Goal: Obtain resource: Download file/media

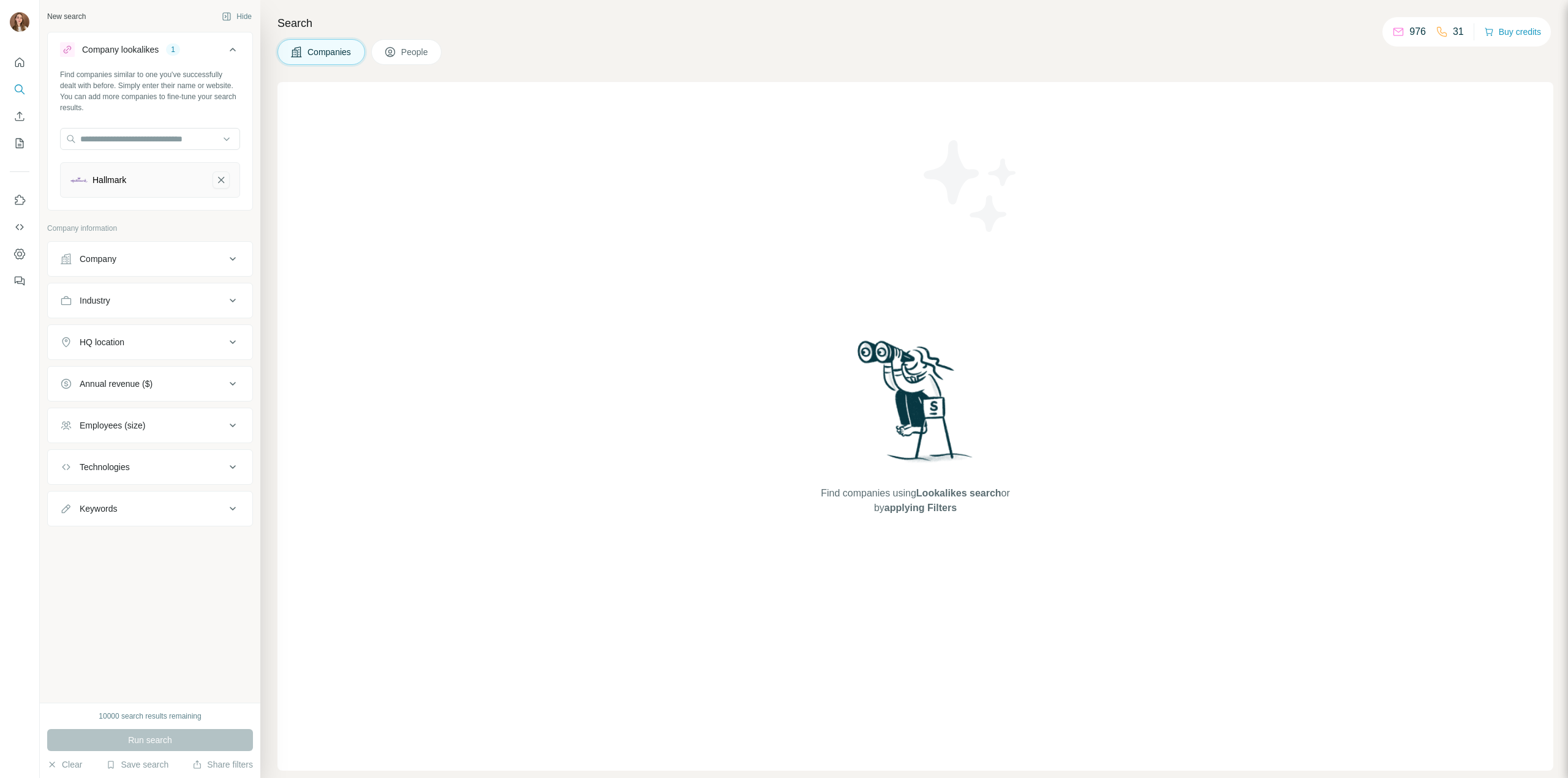
click at [214, 180] on button "Hallmark-remove-button" at bounding box center [221, 180] width 17 height 17
click at [125, 143] on input "text" at bounding box center [150, 138] width 180 height 22
paste input "**********"
type input "**********"
click at [153, 173] on p "[DOMAIN_NAME]" at bounding box center [131, 178] width 74 height 11
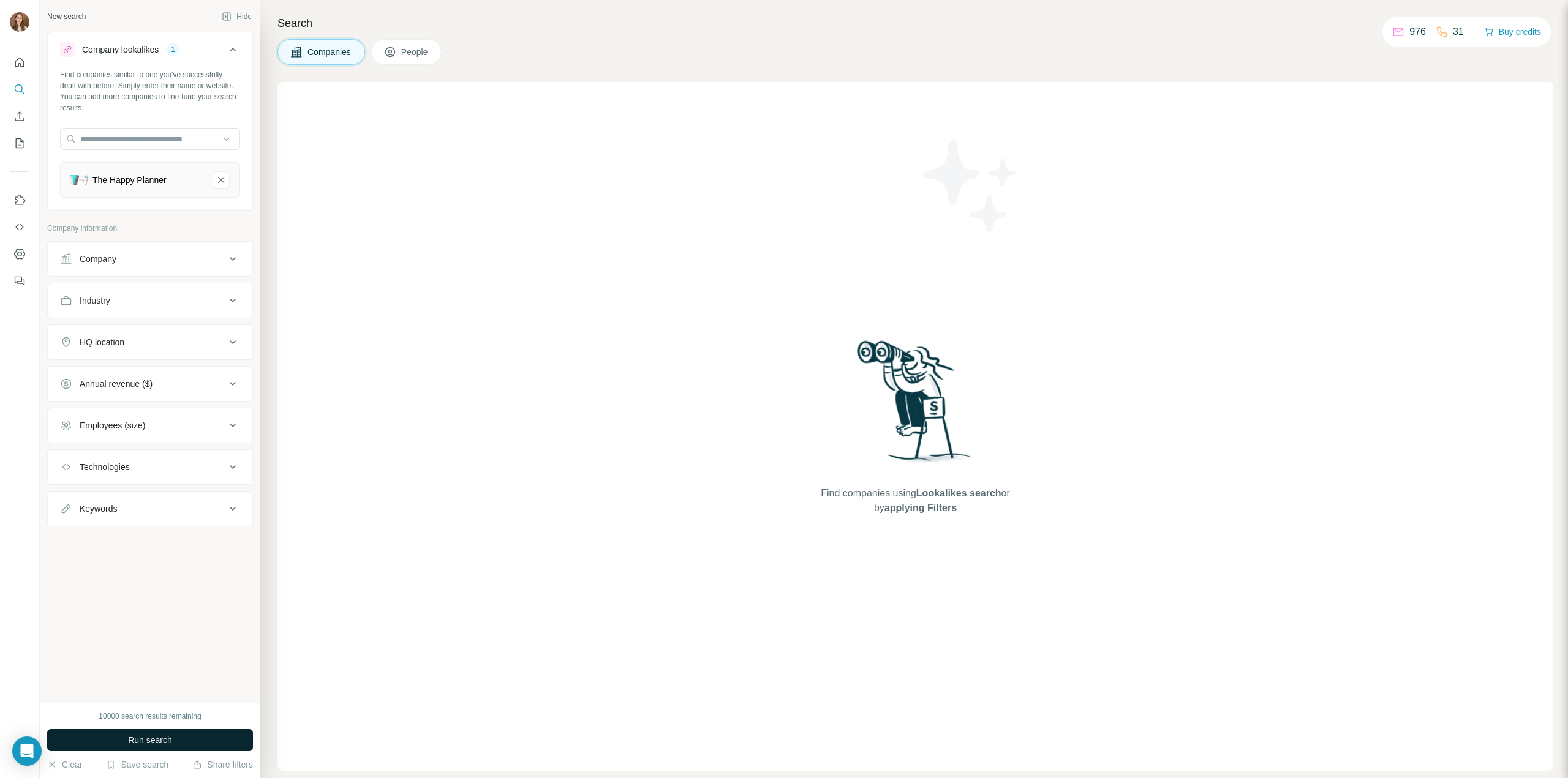
click at [150, 738] on span "Run search" at bounding box center [150, 740] width 44 height 12
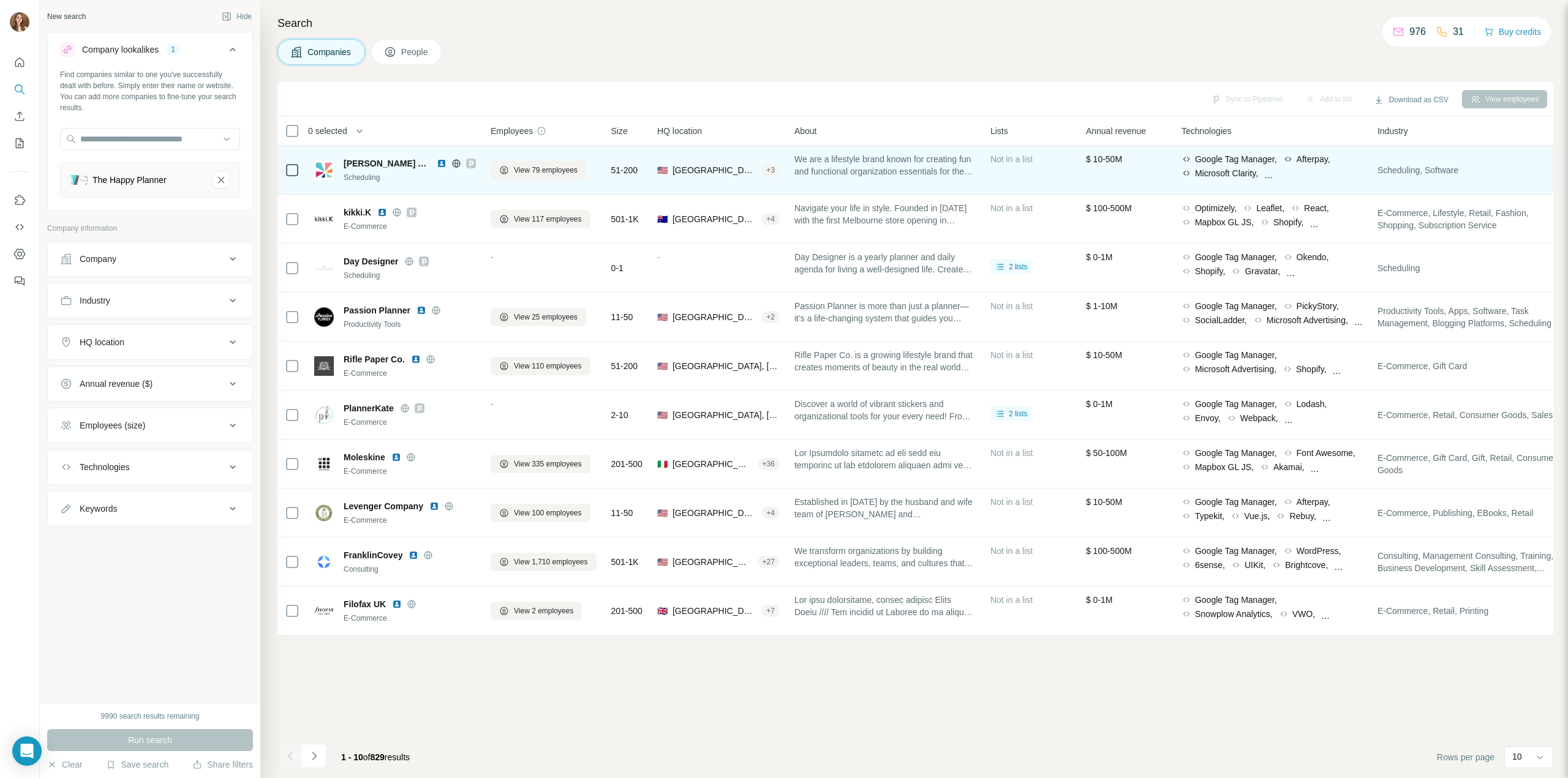
click at [455, 164] on icon at bounding box center [456, 163] width 3 height 8
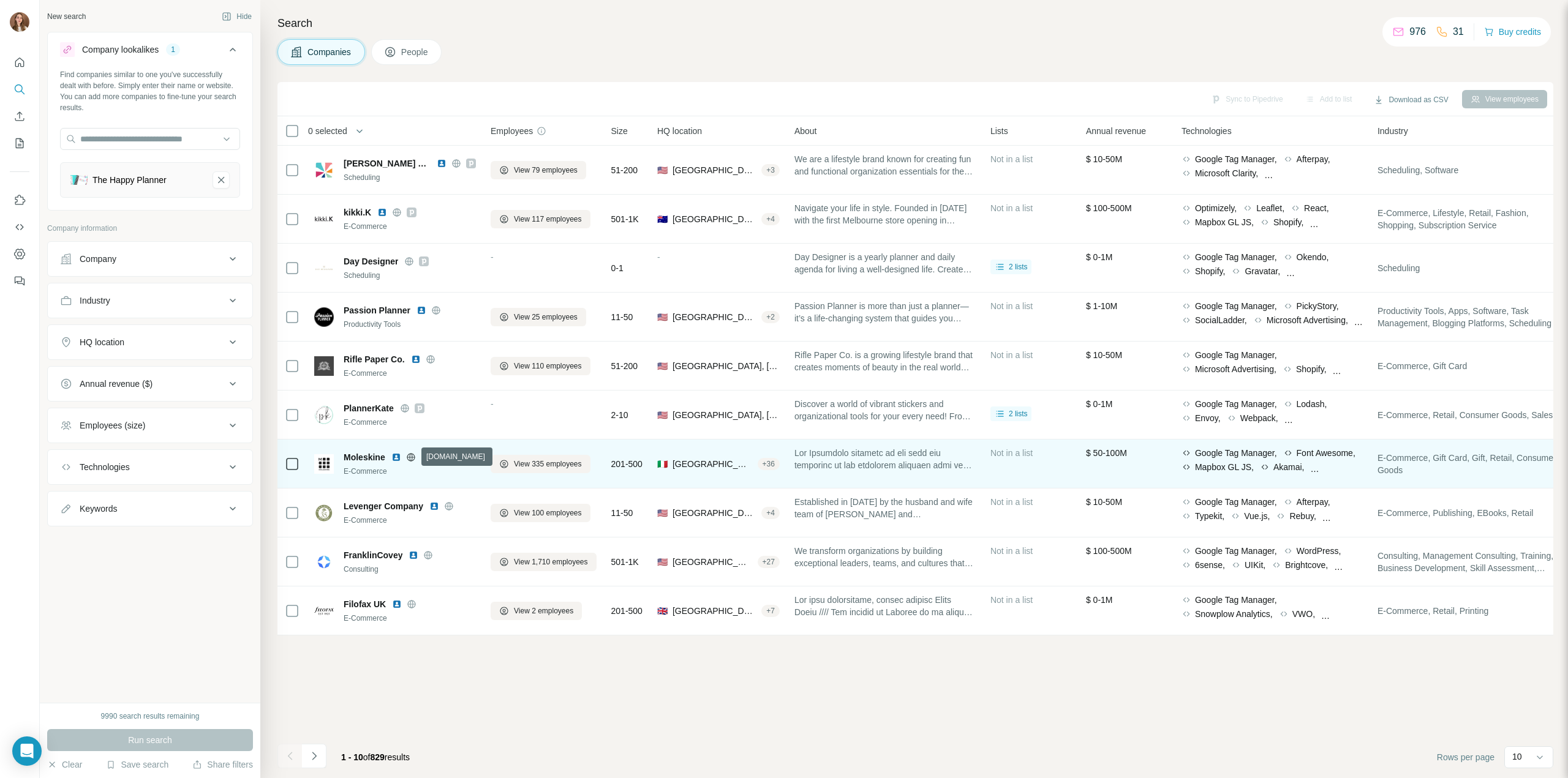
click at [410, 457] on icon at bounding box center [410, 457] width 8 height 1
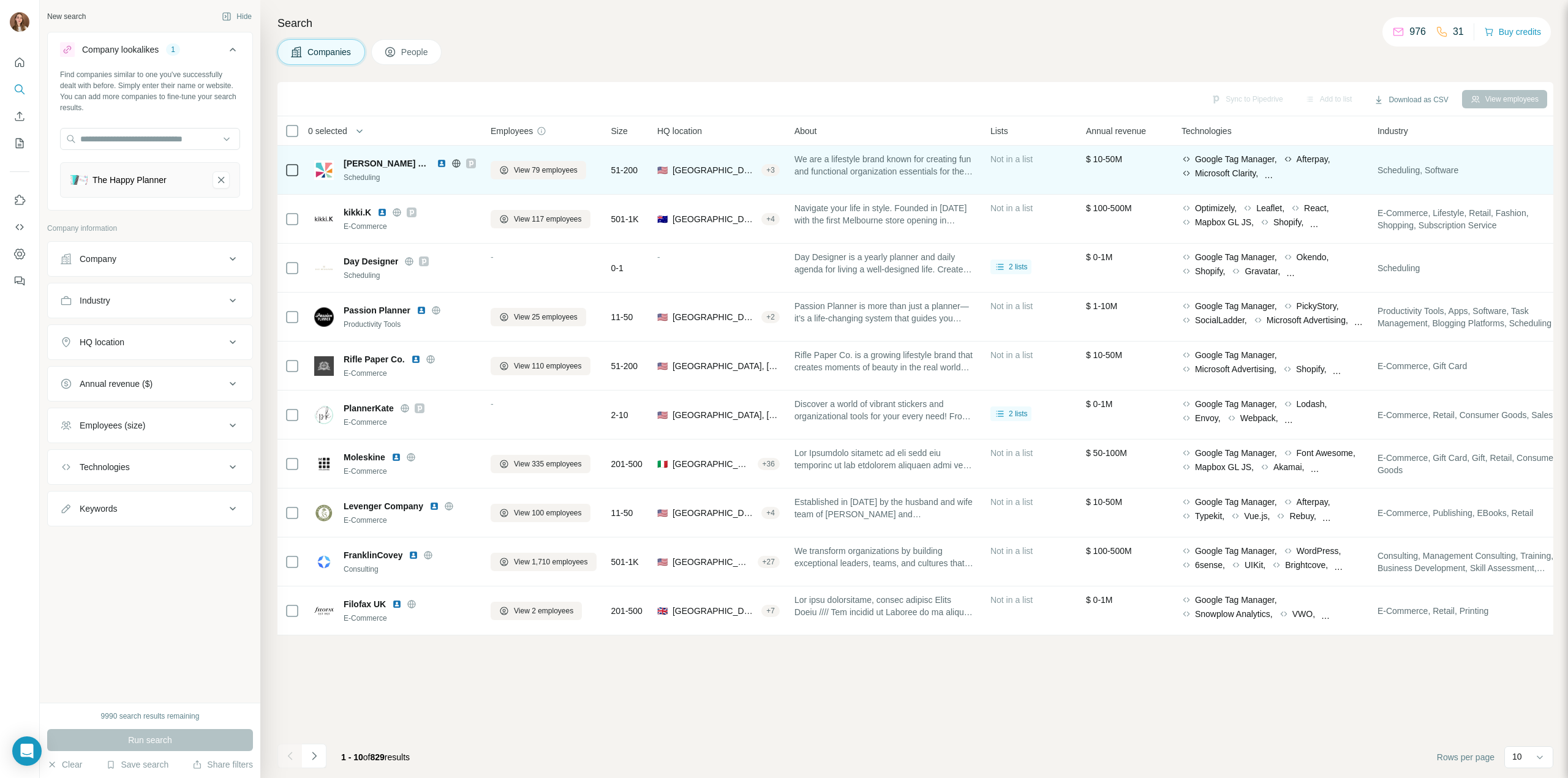
click at [437, 162] on img at bounding box center [442, 163] width 10 height 10
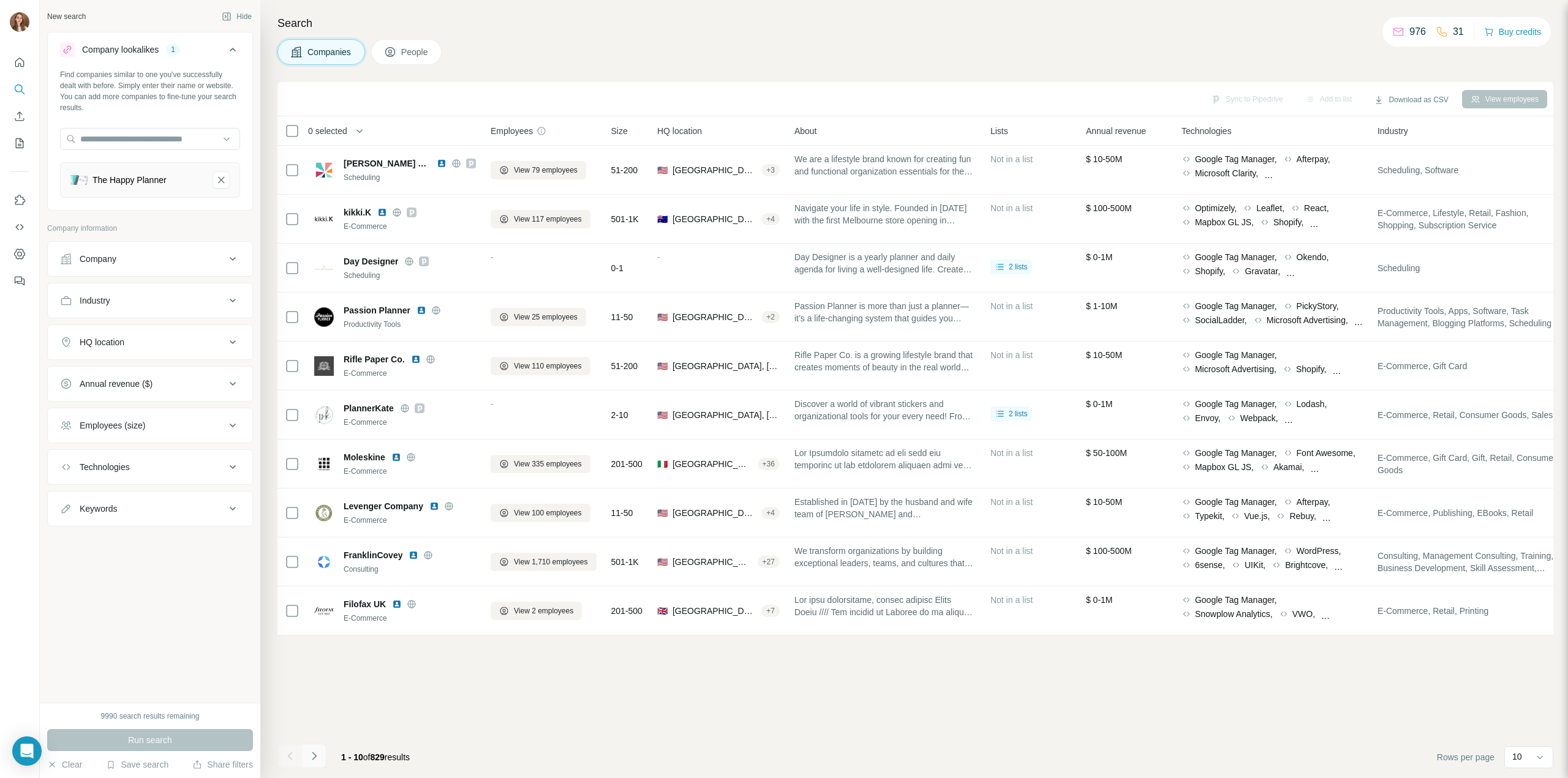
click at [308, 756] on icon "Navigate to next page" at bounding box center [314, 756] width 12 height 12
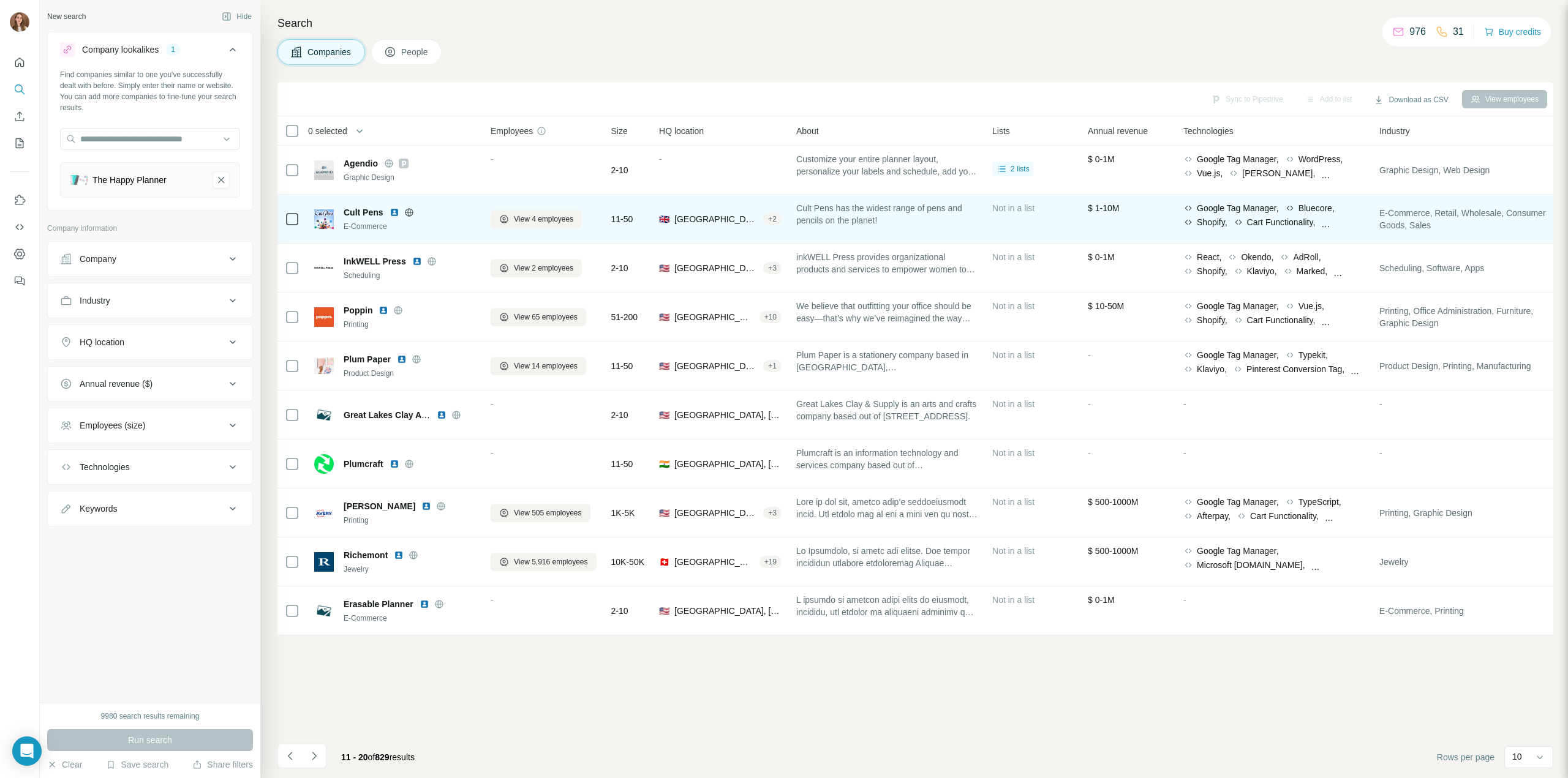
click at [410, 210] on icon at bounding box center [409, 213] width 10 height 10
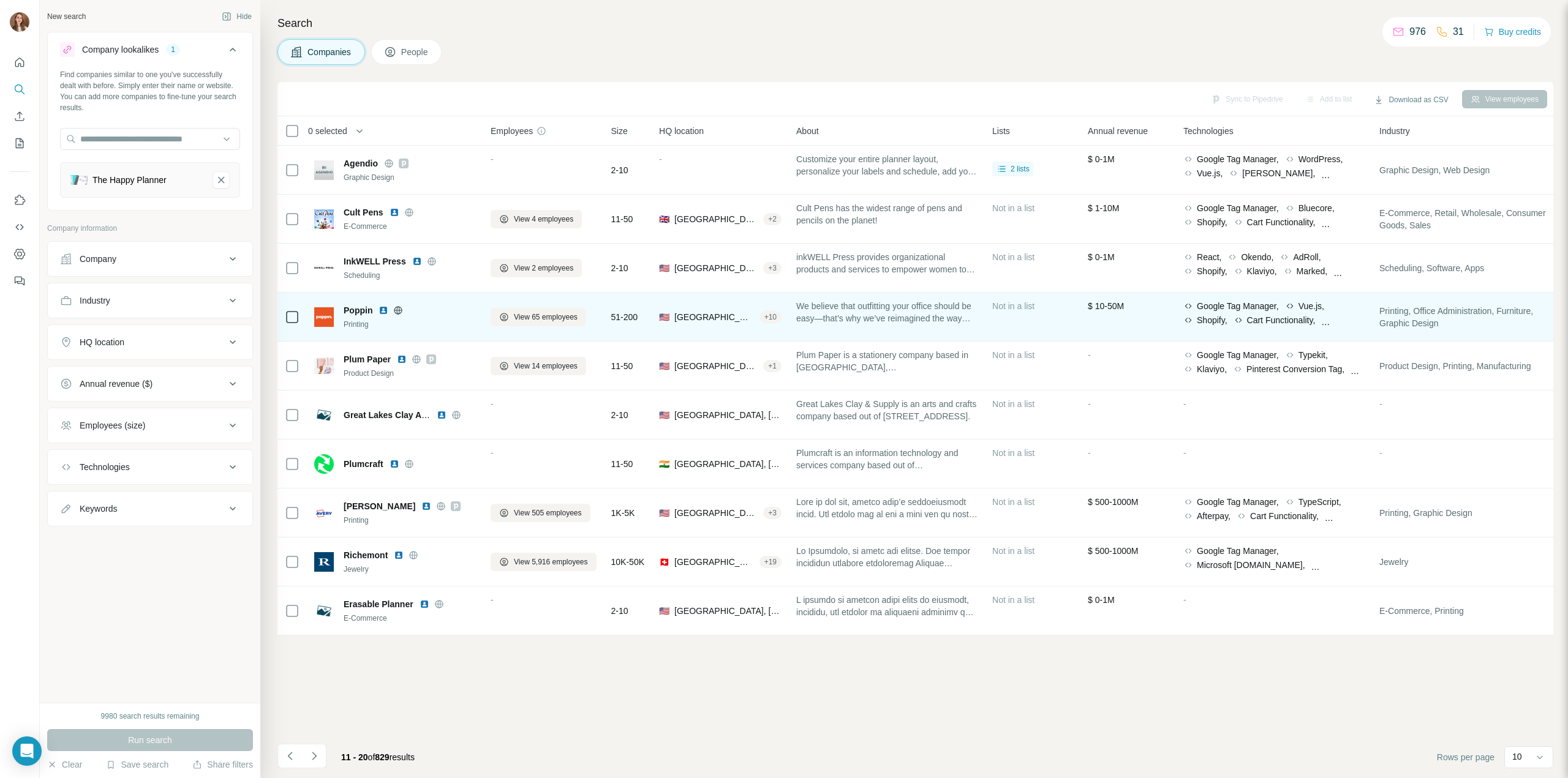
click at [394, 310] on icon at bounding box center [398, 310] width 8 height 1
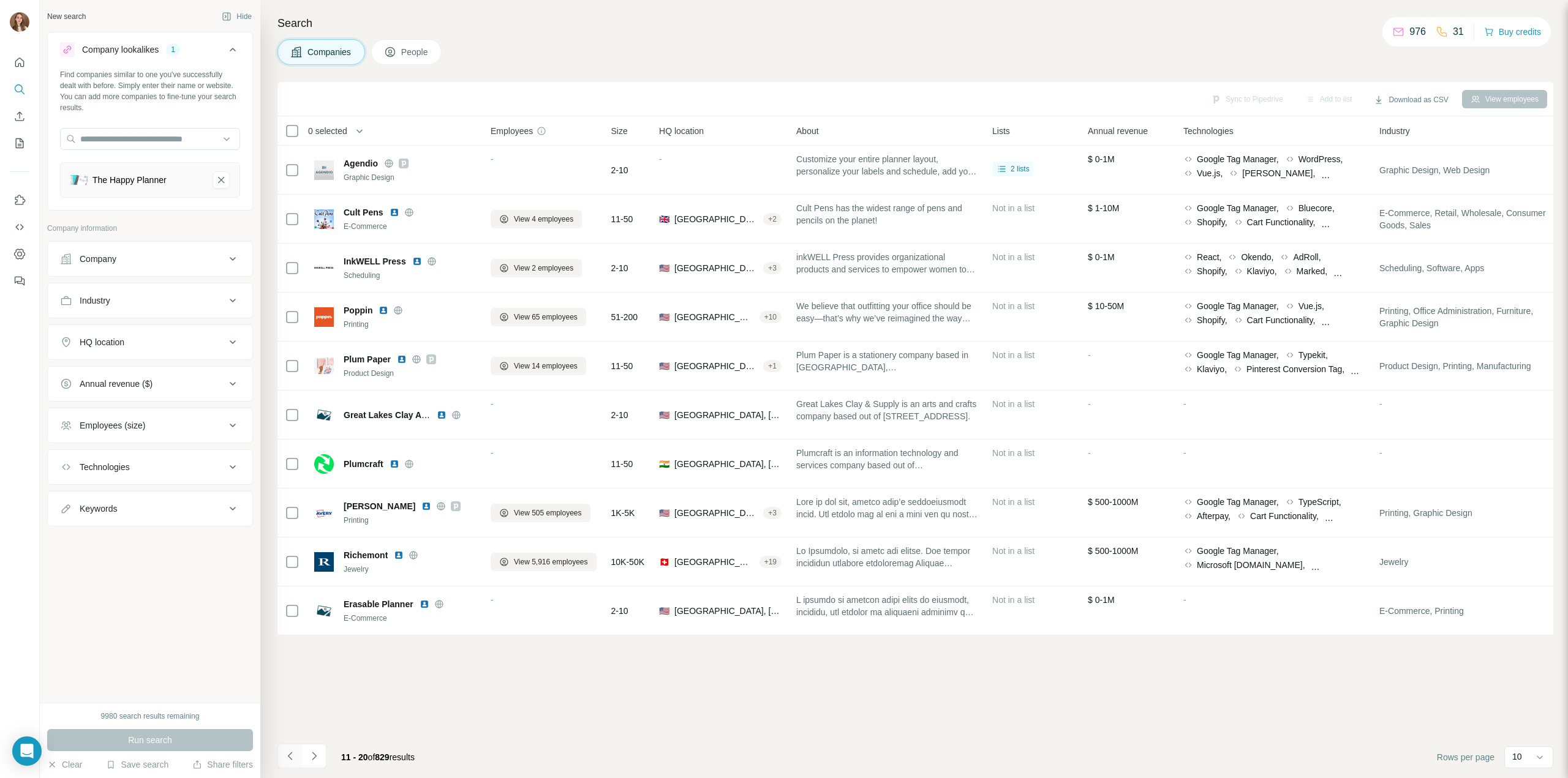
click at [292, 761] on icon "Navigate to previous page" at bounding box center [290, 756] width 12 height 12
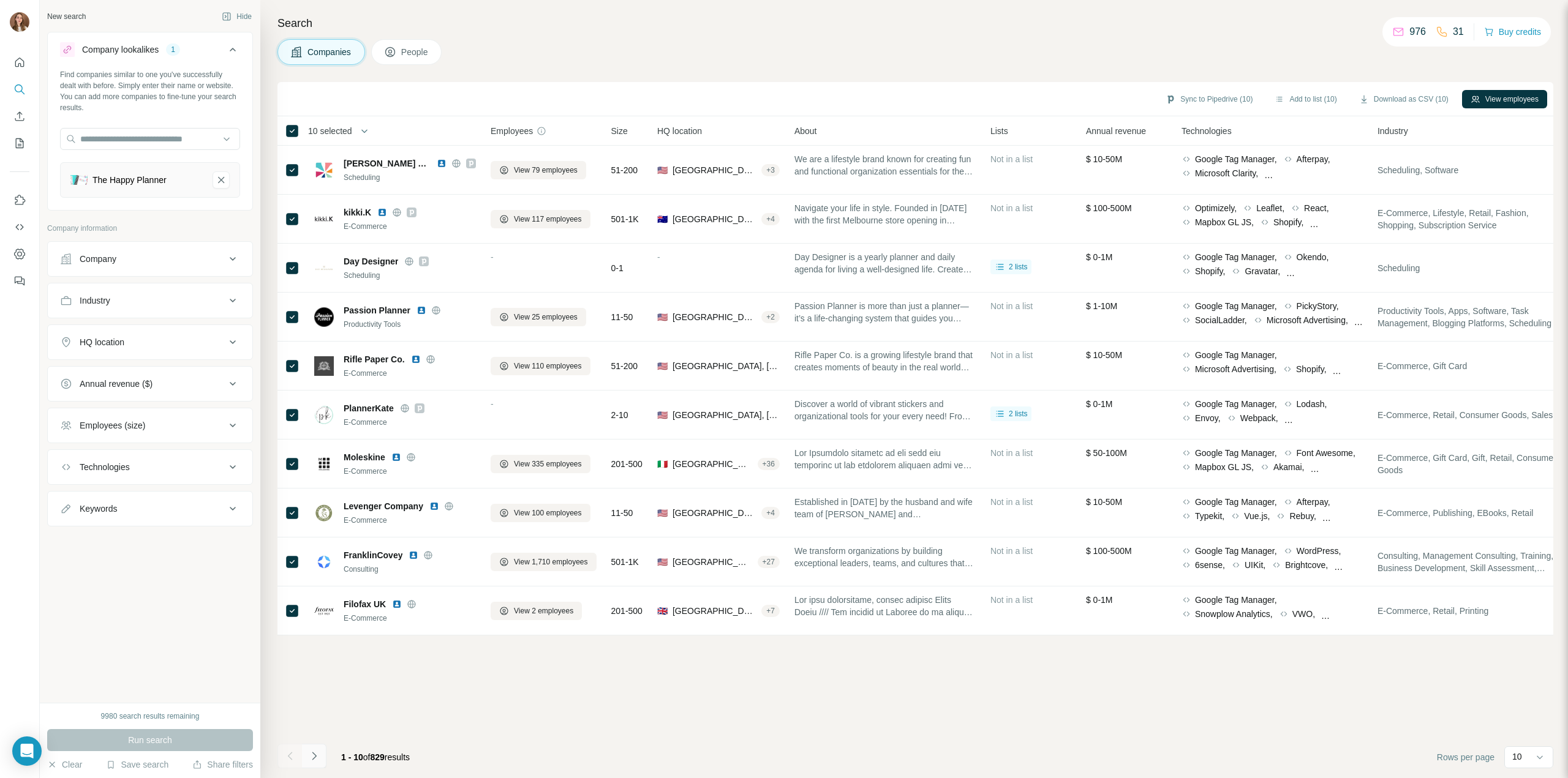
click at [320, 747] on button "Navigate to next page" at bounding box center [314, 756] width 24 height 24
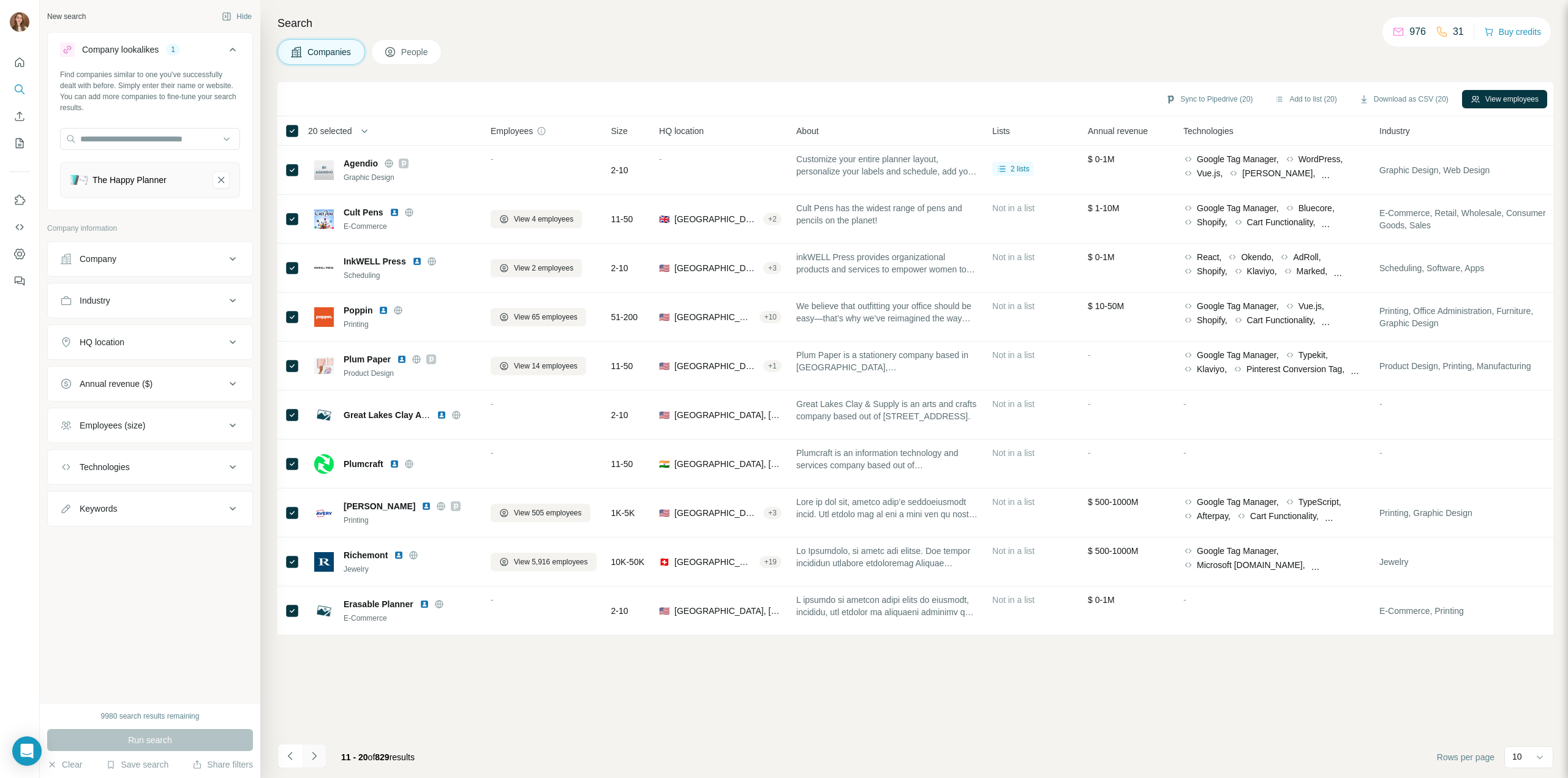
click at [322, 754] on button "Navigate to next page" at bounding box center [314, 756] width 24 height 24
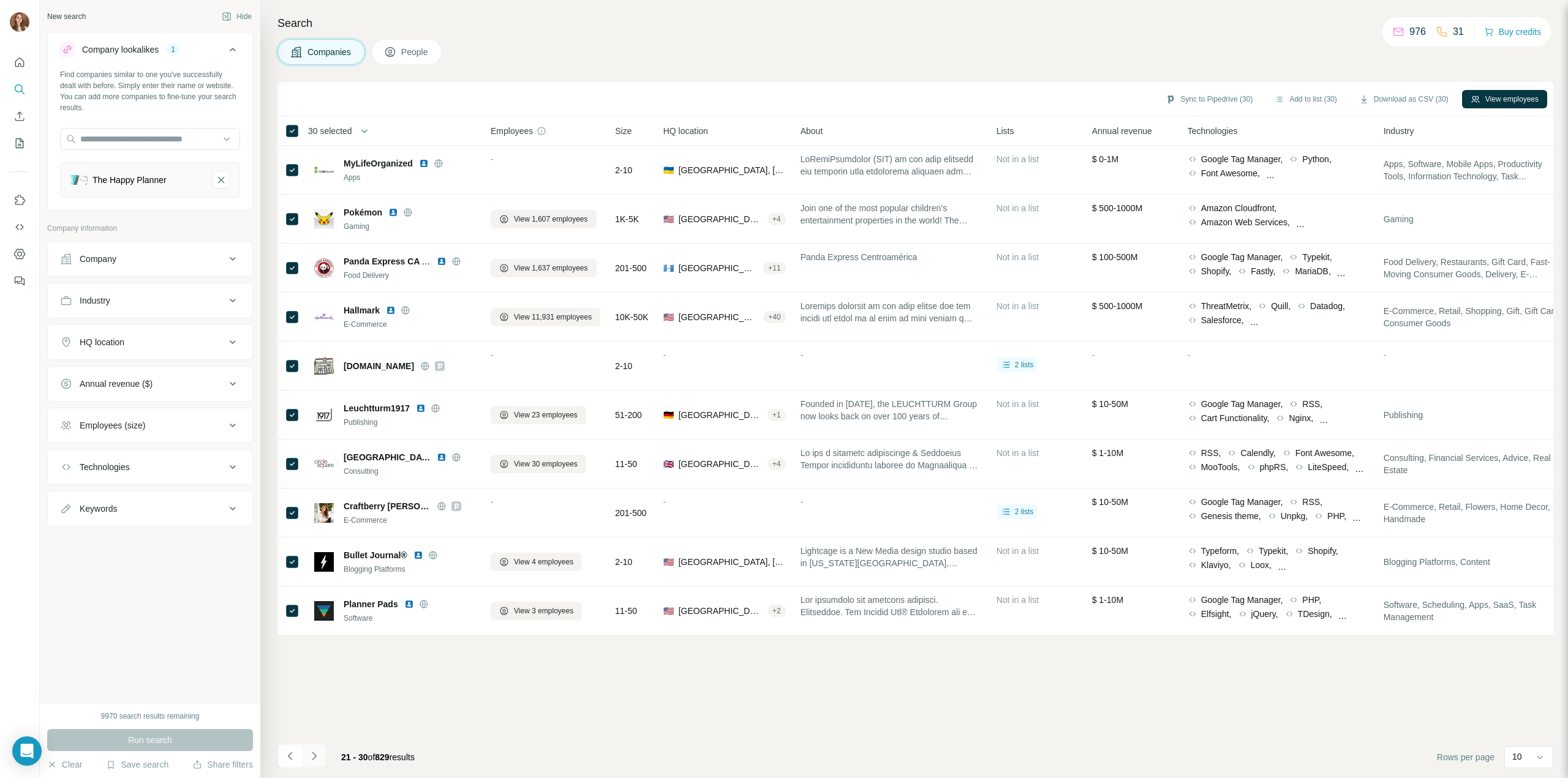
click at [320, 756] on icon "Navigate to next page" at bounding box center [314, 756] width 12 height 12
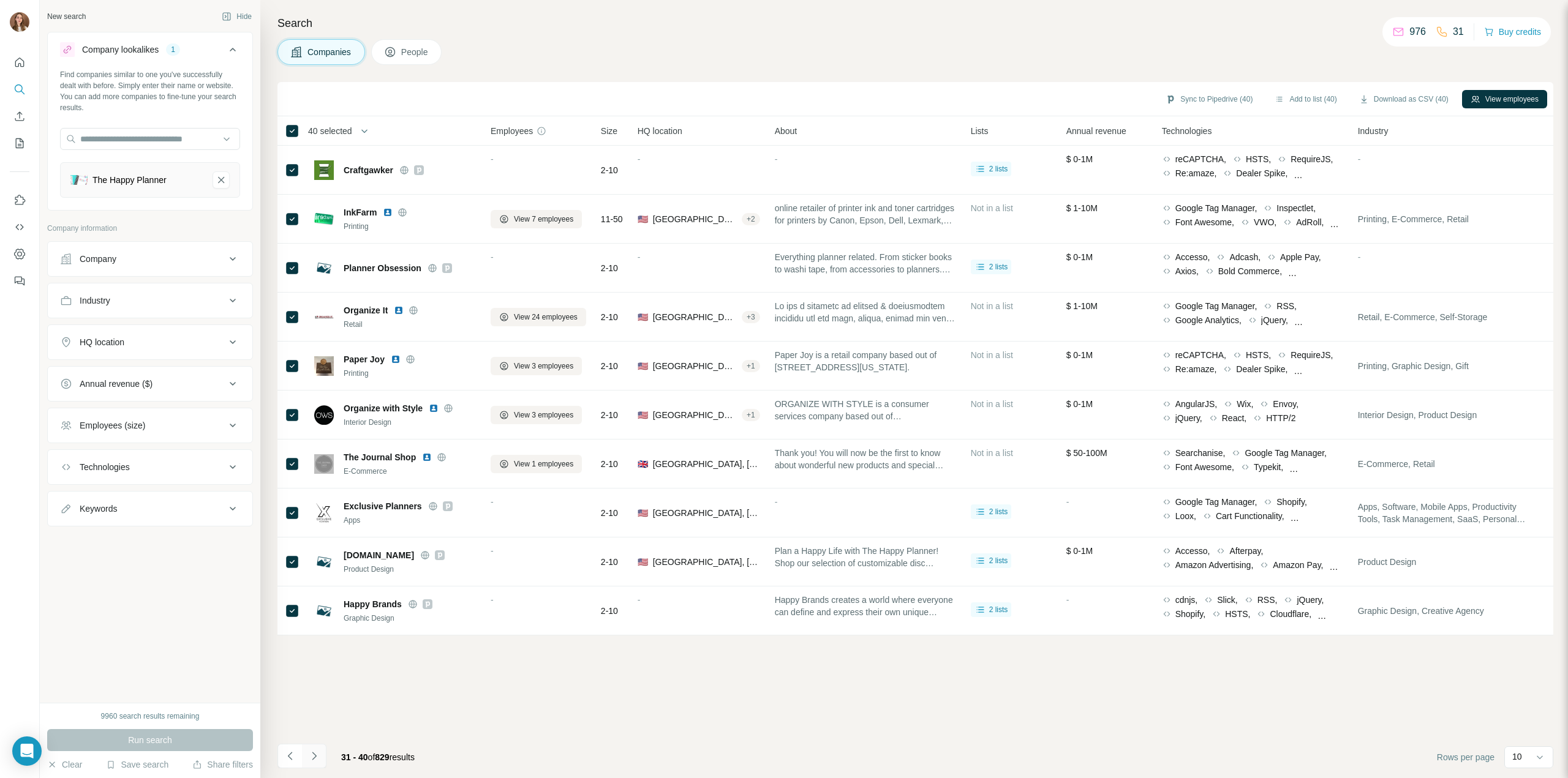
click at [315, 752] on icon "Navigate to next page" at bounding box center [314, 756] width 12 height 12
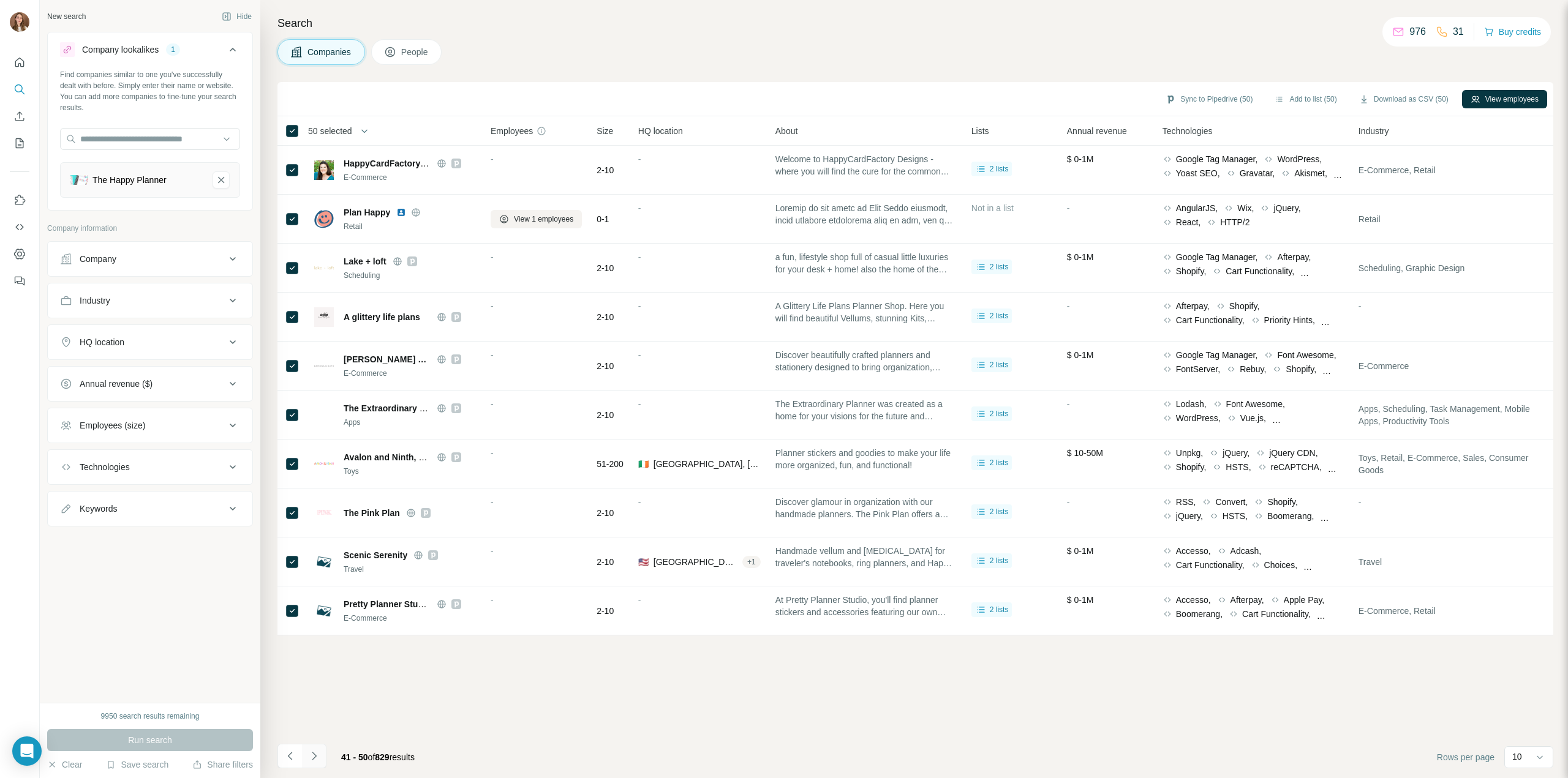
click at [307, 759] on button "Navigate to next page" at bounding box center [314, 756] width 24 height 24
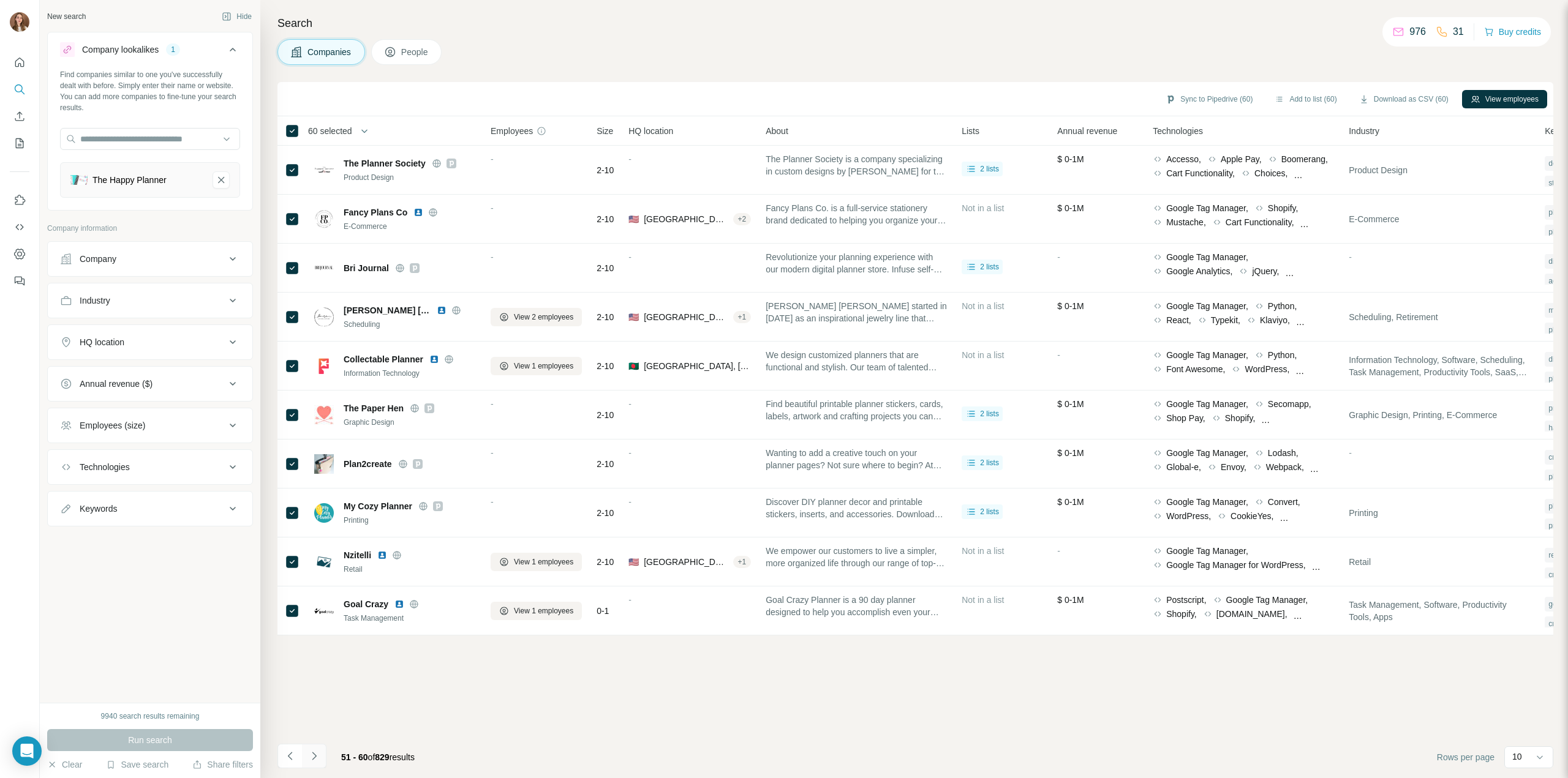
click at [322, 754] on button "Navigate to next page" at bounding box center [314, 756] width 24 height 24
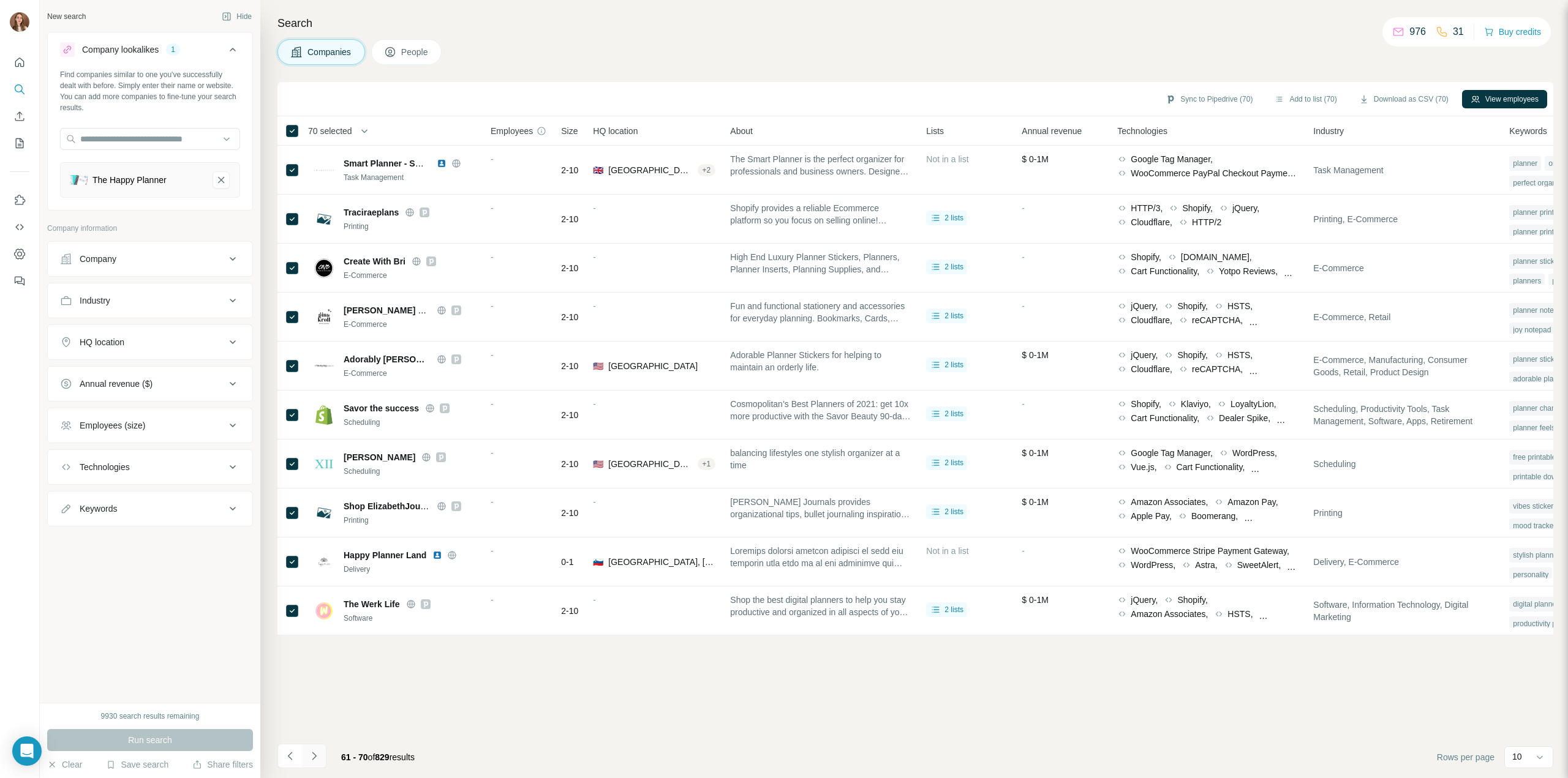
click at [317, 757] on icon "Navigate to next page" at bounding box center [314, 756] width 12 height 12
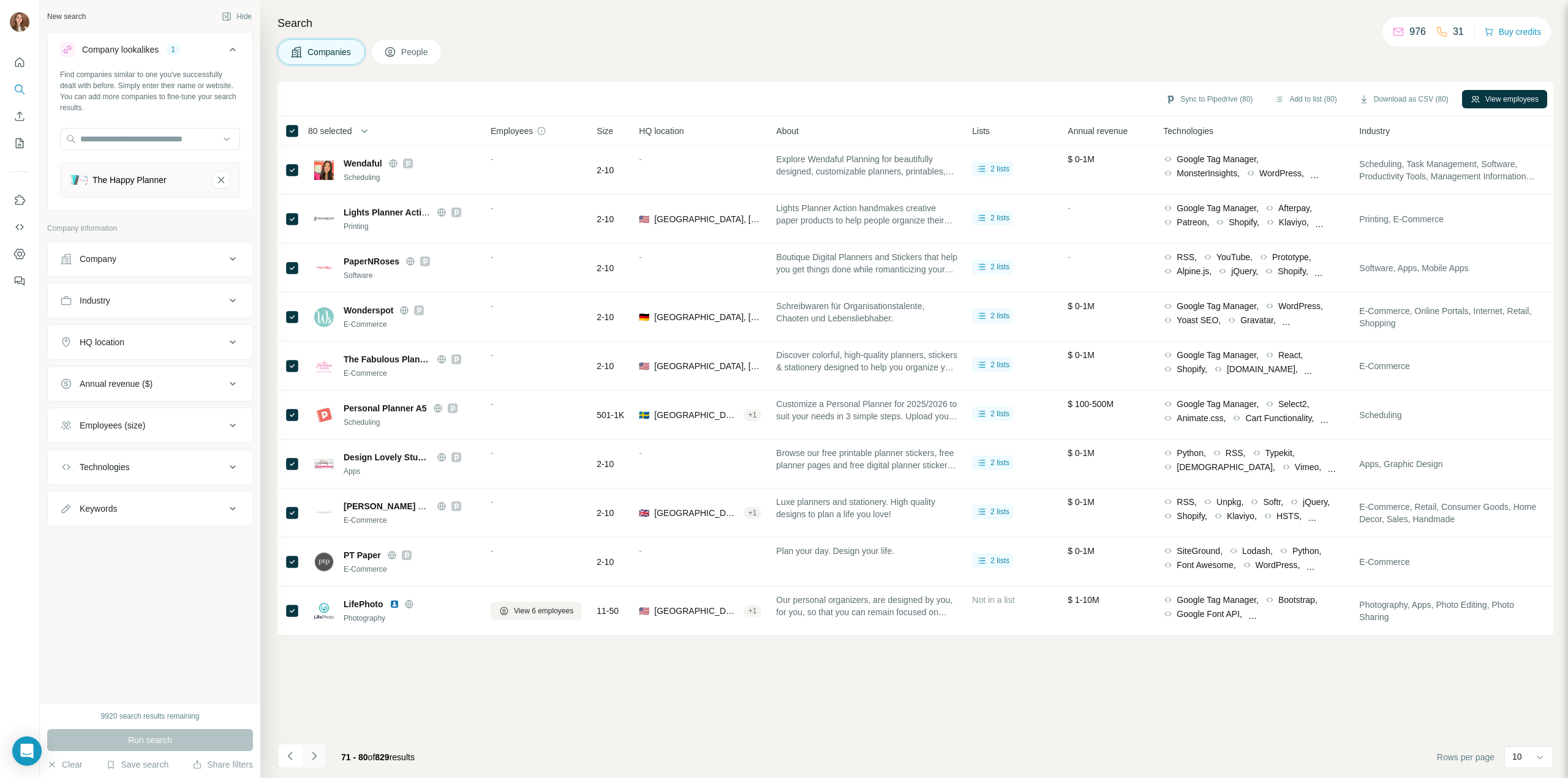
click at [320, 757] on button "Navigate to next page" at bounding box center [314, 756] width 24 height 24
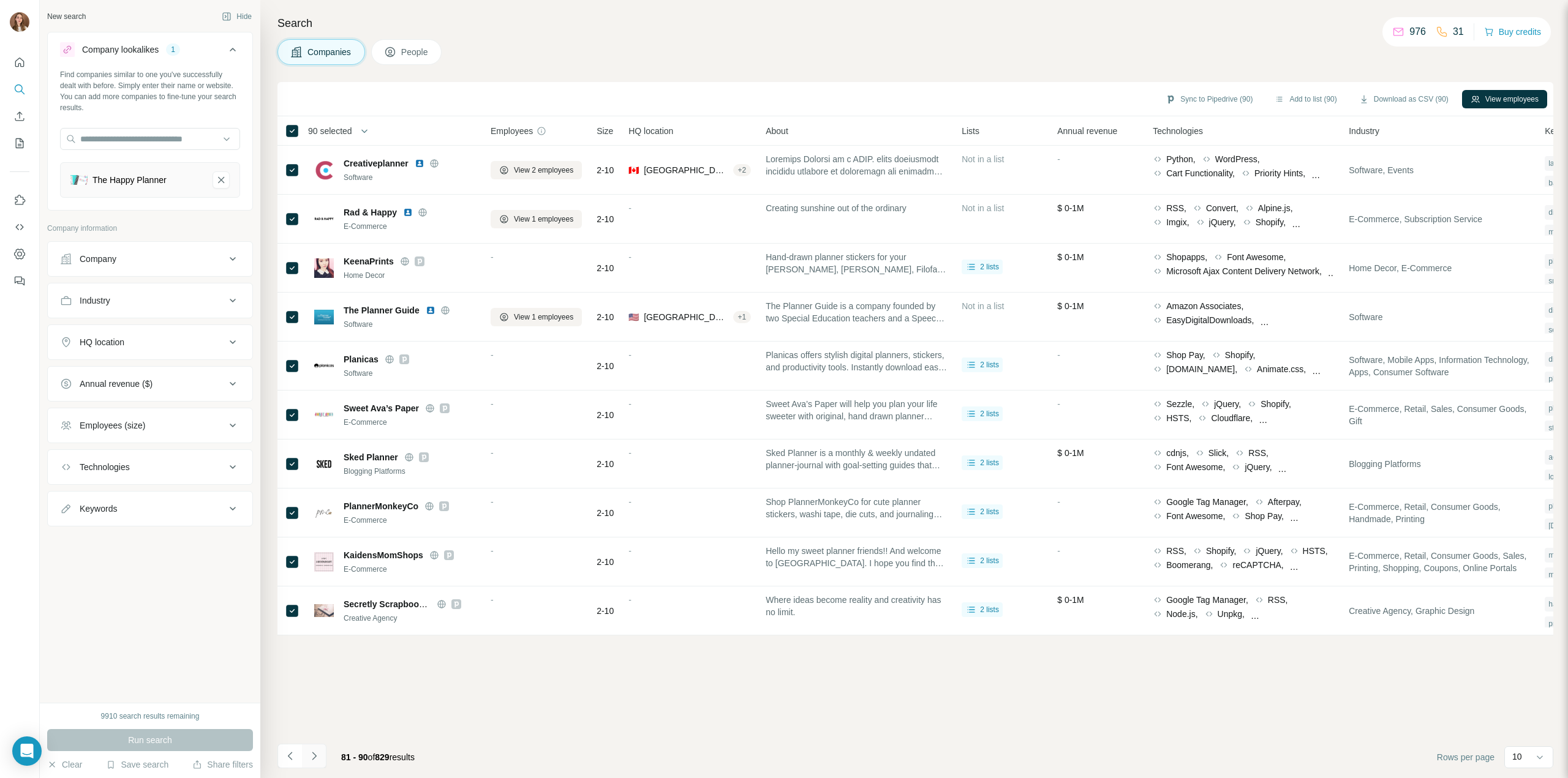
click at [319, 756] on icon "Navigate to next page" at bounding box center [314, 756] width 12 height 12
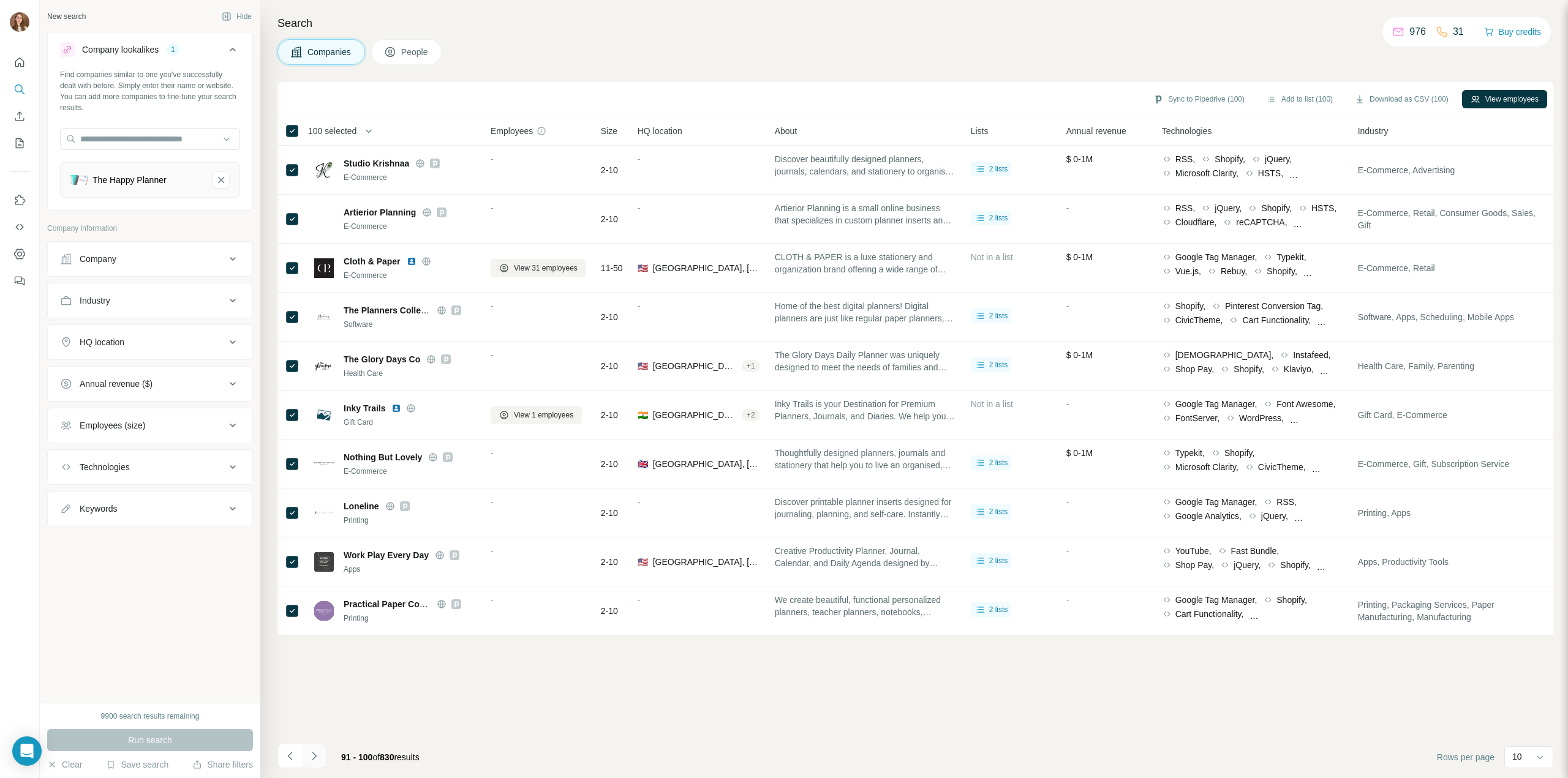
click at [312, 762] on button "Navigate to next page" at bounding box center [314, 756] width 24 height 24
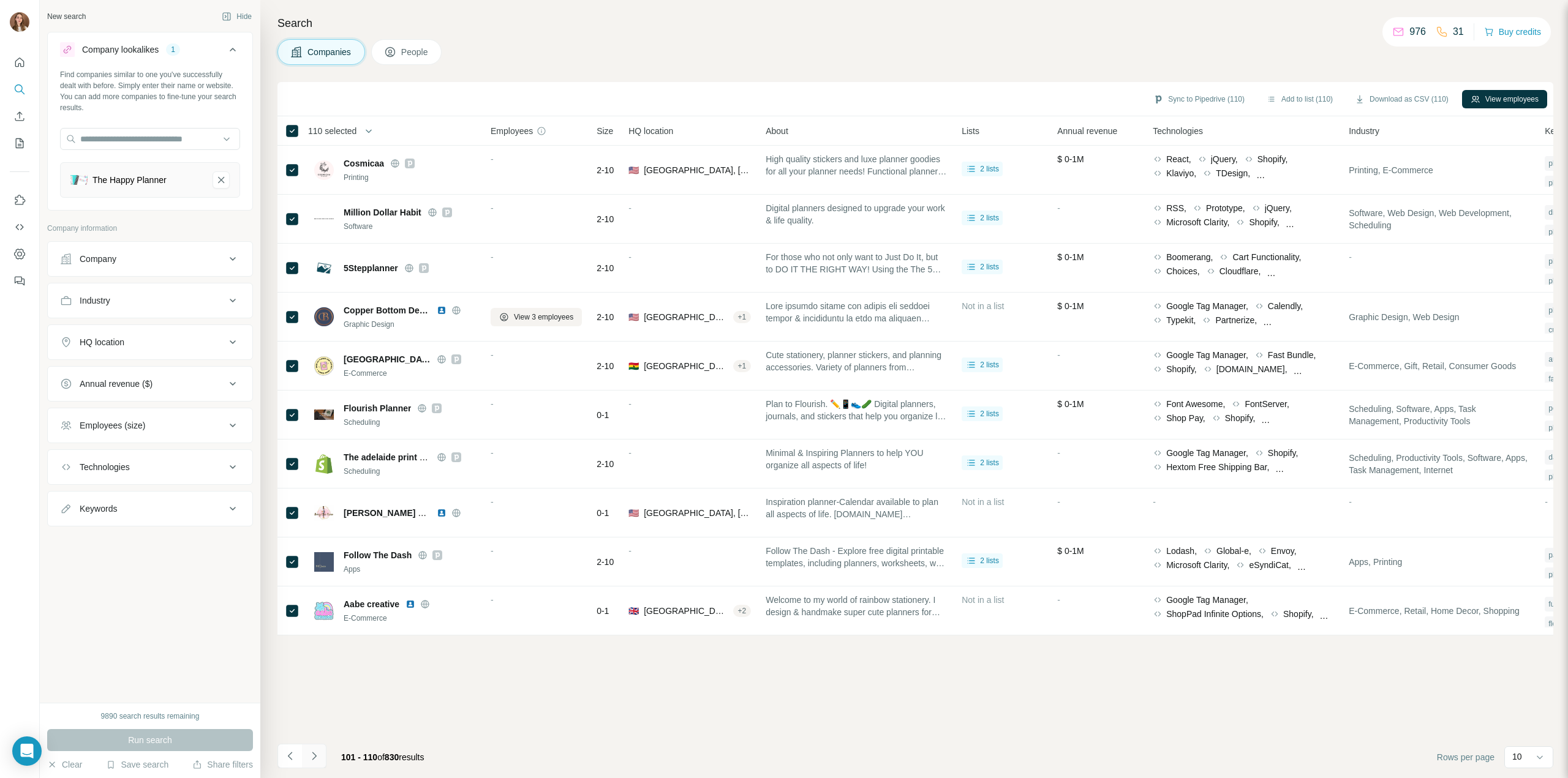
click at [315, 755] on icon "Navigate to next page" at bounding box center [314, 756] width 12 height 12
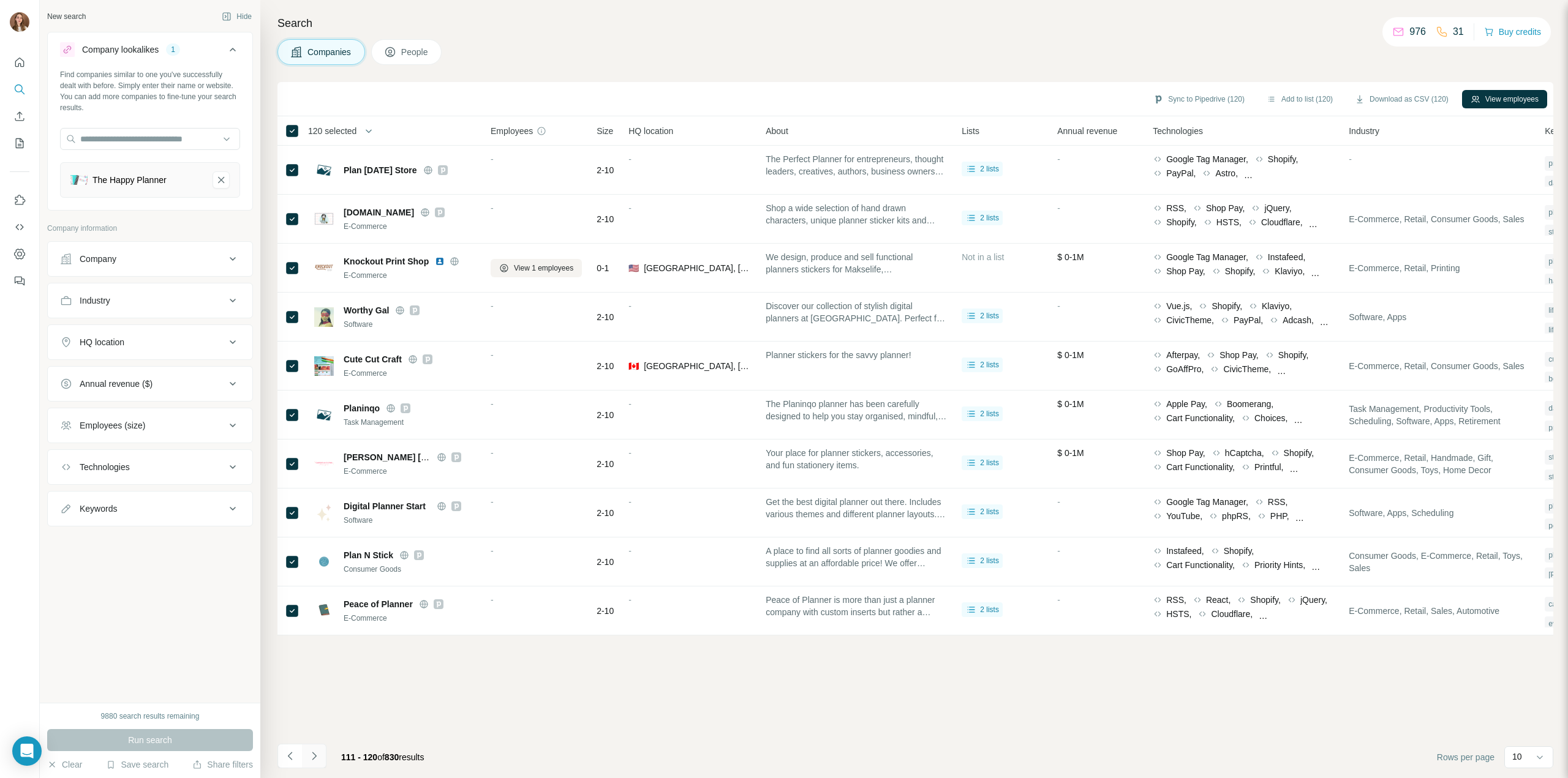
click at [315, 756] on icon "Navigate to next page" at bounding box center [314, 755] width 4 height 8
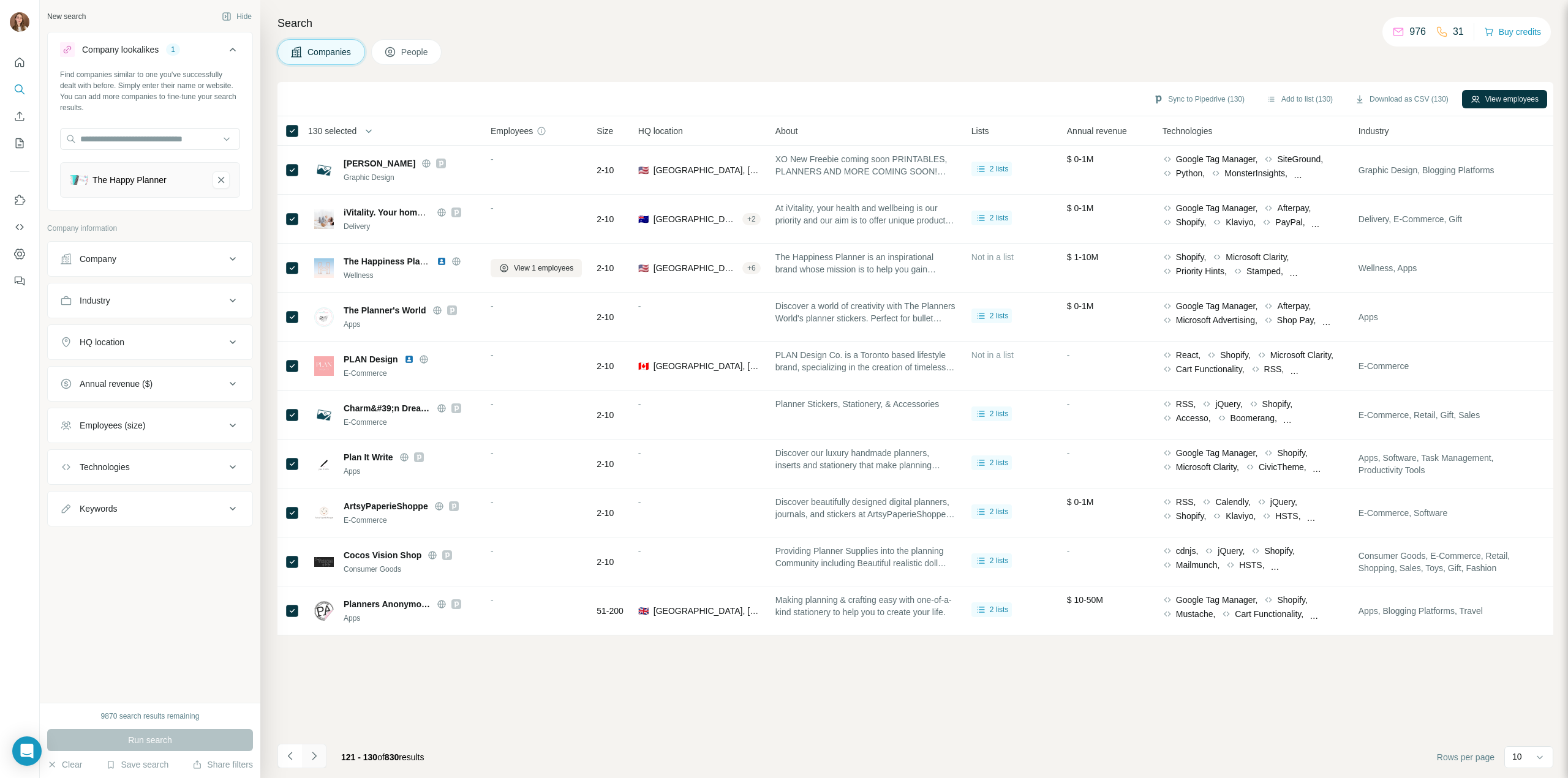
click at [314, 753] on icon "Navigate to next page" at bounding box center [314, 756] width 12 height 12
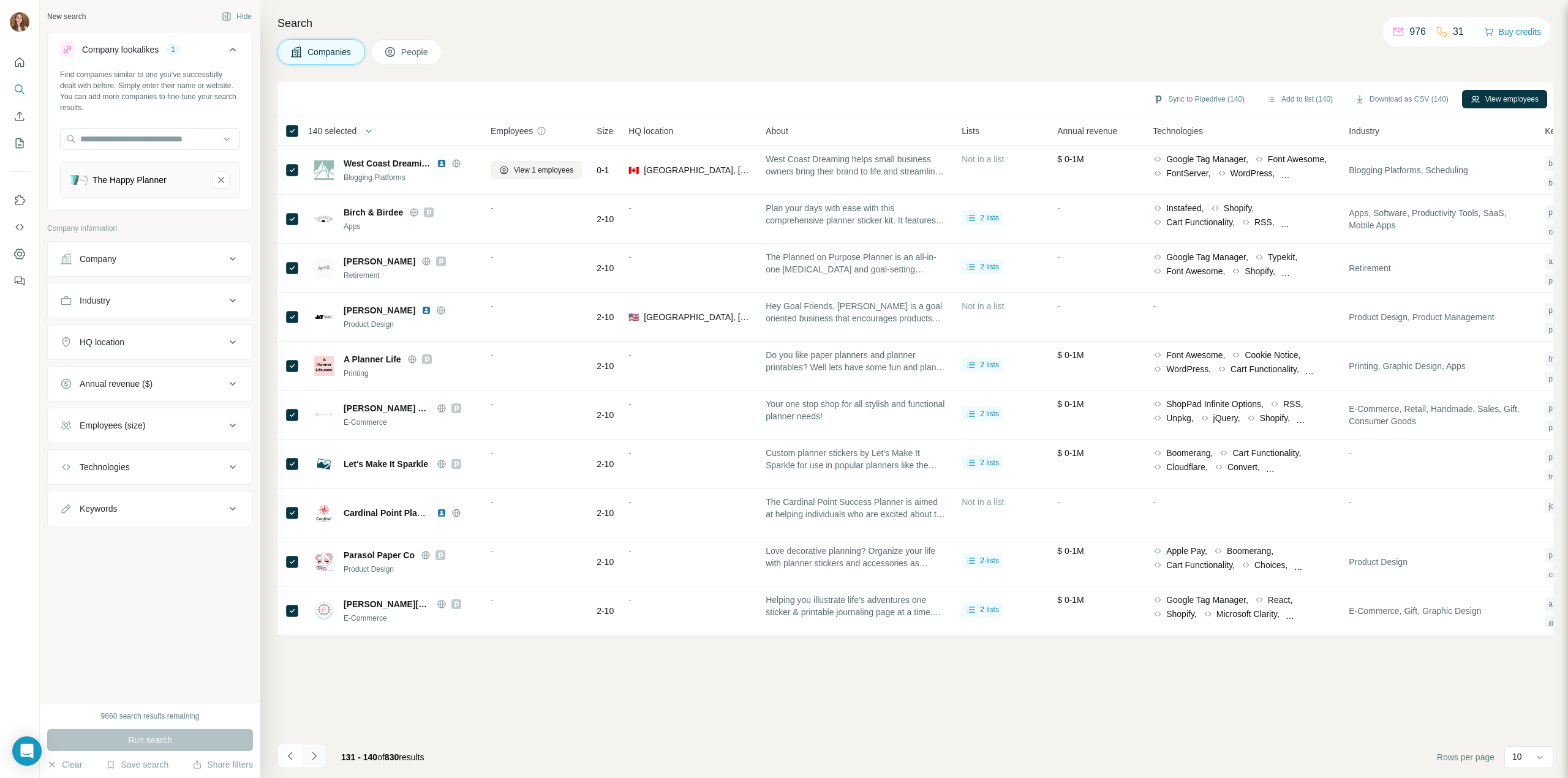
click at [317, 757] on icon "Navigate to next page" at bounding box center [314, 756] width 12 height 12
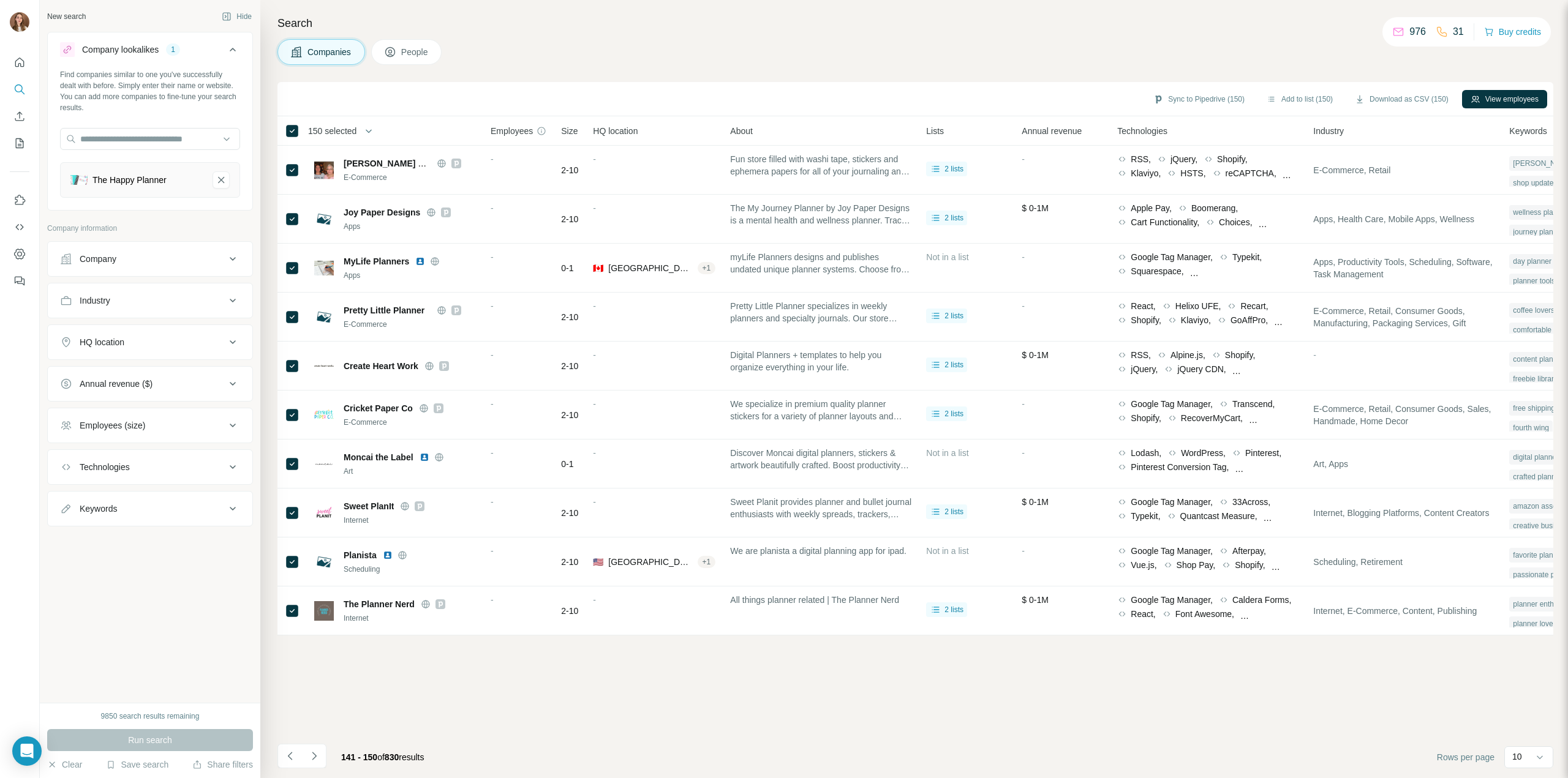
click at [347, 128] on span "150 selected" at bounding box center [332, 130] width 49 height 12
click at [405, 85] on div "Sync to Pipedrive (150) Add to list (150) Download as CSV (150) View employees" at bounding box center [915, 99] width 1276 height 34
click at [316, 759] on icon "Navigate to next page" at bounding box center [314, 756] width 12 height 12
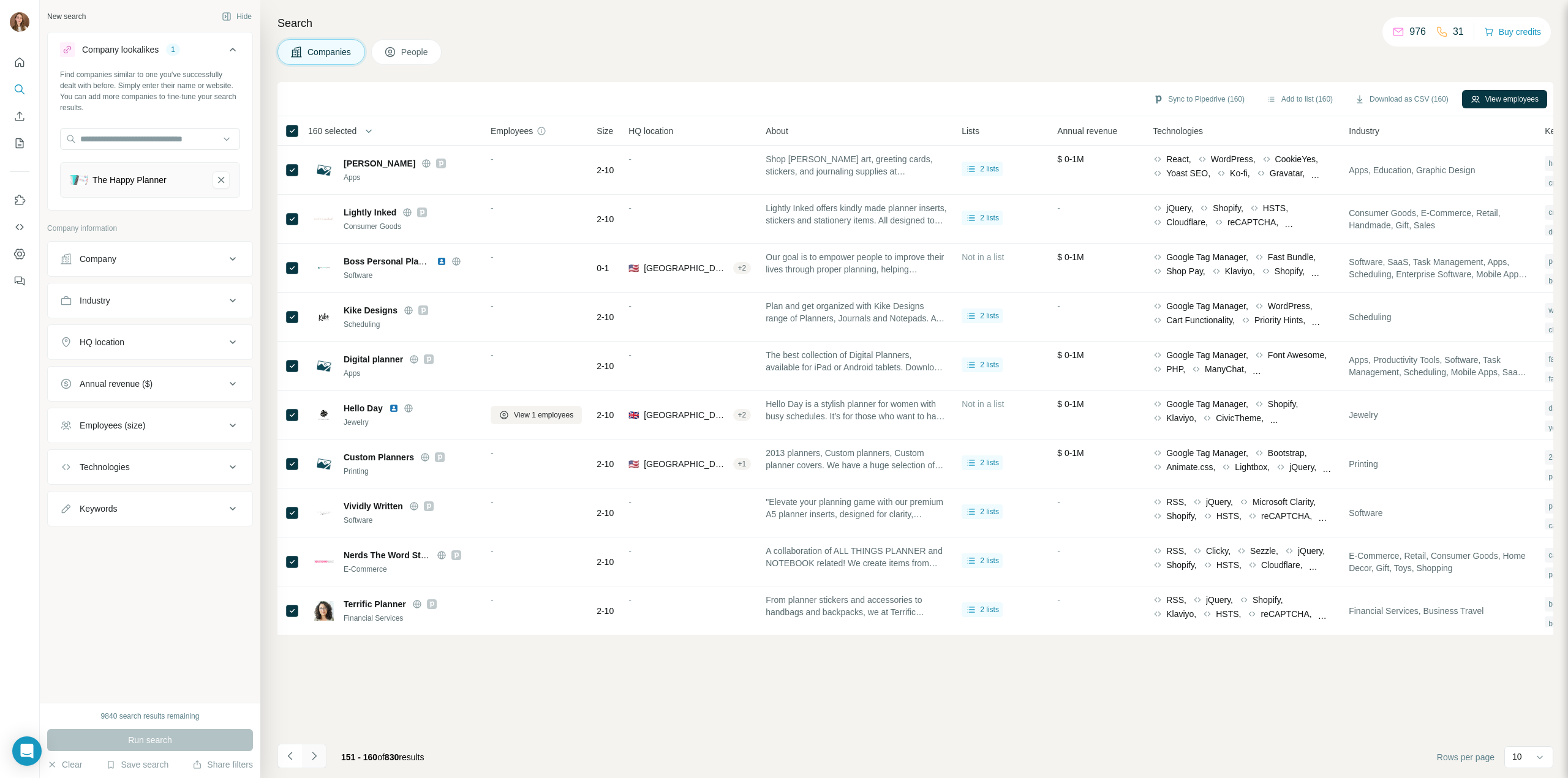
click at [325, 764] on button "Navigate to next page" at bounding box center [314, 756] width 24 height 24
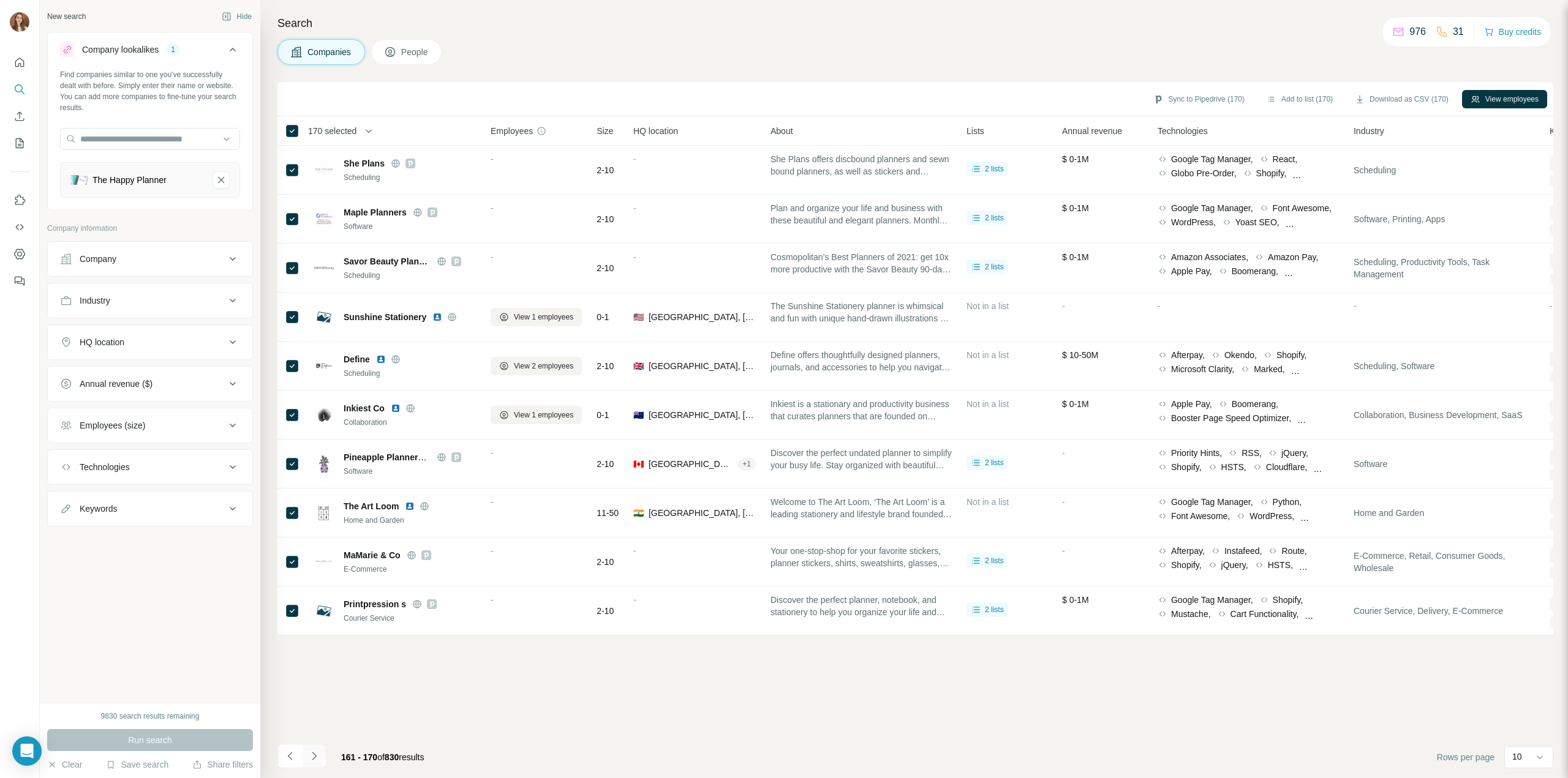
click at [320, 755] on button "Navigate to next page" at bounding box center [314, 756] width 24 height 24
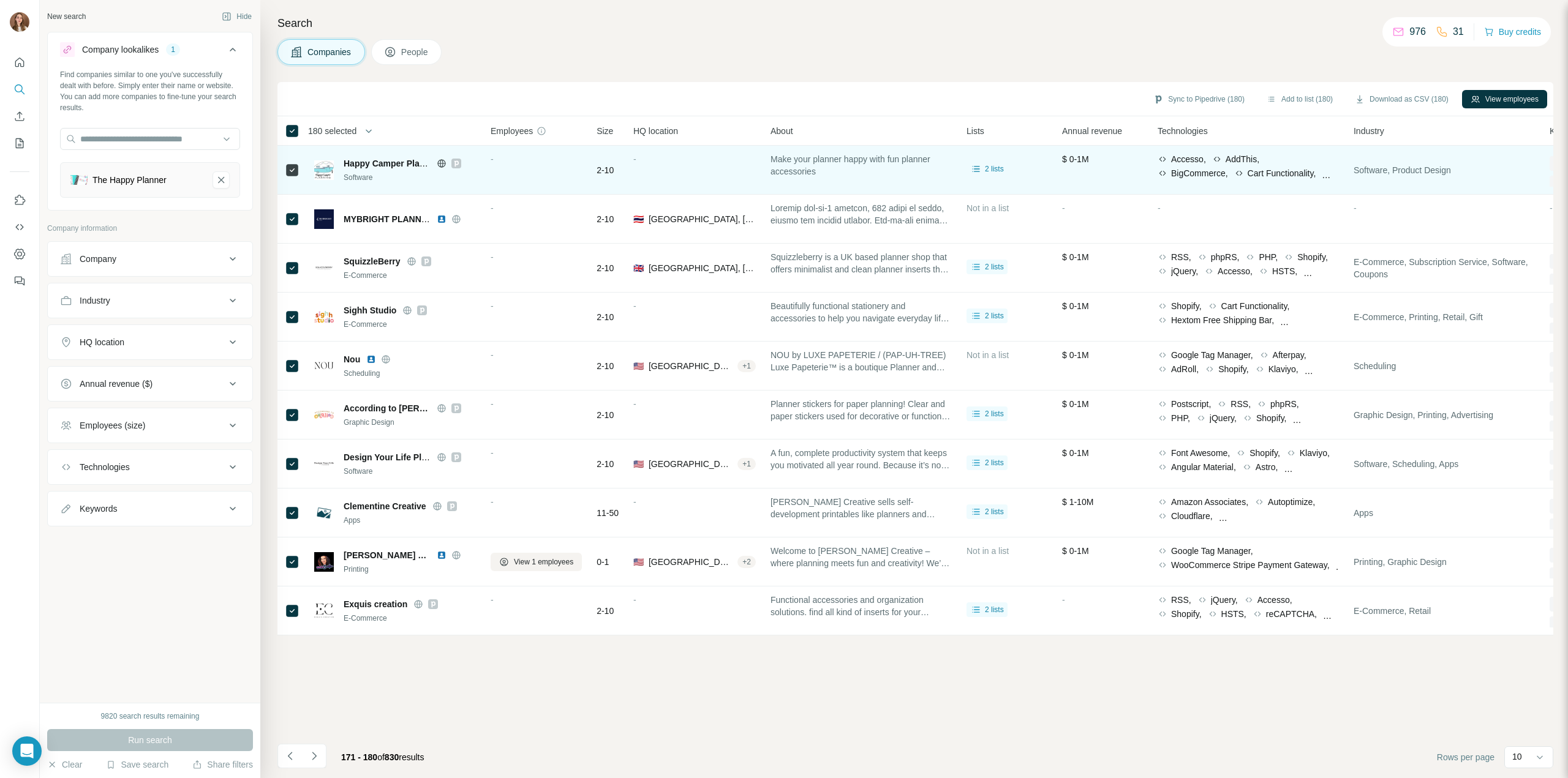
click at [452, 163] on div at bounding box center [457, 163] width 10 height 10
click at [439, 163] on icon at bounding box center [441, 163] width 8 height 1
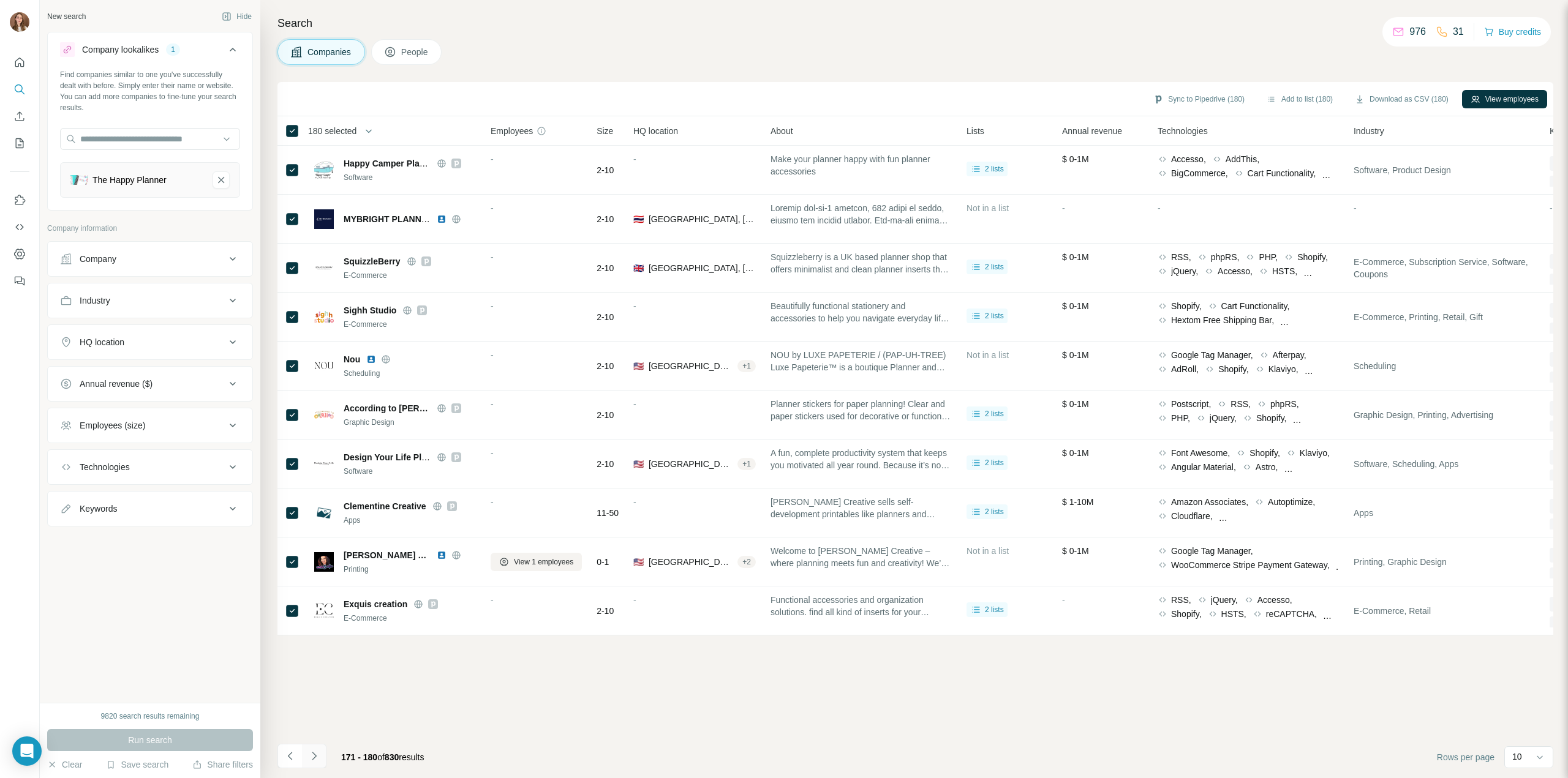
click at [315, 752] on icon "Navigate to next page" at bounding box center [314, 756] width 12 height 12
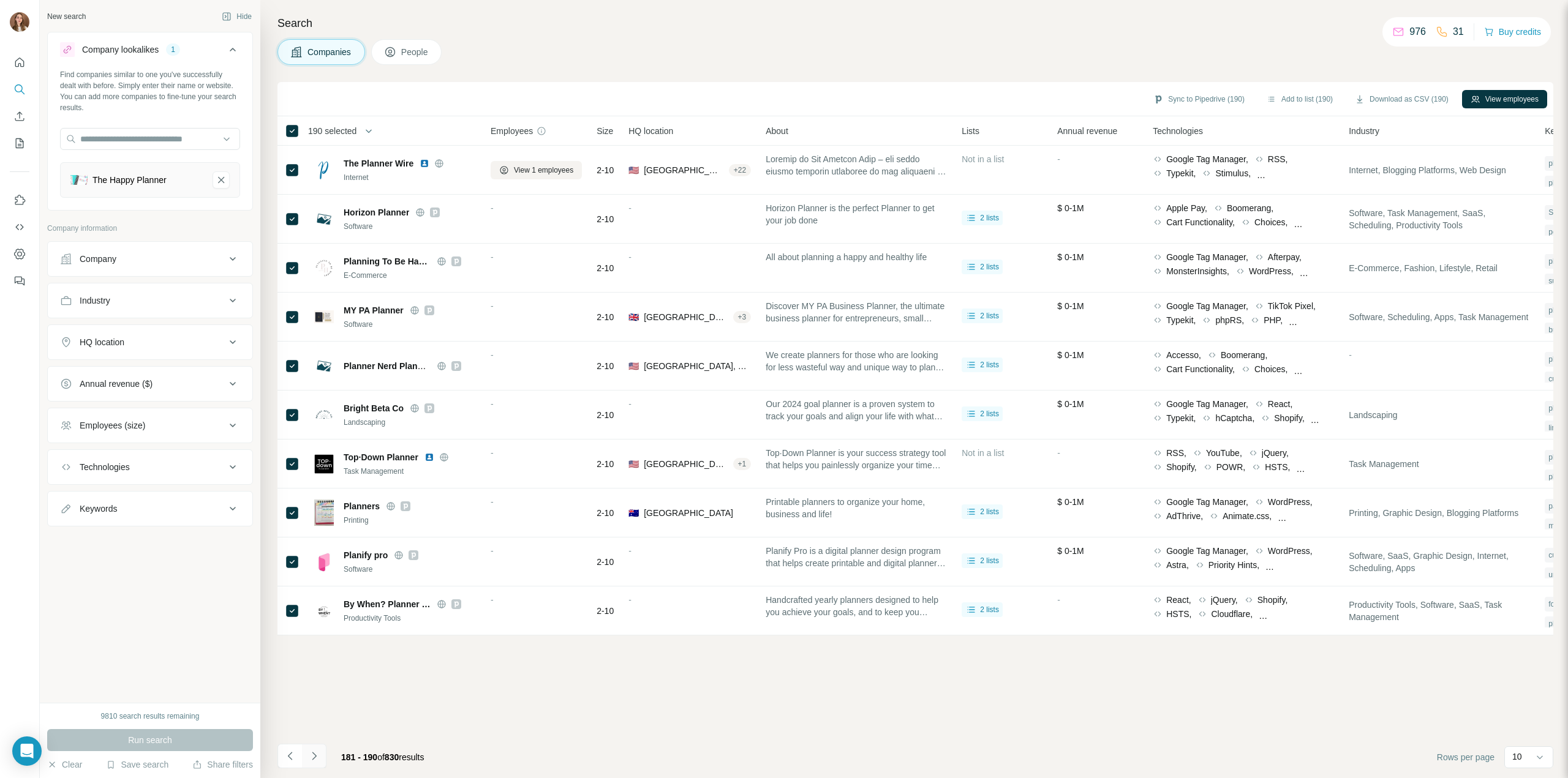
click at [317, 759] on icon "Navigate to next page" at bounding box center [314, 756] width 12 height 12
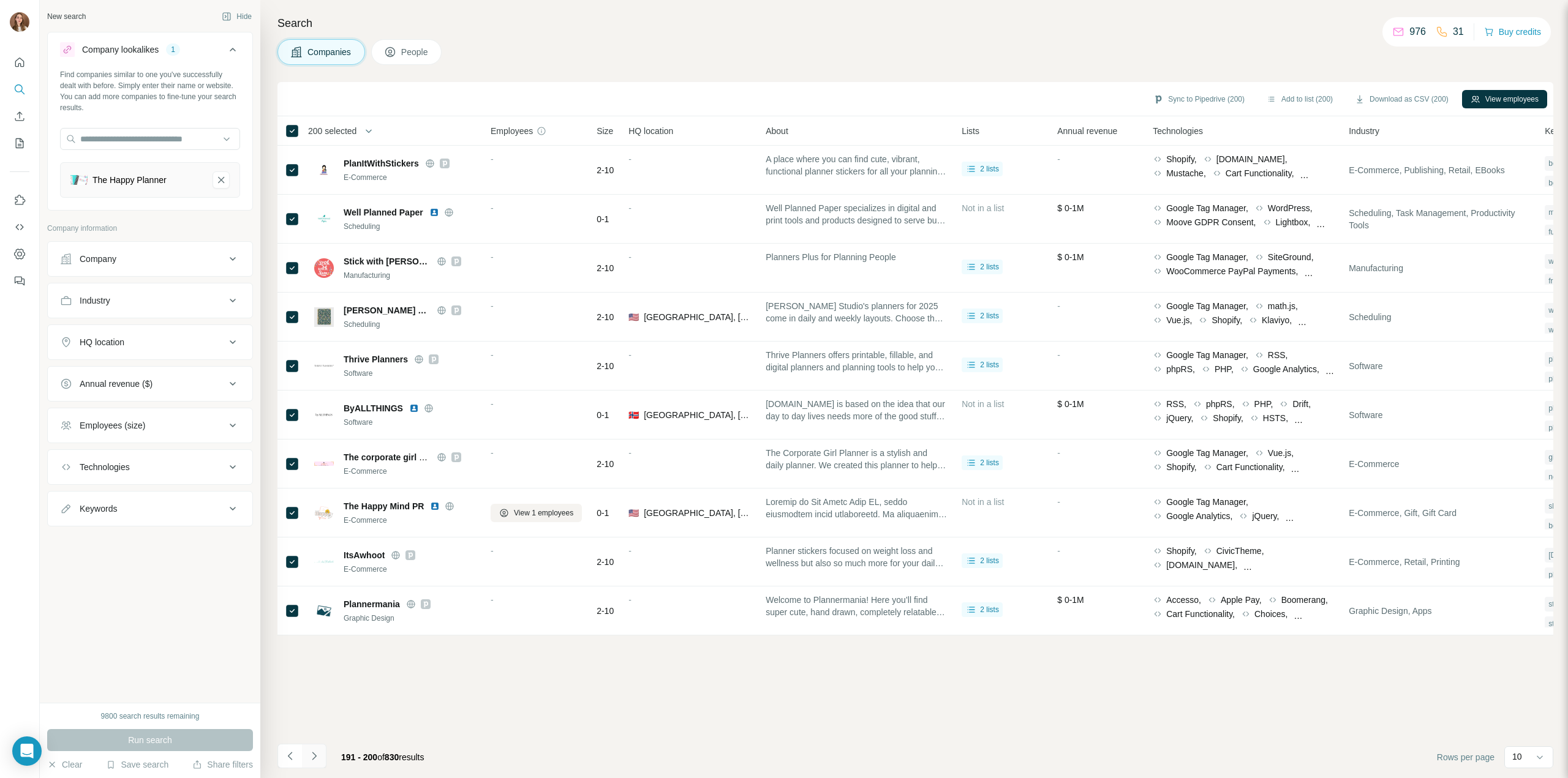
click at [316, 757] on icon "Navigate to next page" at bounding box center [314, 756] width 12 height 12
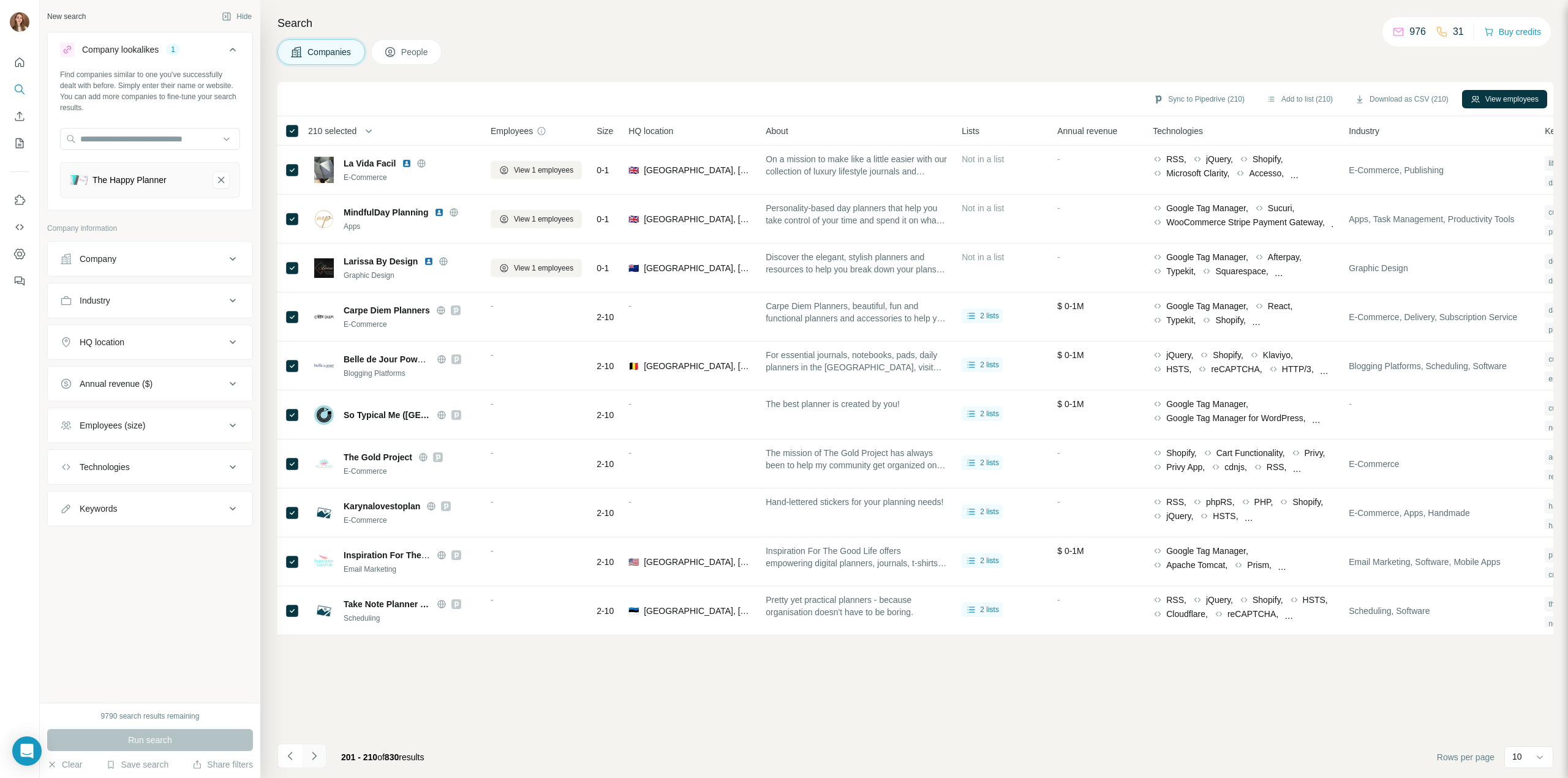
click at [317, 761] on icon "Navigate to next page" at bounding box center [314, 756] width 12 height 12
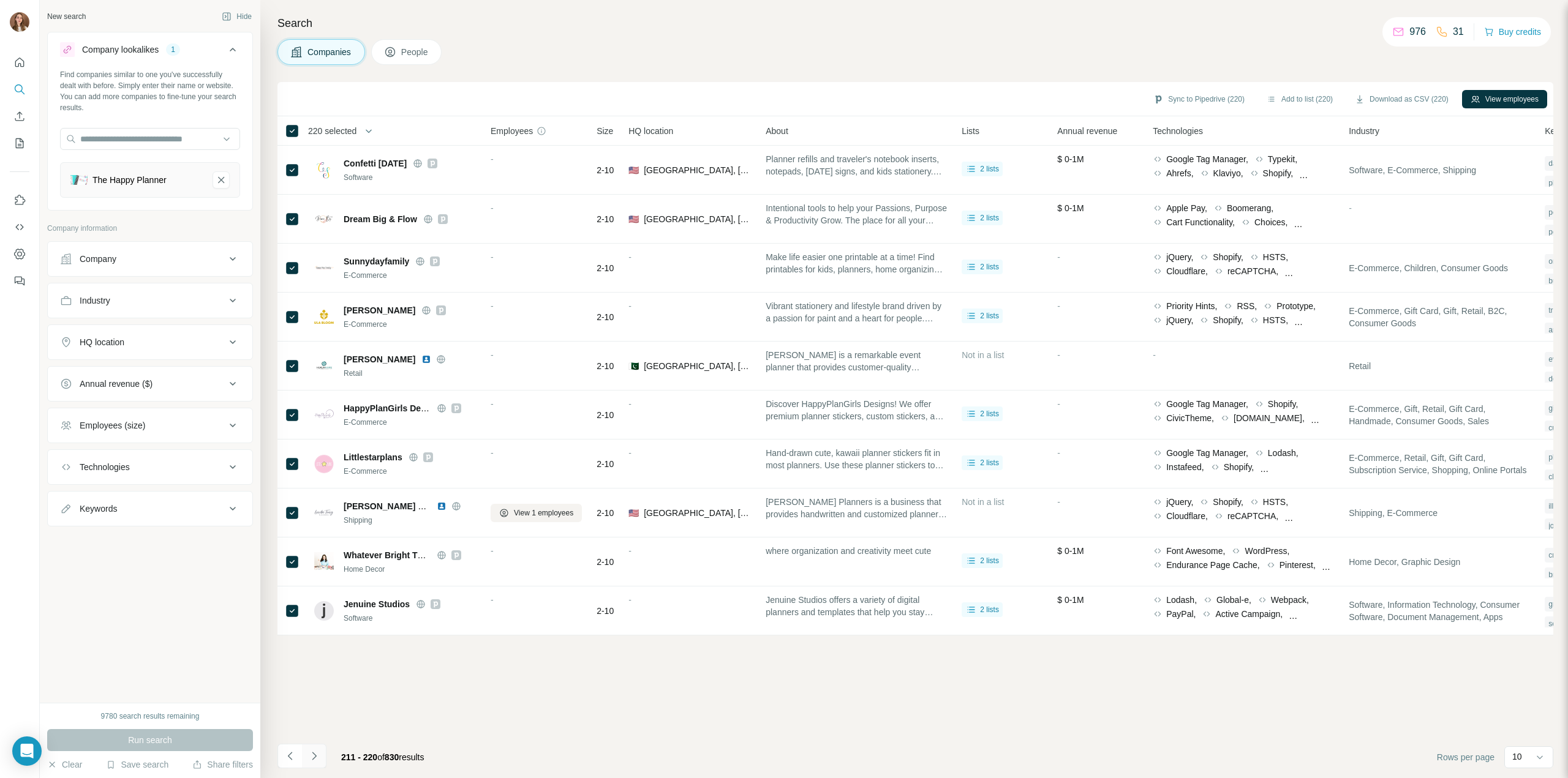
click at [314, 752] on icon "Navigate to next page" at bounding box center [314, 756] width 12 height 12
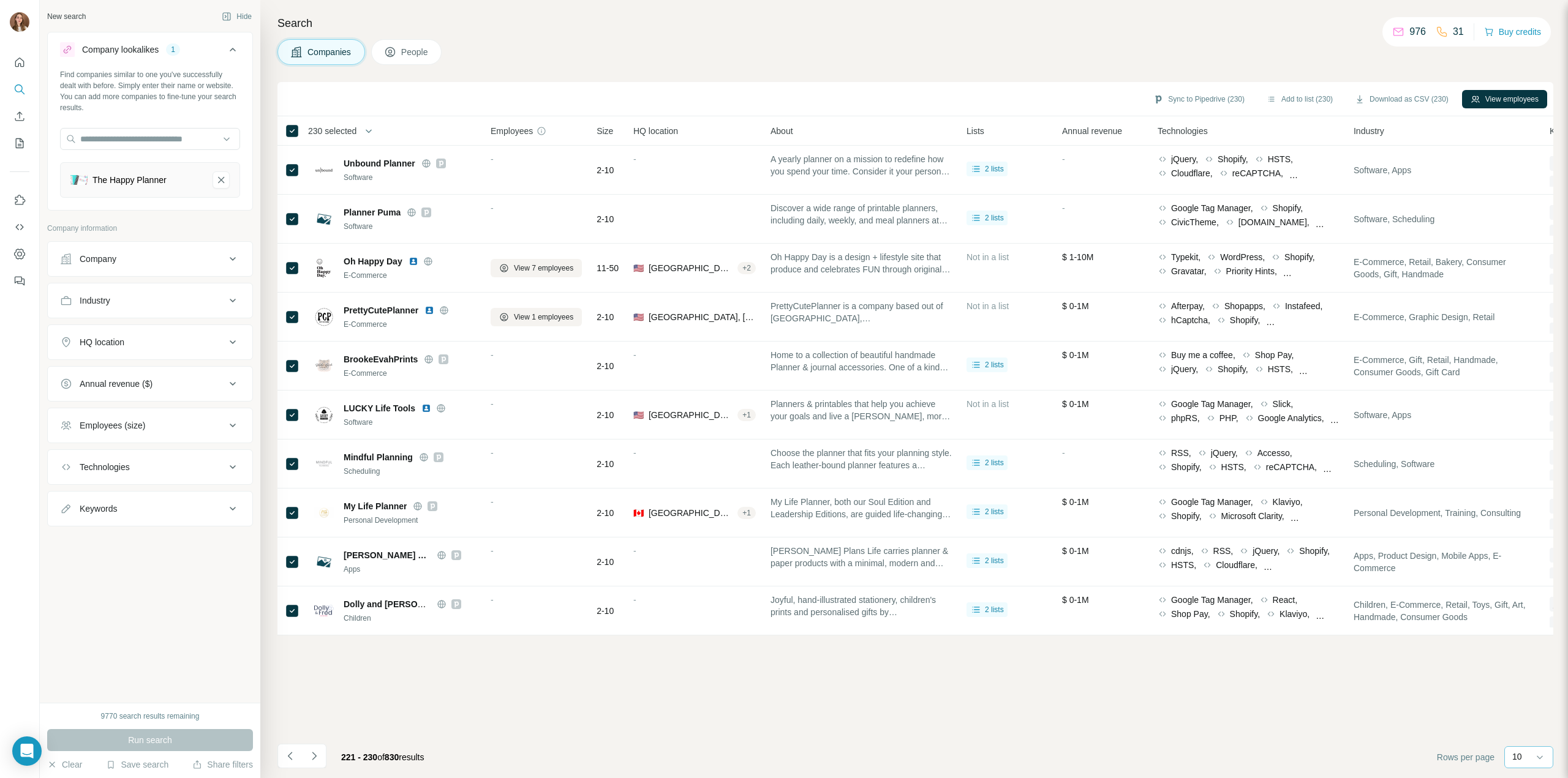
click at [1523, 760] on div "10" at bounding box center [1527, 757] width 31 height 12
click at [1523, 673] on div "60" at bounding box center [1529, 664] width 43 height 22
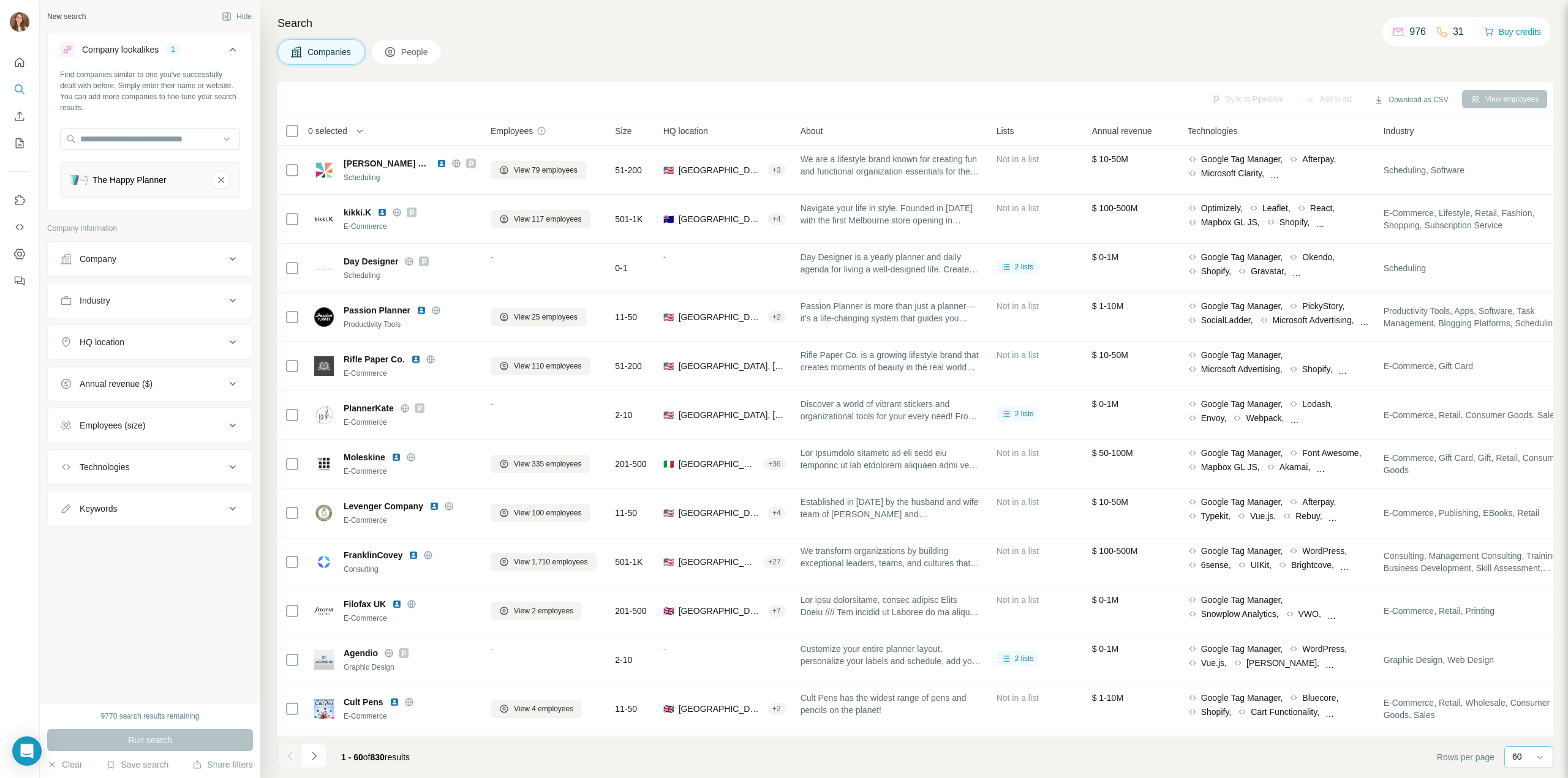
click at [345, 132] on span "0 selected" at bounding box center [327, 130] width 39 height 12
click at [360, 203] on input "Select a number (up to 500)" at bounding box center [357, 201] width 39 height 22
type input "***"
click at [392, 255] on button "Apply" at bounding box center [410, 247] width 200 height 22
click at [324, 758] on button "Navigate to next page" at bounding box center [314, 756] width 24 height 24
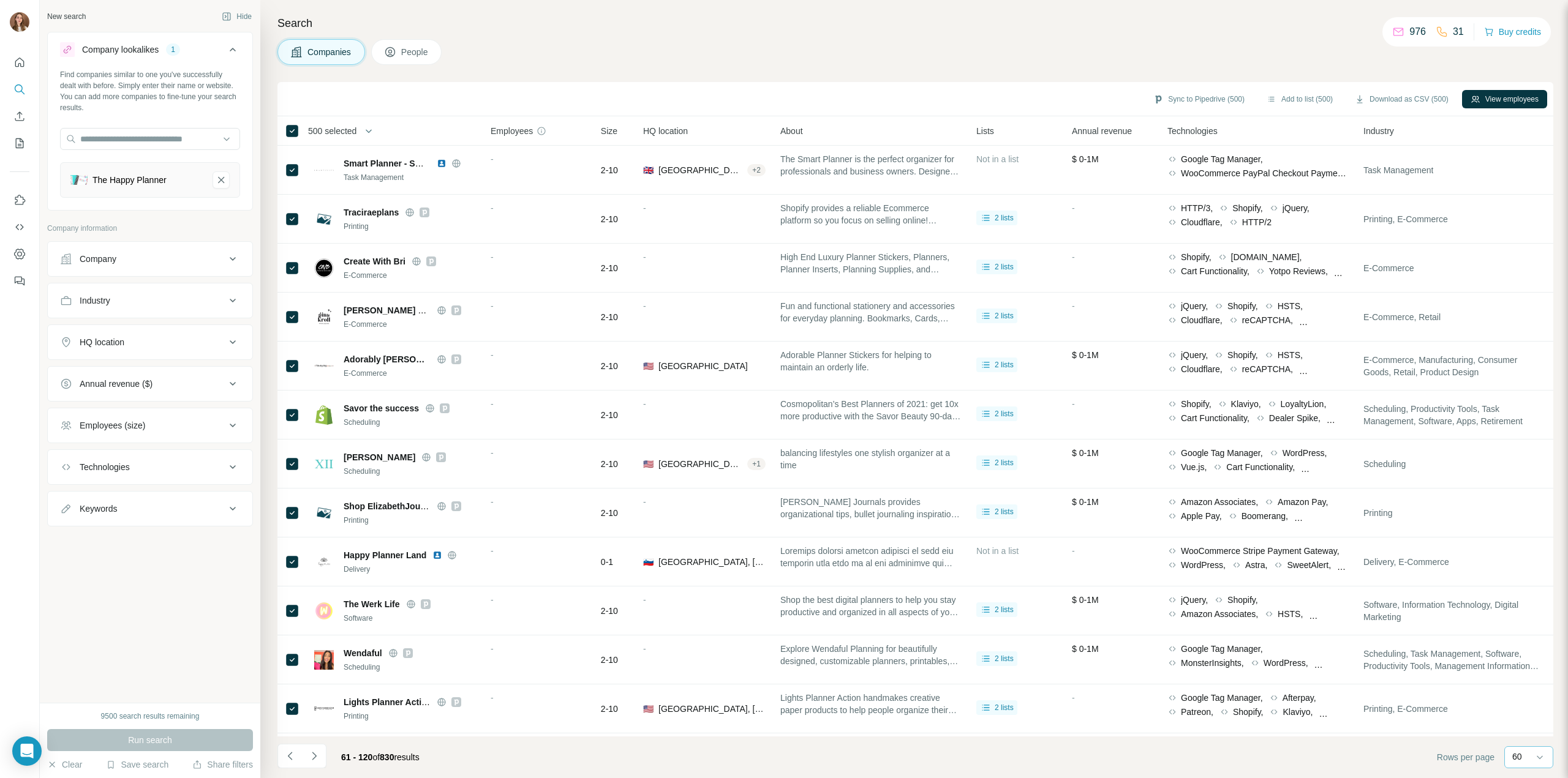
click at [315, 757] on icon "Navigate to next page" at bounding box center [314, 756] width 12 height 12
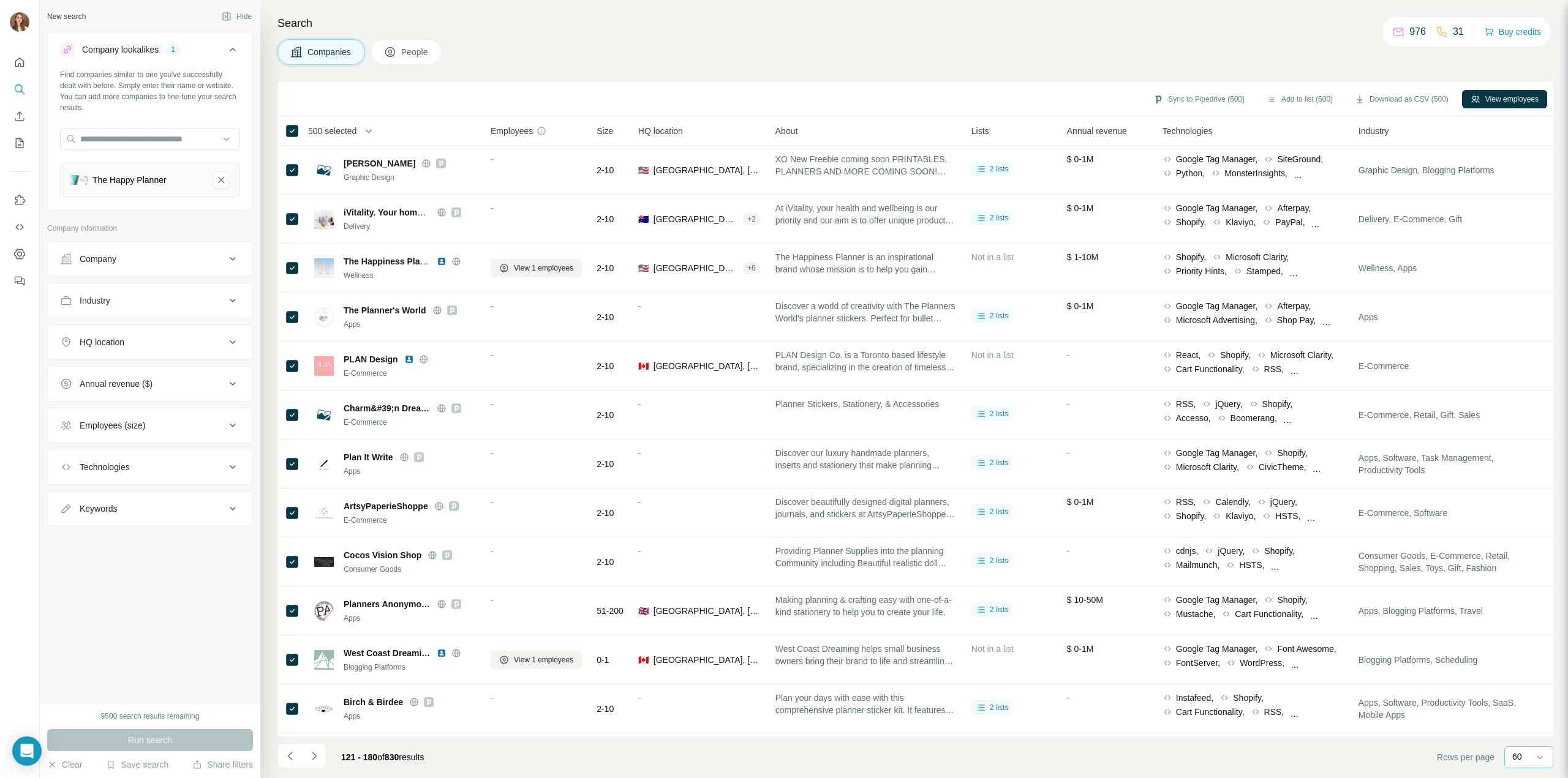
click at [315, 758] on icon "Navigate to next page" at bounding box center [314, 755] width 4 height 8
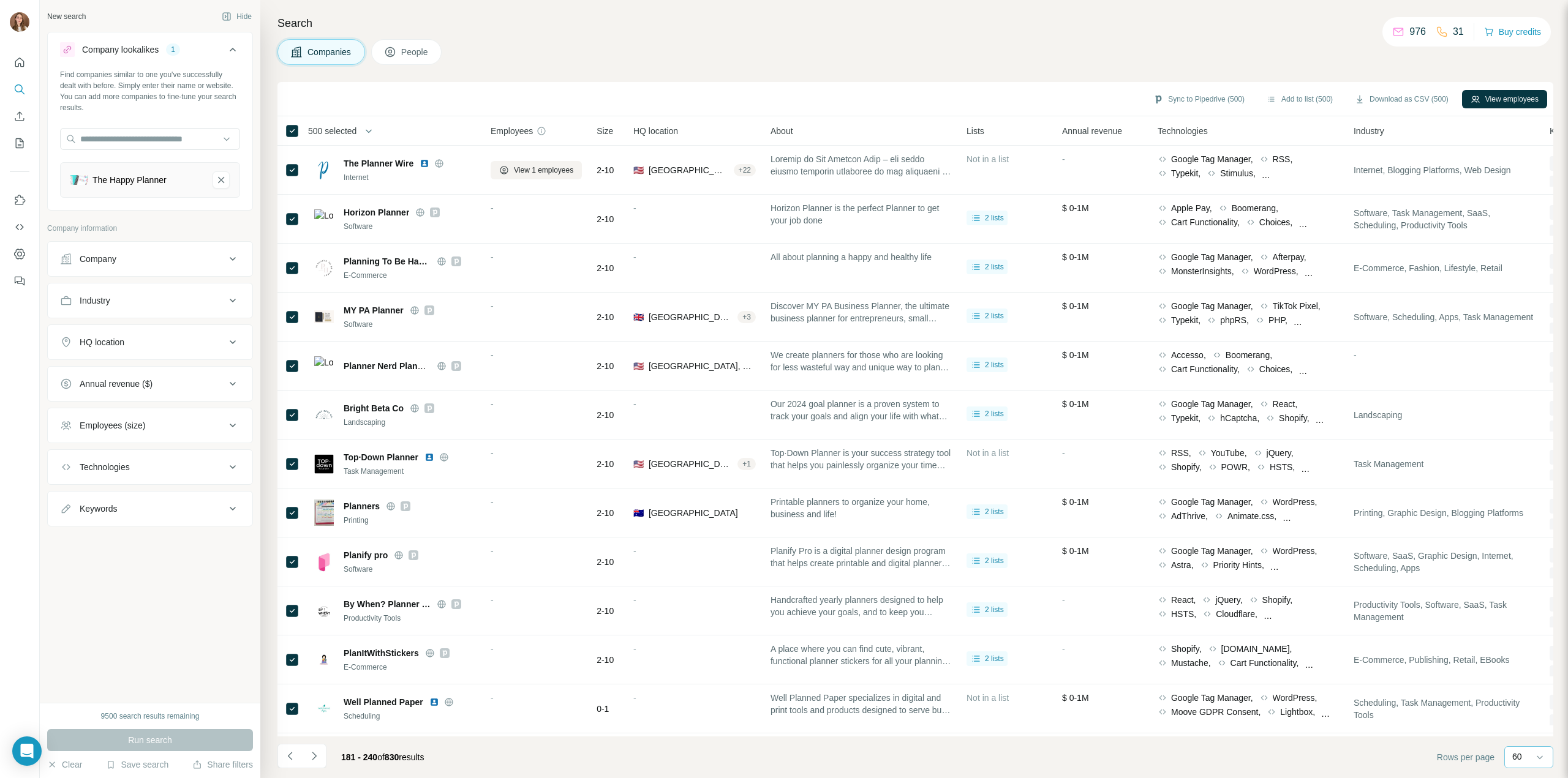
click at [315, 758] on icon "Navigate to next page" at bounding box center [314, 755] width 4 height 8
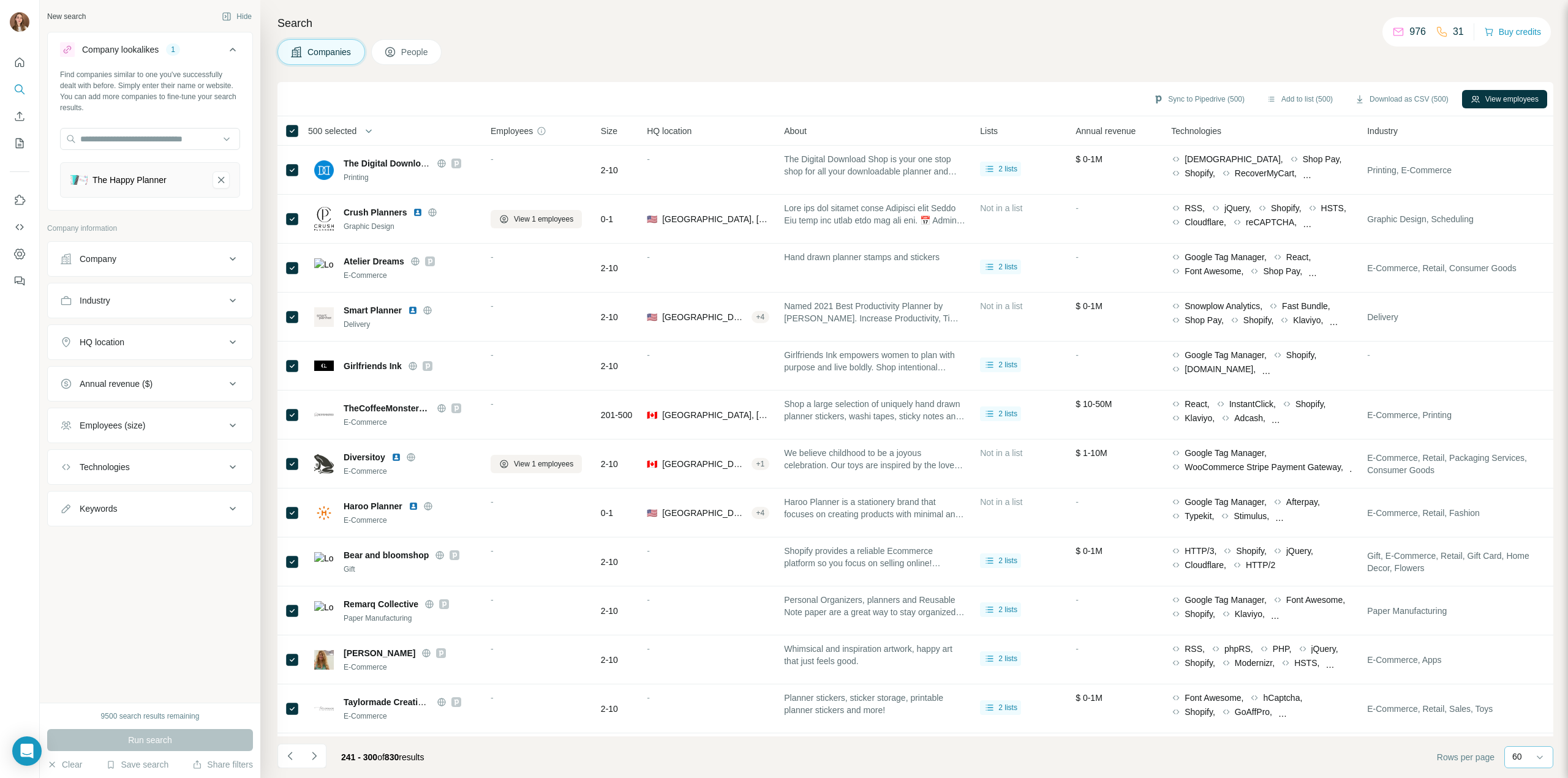
click at [315, 758] on icon "Navigate to next page" at bounding box center [314, 755] width 4 height 8
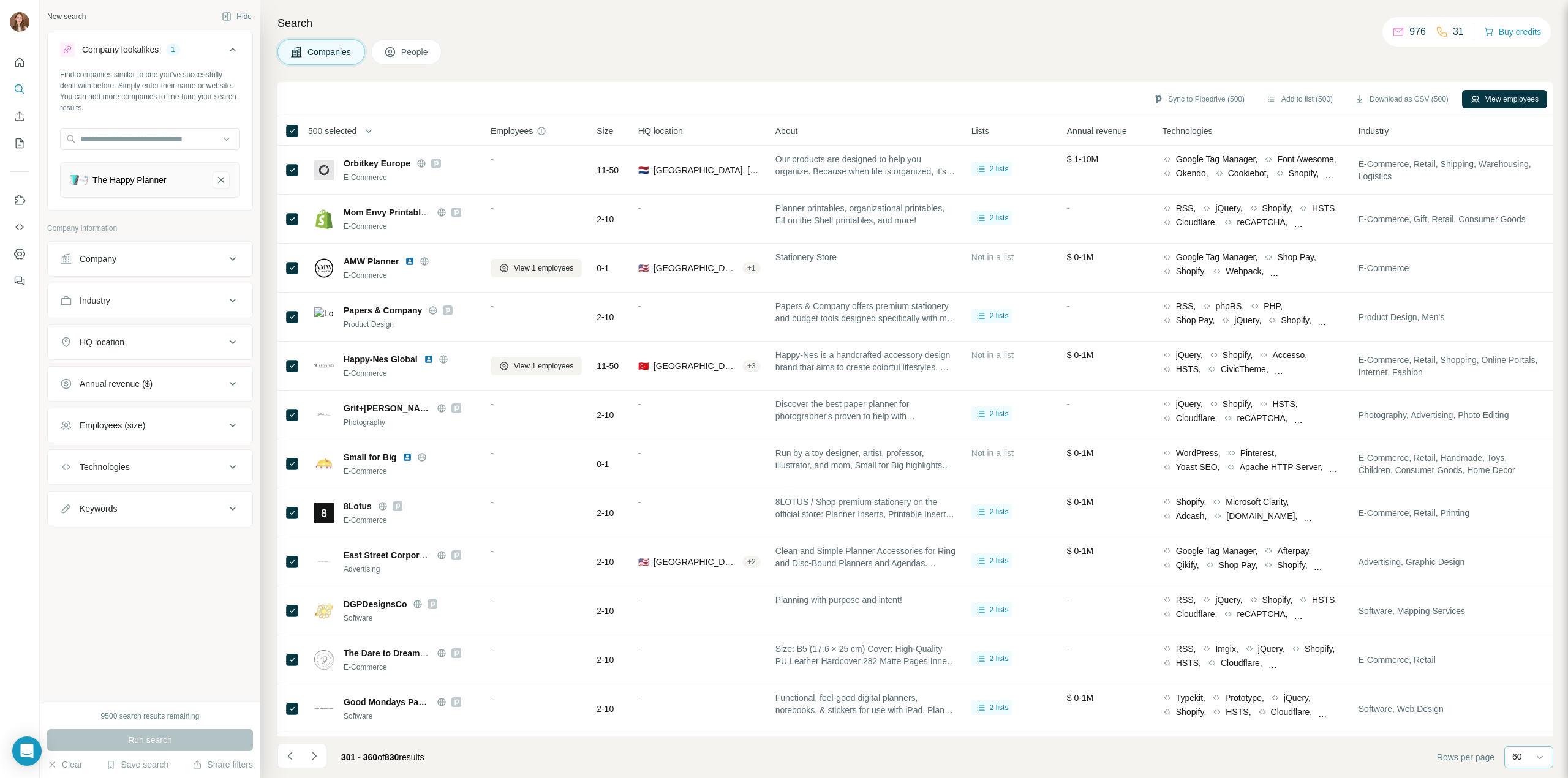
click at [315, 758] on icon "Navigate to next page" at bounding box center [314, 755] width 4 height 8
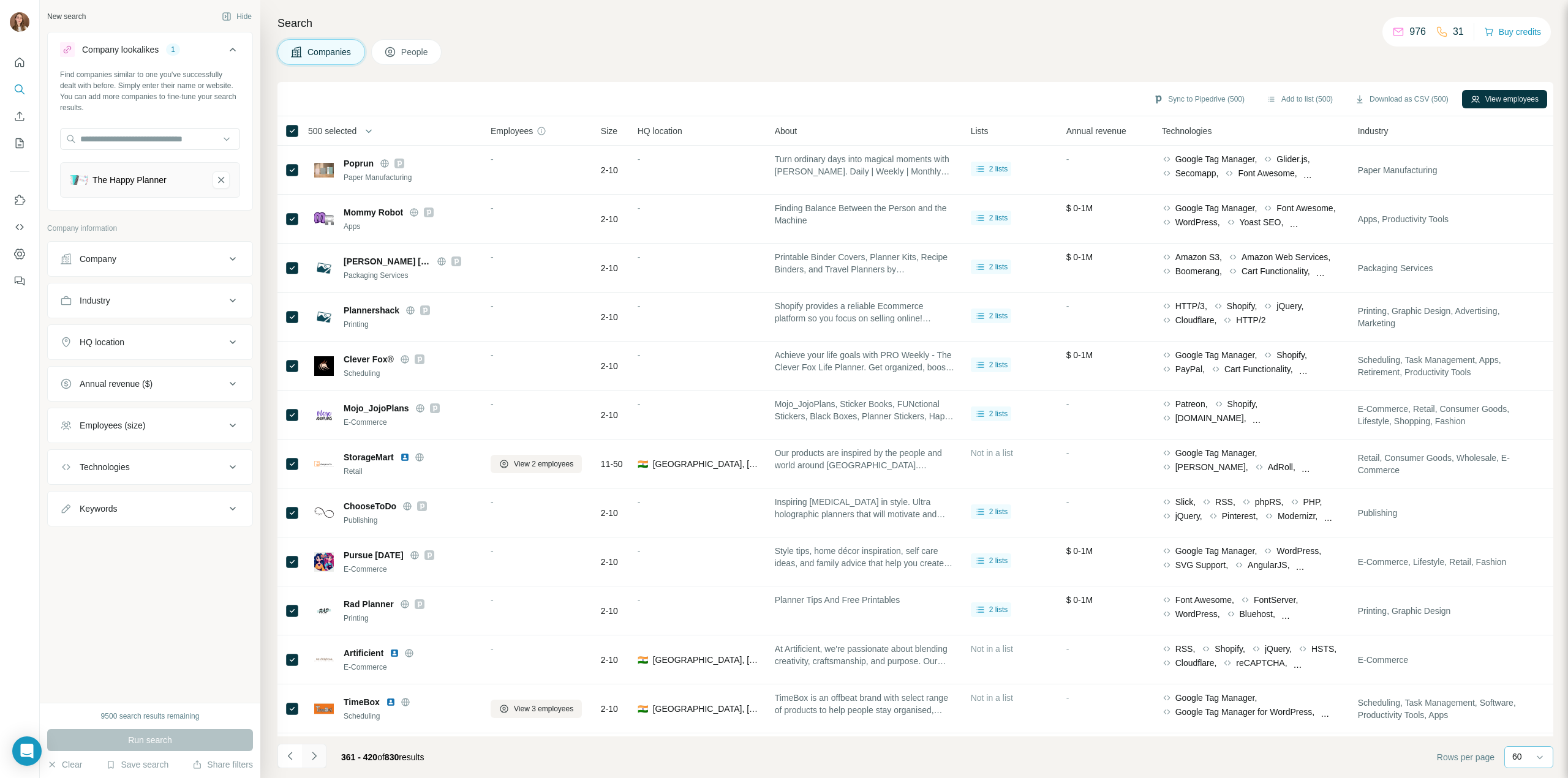
click at [310, 760] on icon "Navigate to next page" at bounding box center [314, 756] width 12 height 12
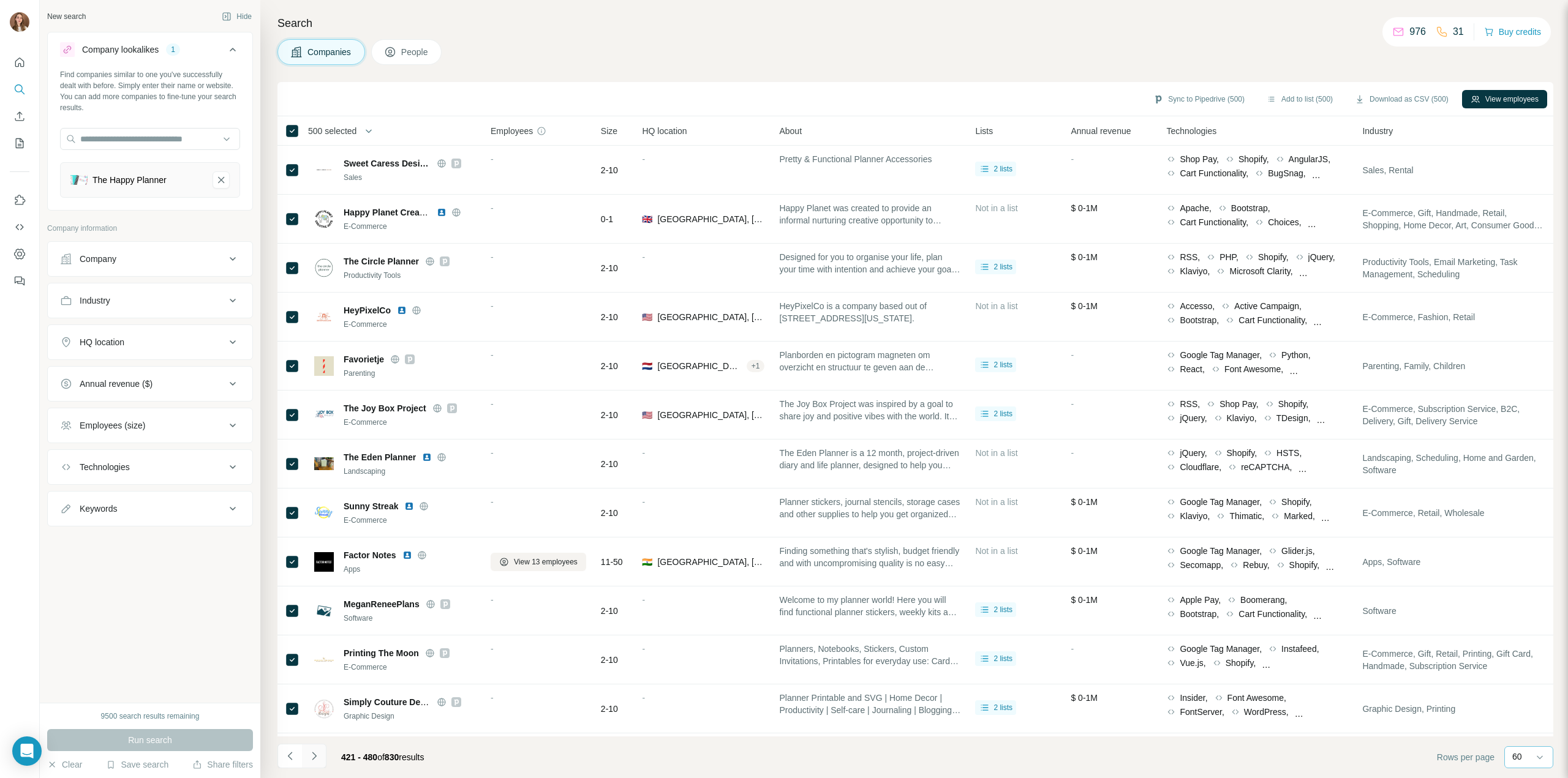
click at [312, 759] on icon "Navigate to next page" at bounding box center [314, 756] width 12 height 12
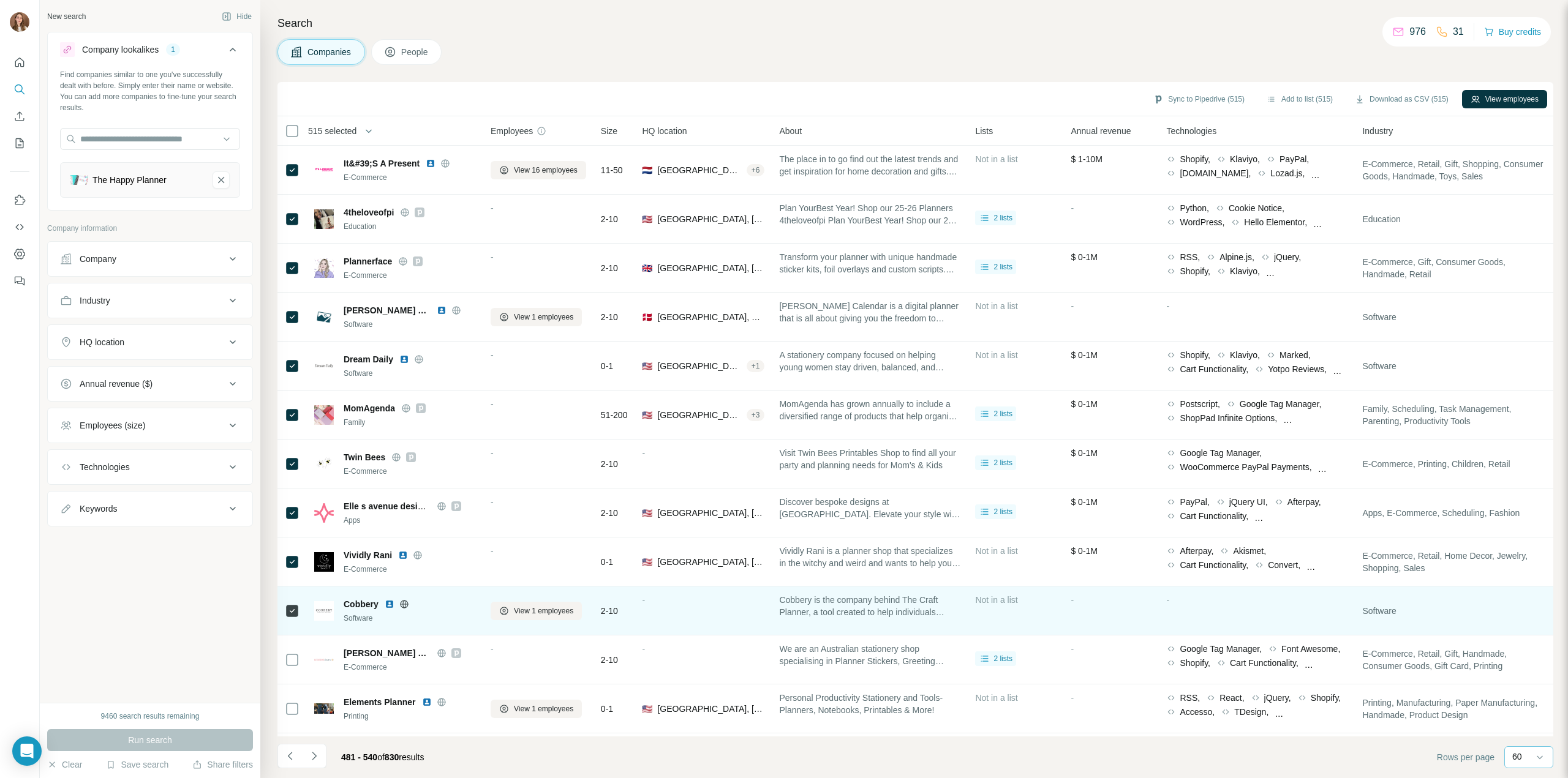
scroll to position [1470, 0]
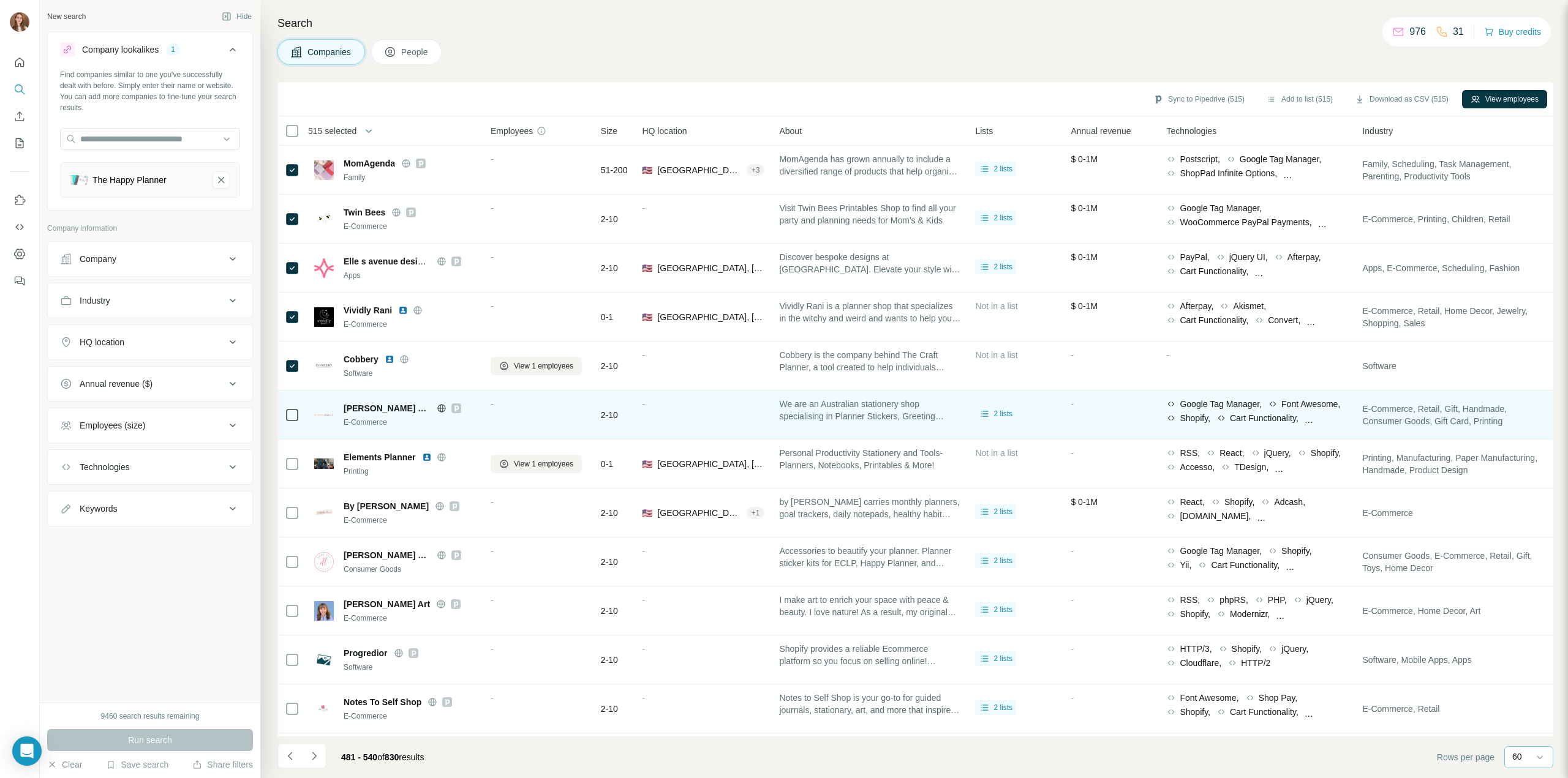
click at [290, 421] on icon at bounding box center [292, 415] width 15 height 15
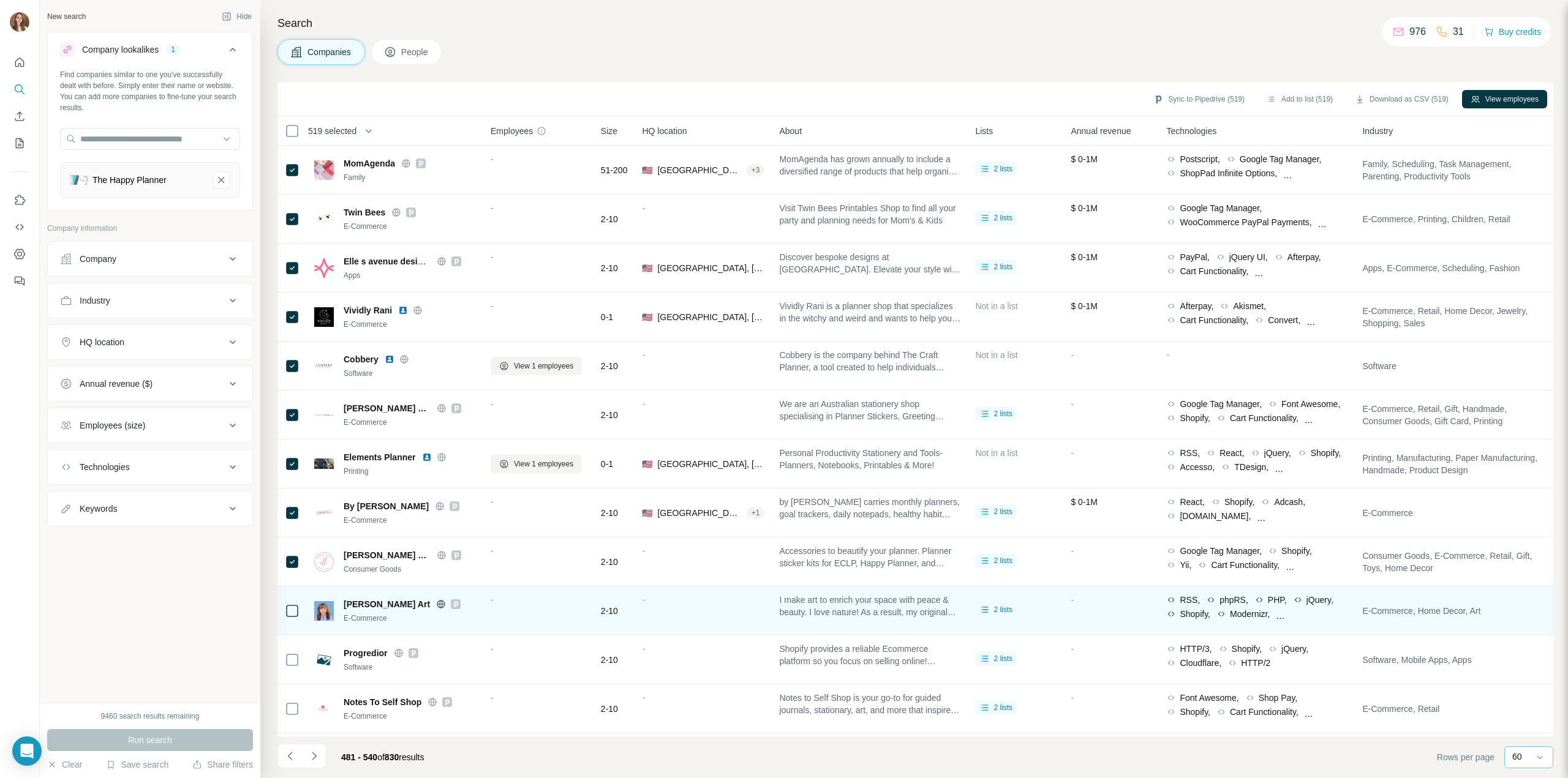
click at [297, 610] on icon at bounding box center [292, 611] width 15 height 15
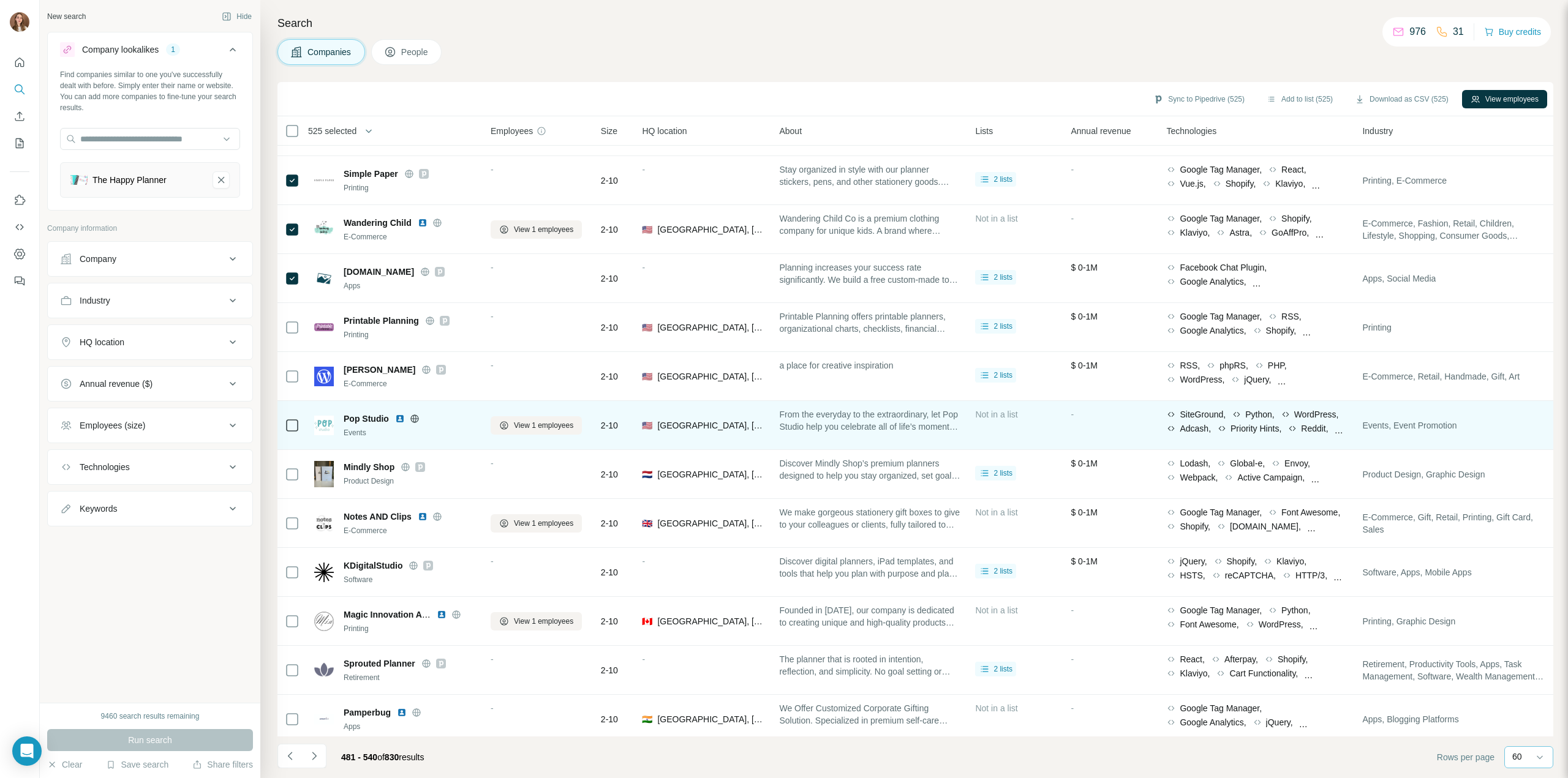
scroll to position [2048, 0]
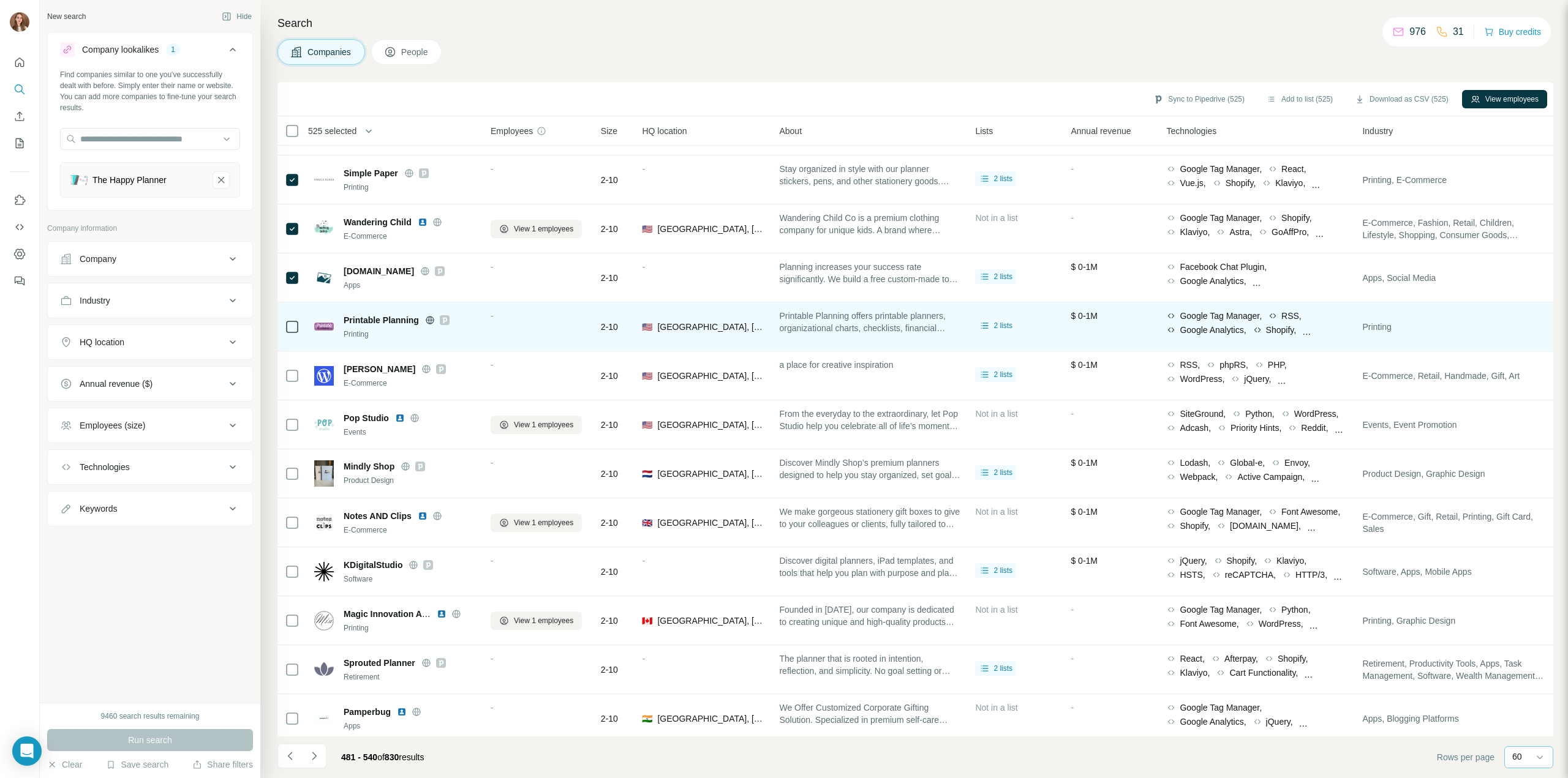
click at [293, 338] on div at bounding box center [292, 327] width 15 height 34
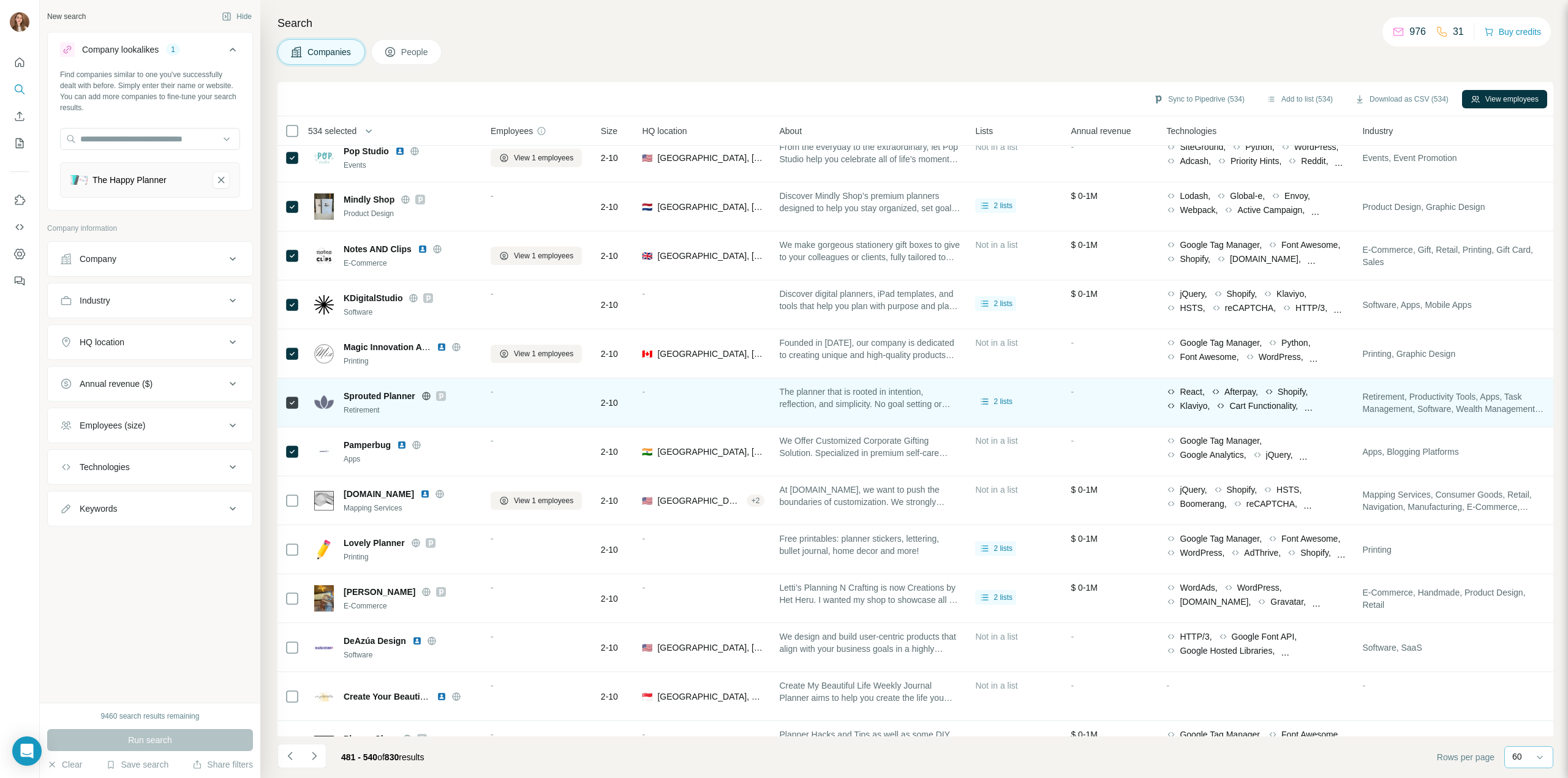
scroll to position [2354, 0]
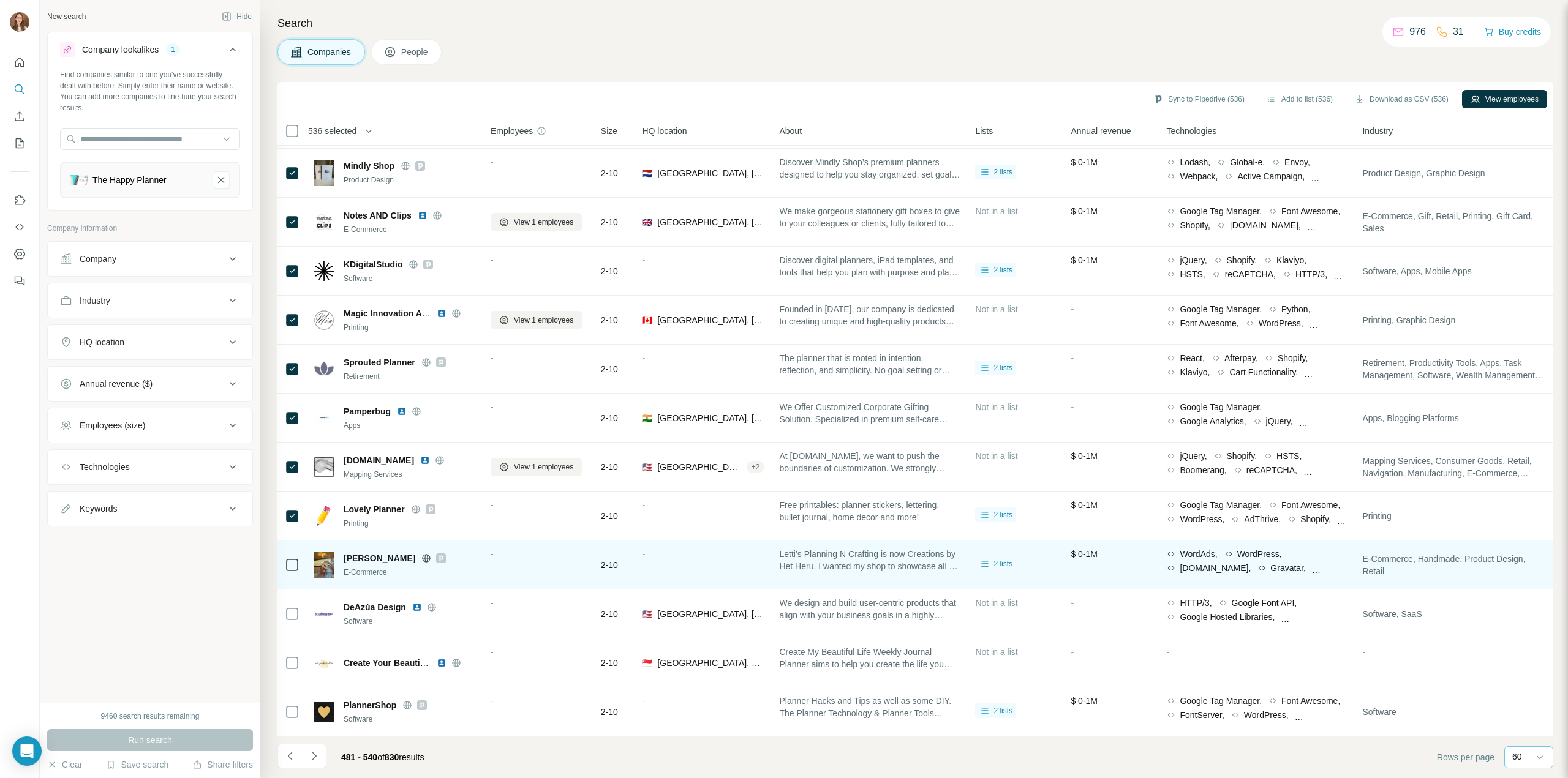
click at [292, 565] on icon at bounding box center [292, 565] width 15 height 15
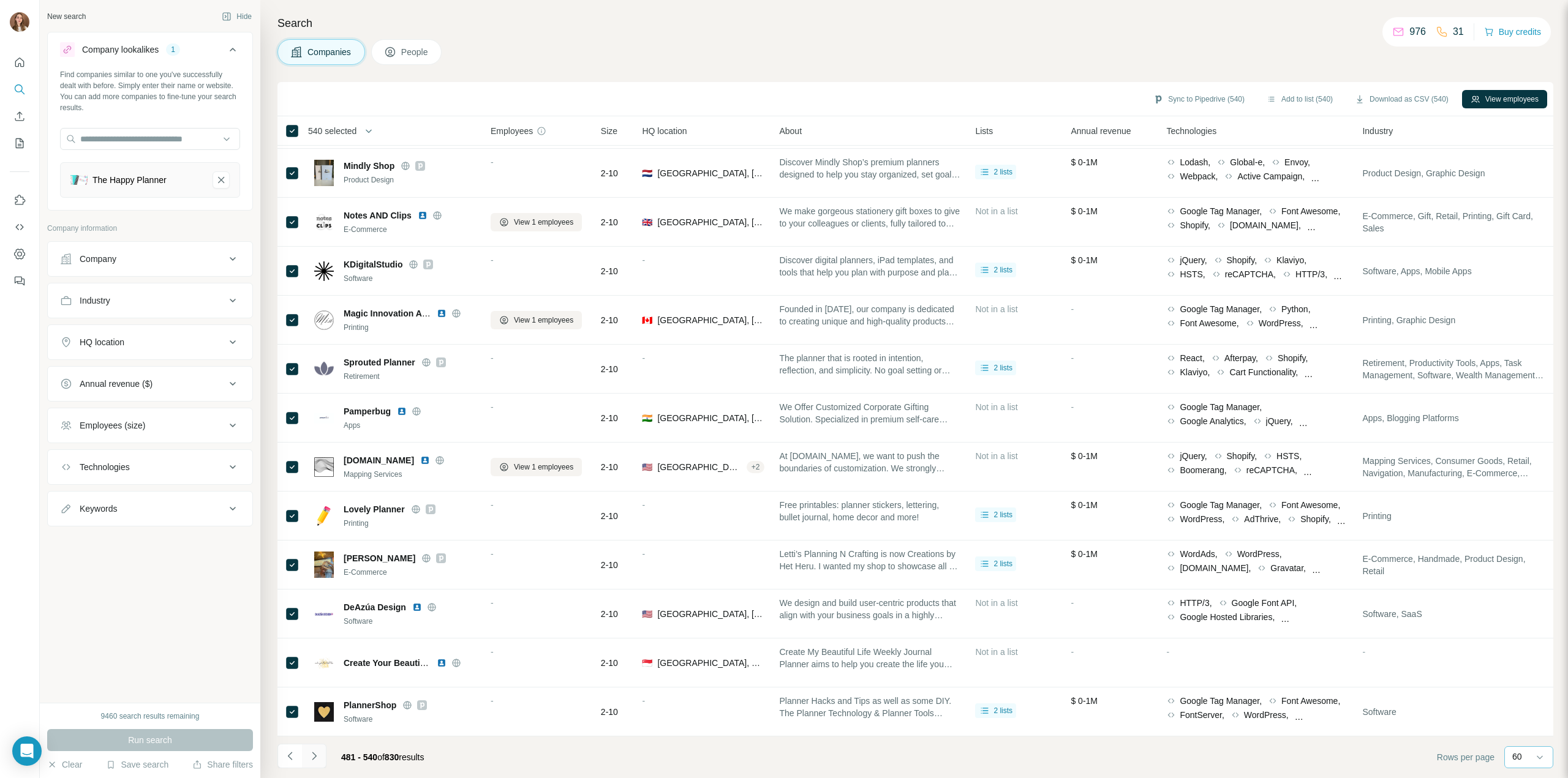
click at [319, 756] on icon "Navigate to next page" at bounding box center [314, 756] width 12 height 12
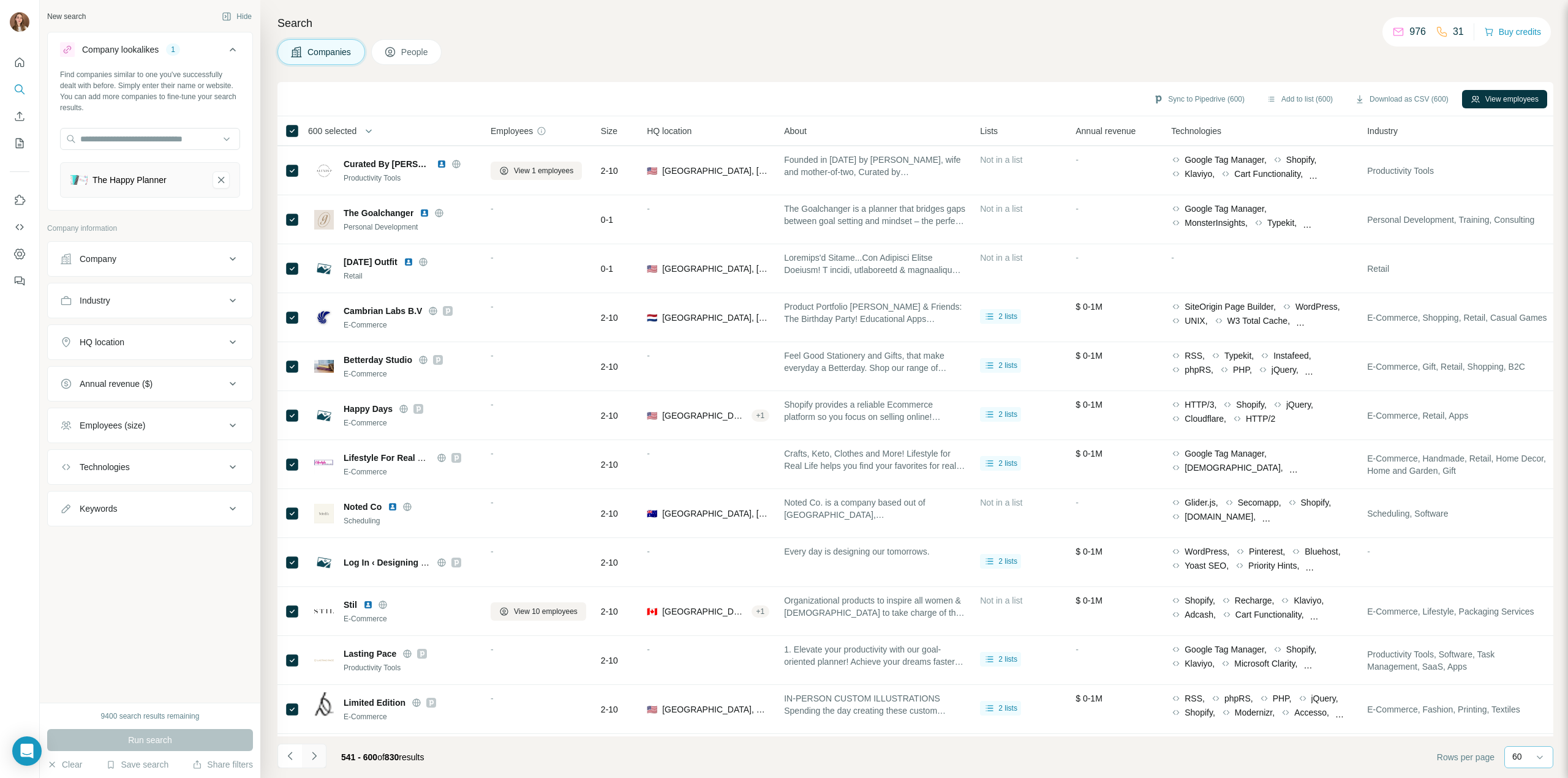
scroll to position [1953, 0]
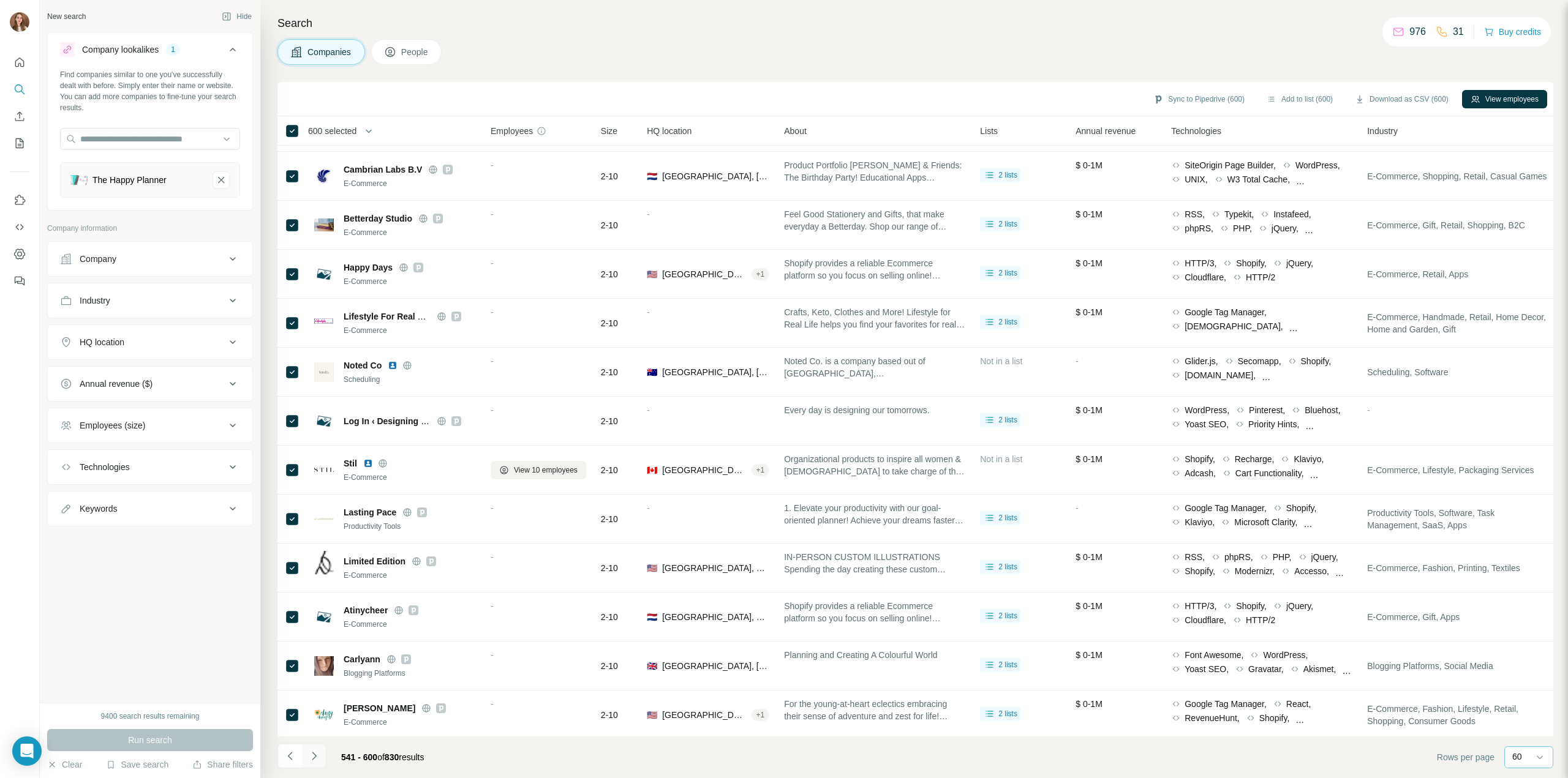
click at [315, 759] on icon "Navigate to next page" at bounding box center [314, 756] width 12 height 12
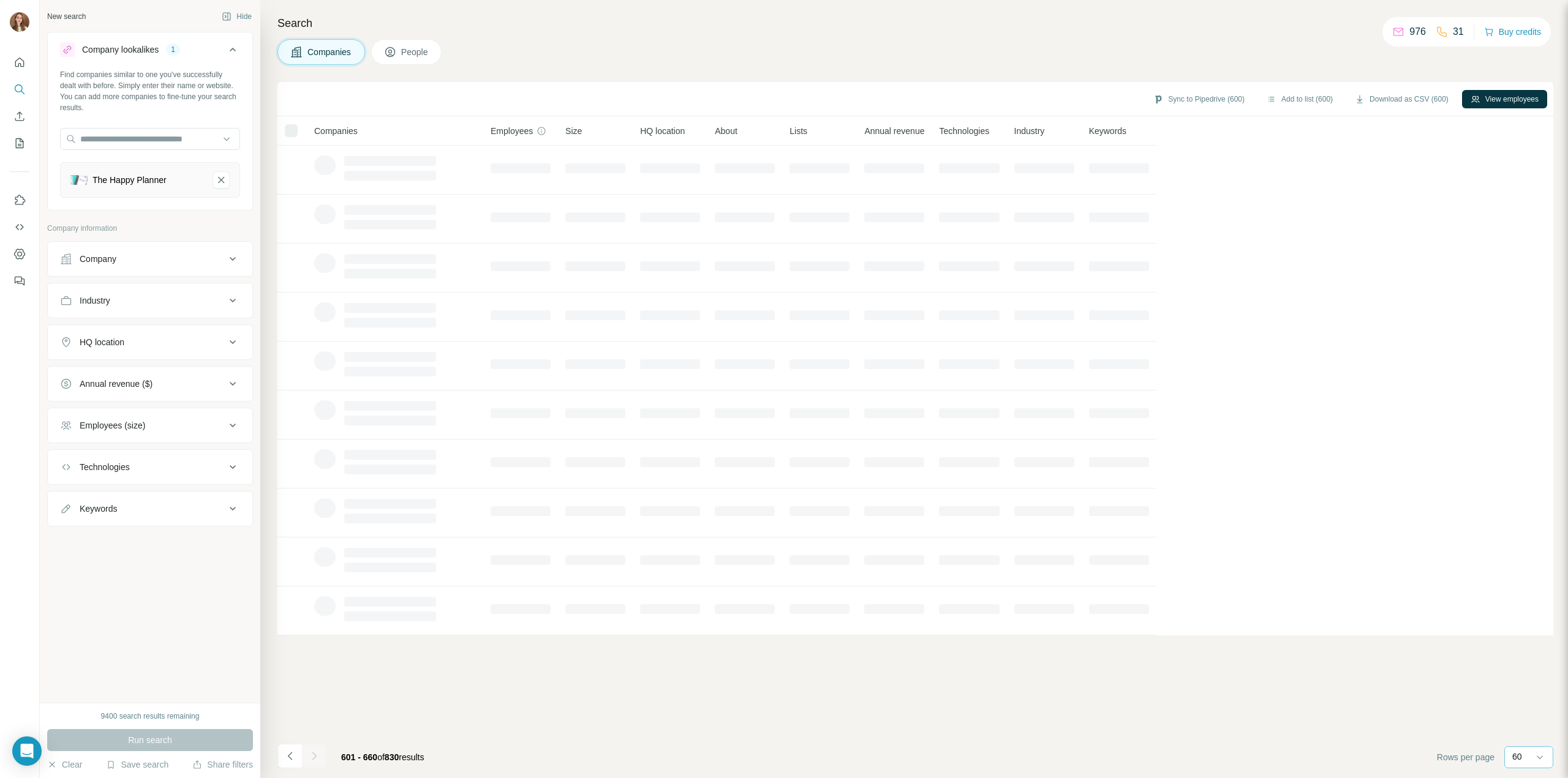
scroll to position [0, 0]
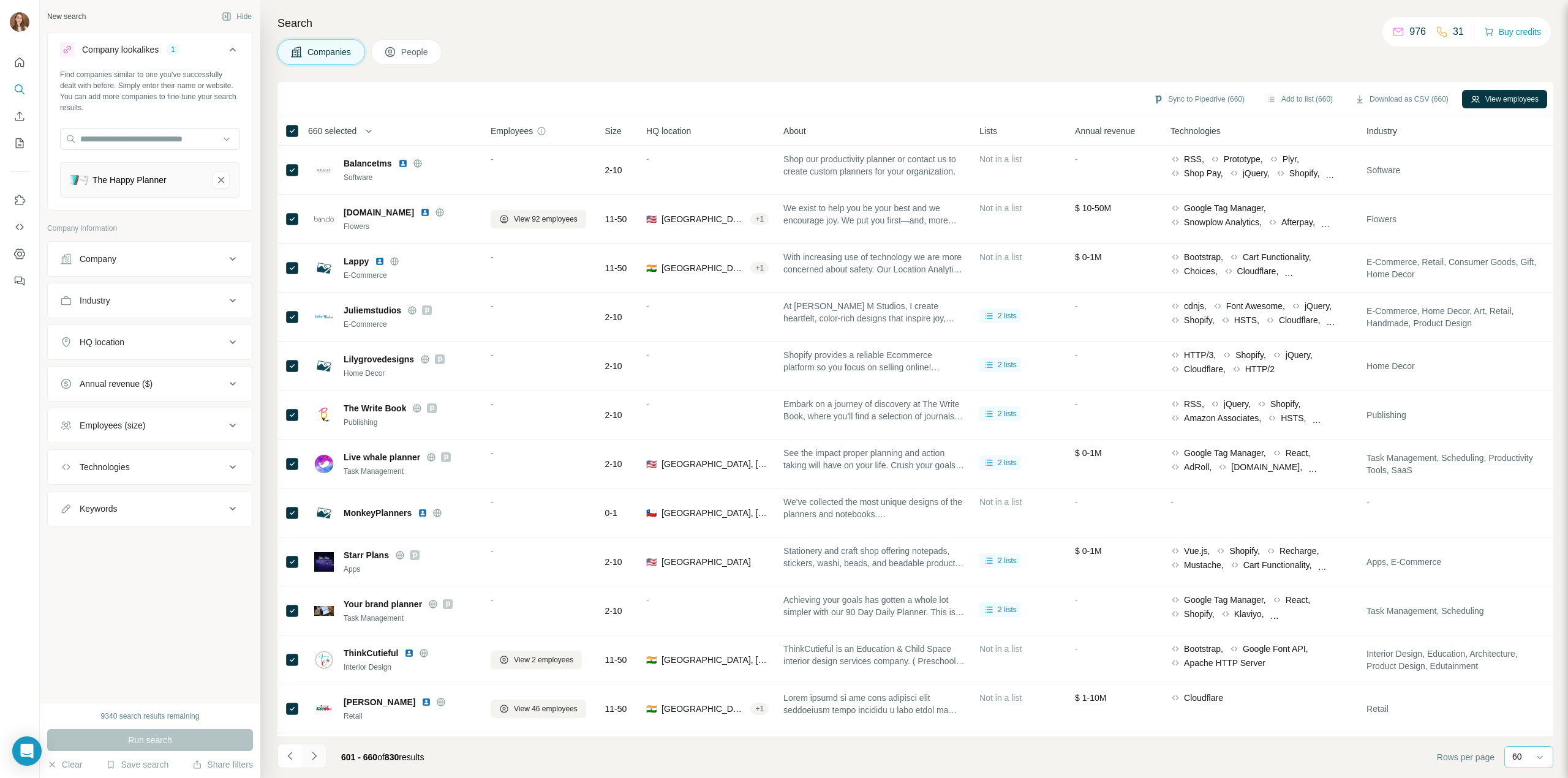
click at [311, 758] on icon "Navigate to next page" at bounding box center [314, 756] width 12 height 12
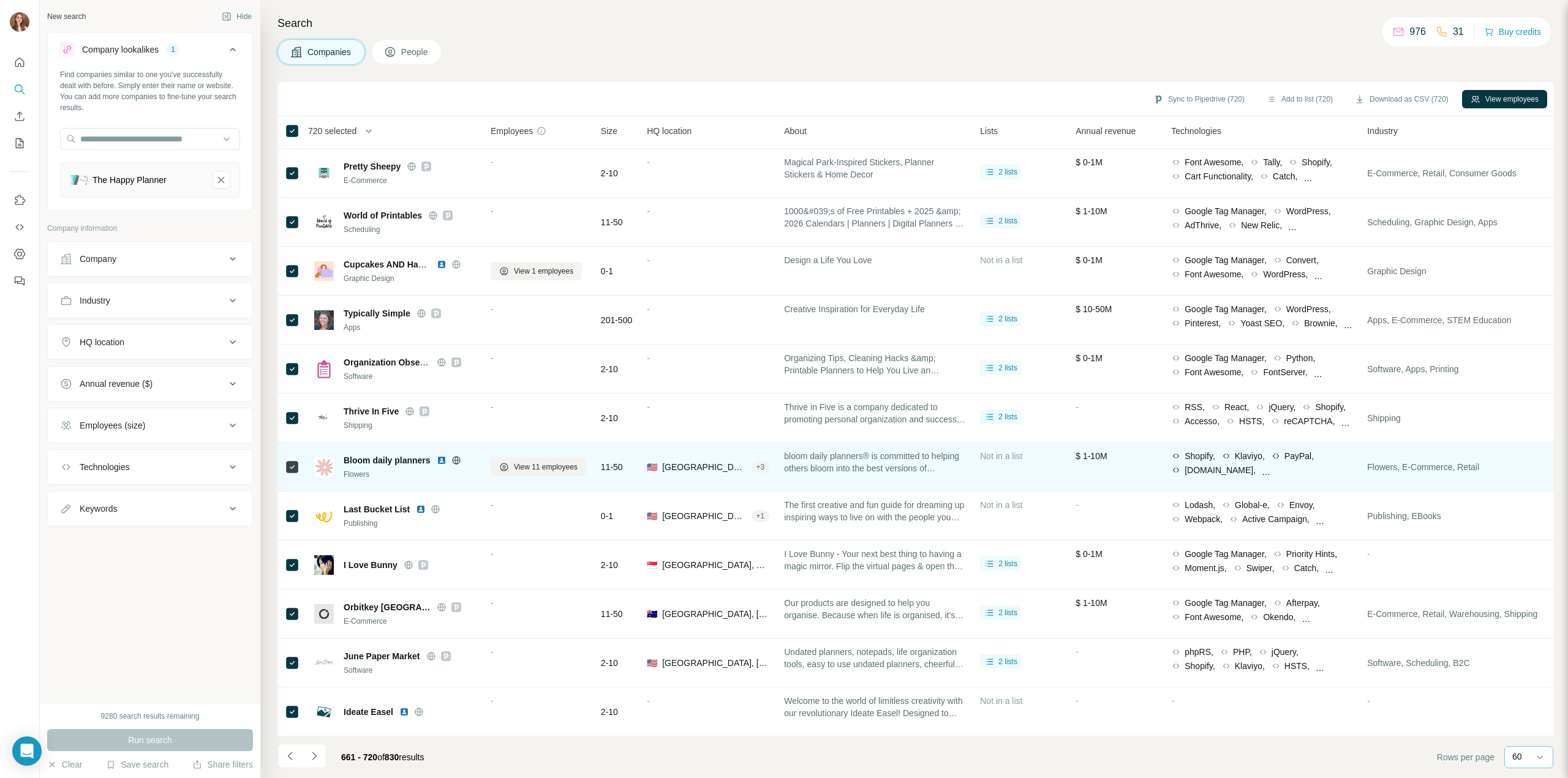
scroll to position [2354, 0]
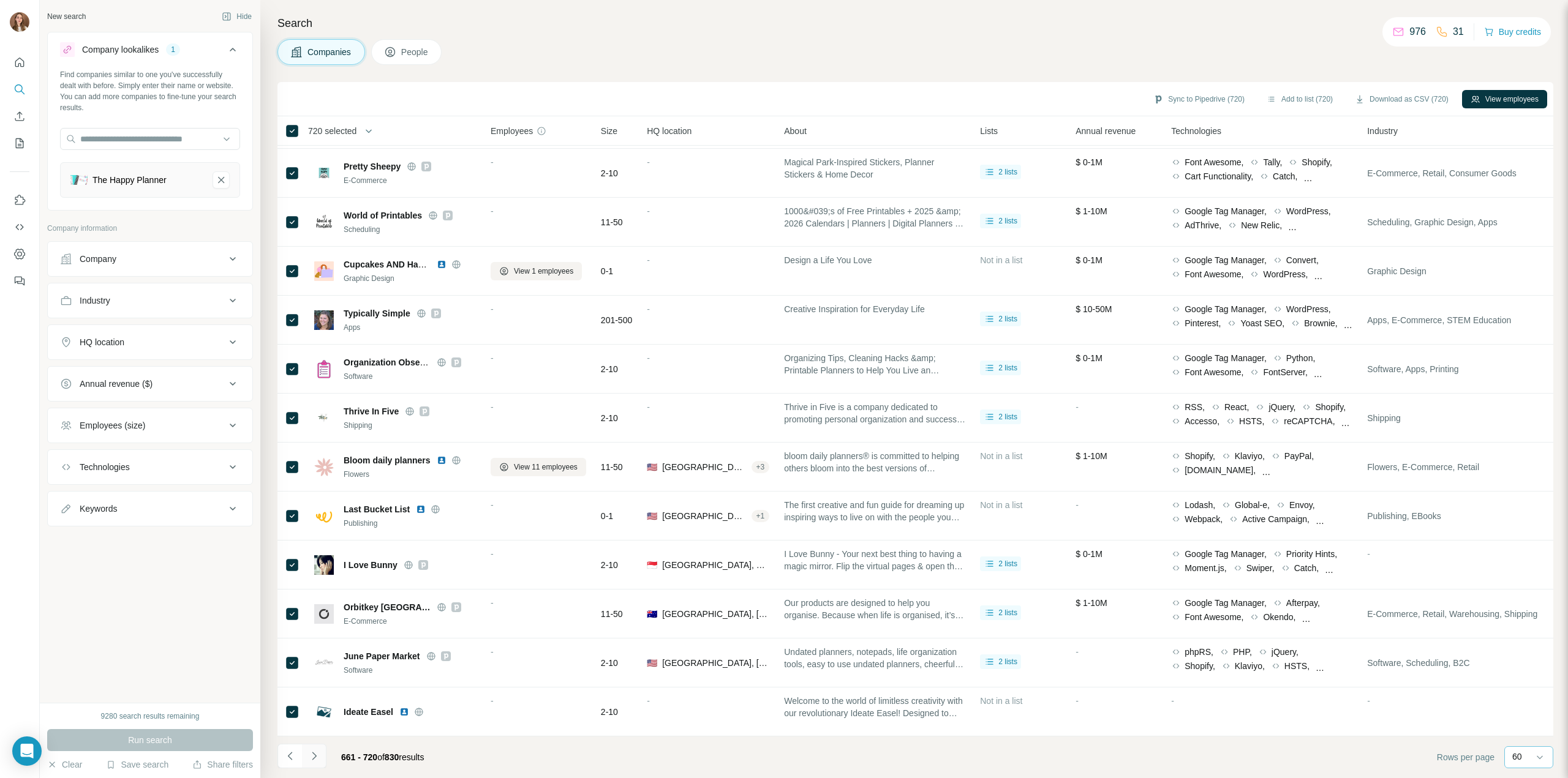
click at [322, 759] on button "Navigate to next page" at bounding box center [314, 756] width 24 height 24
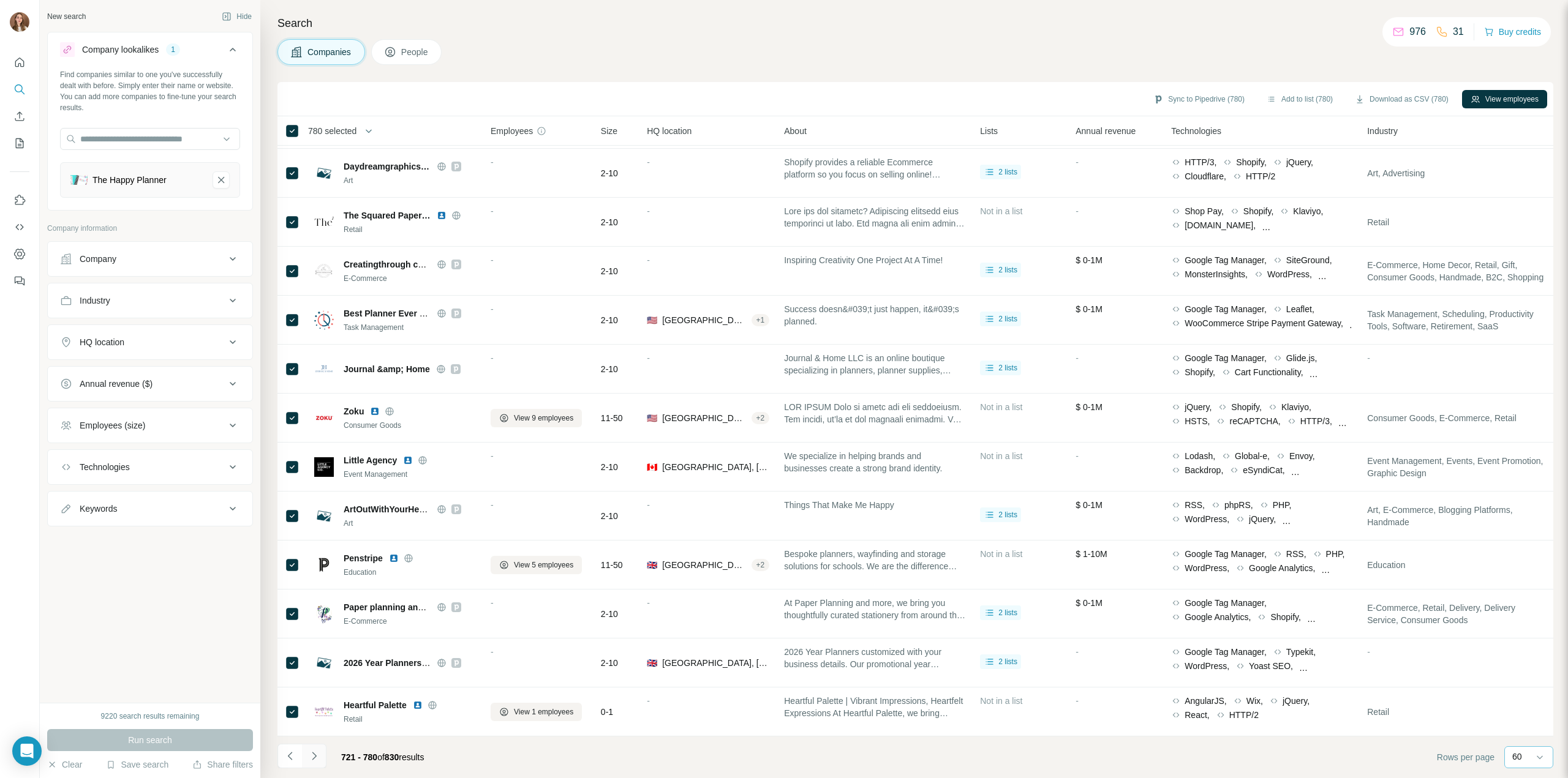
click at [323, 755] on button "Navigate to next page" at bounding box center [314, 756] width 24 height 24
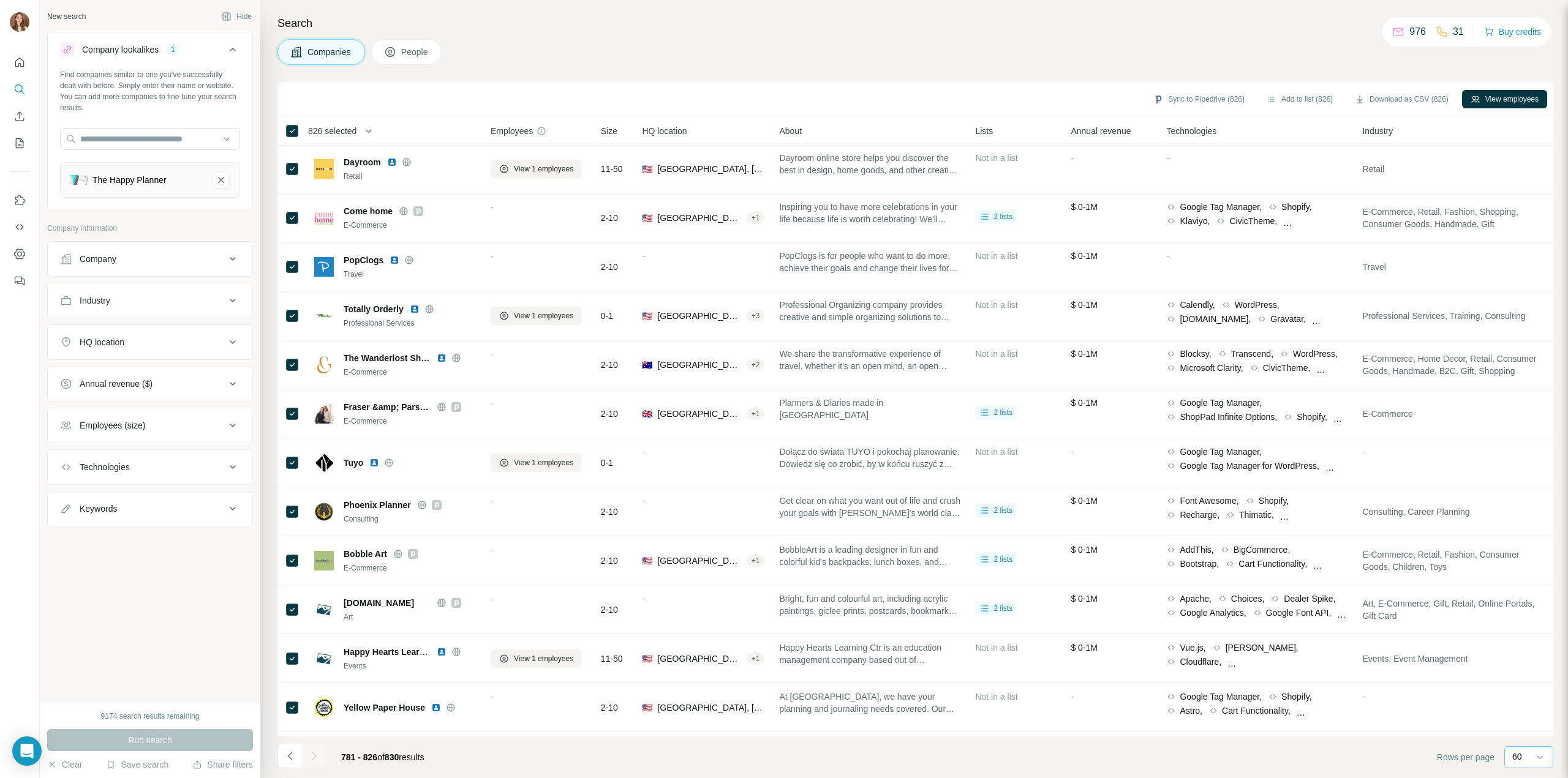
scroll to position [0, 0]
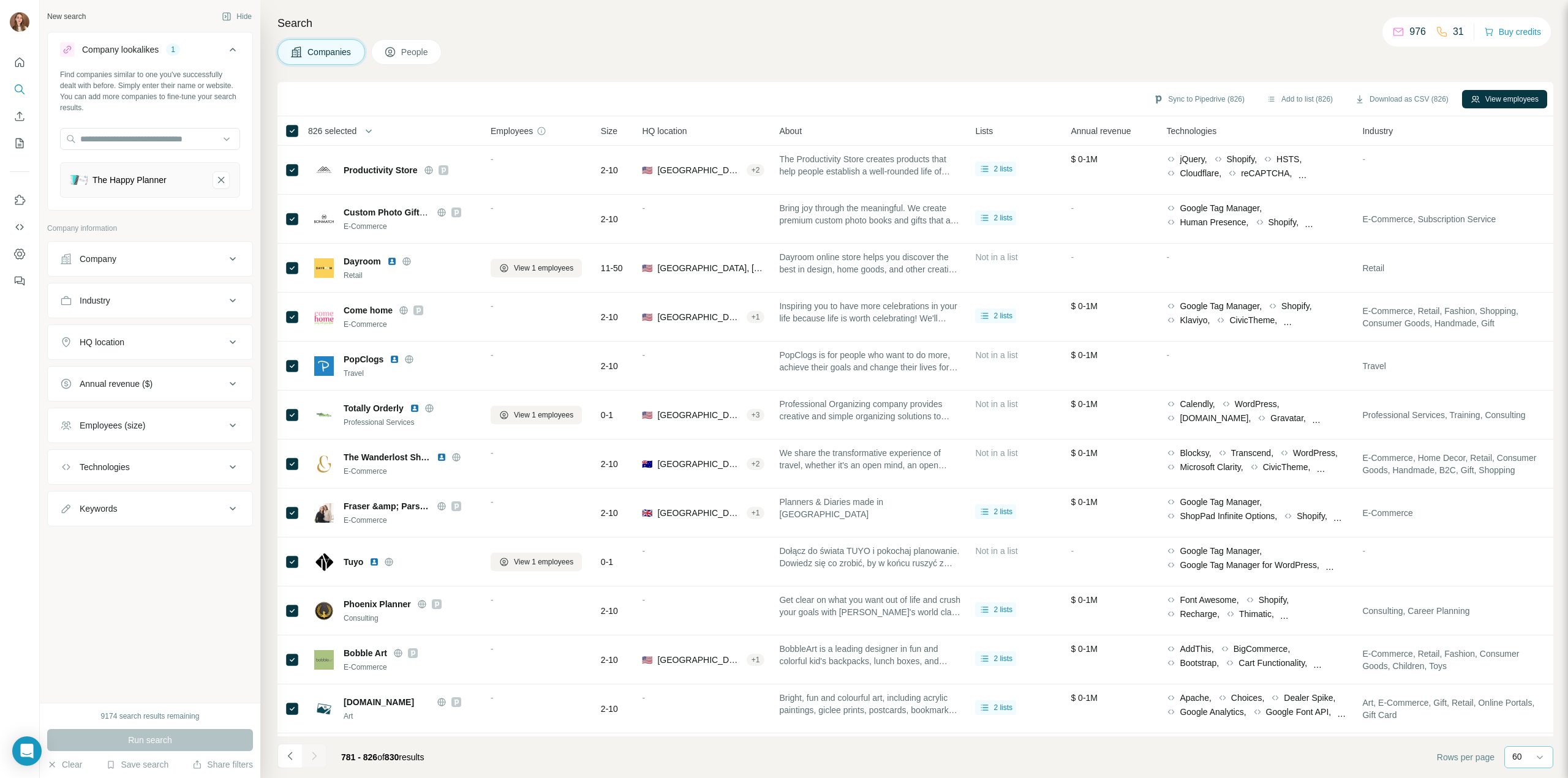
click at [305, 757] on div at bounding box center [314, 756] width 24 height 24
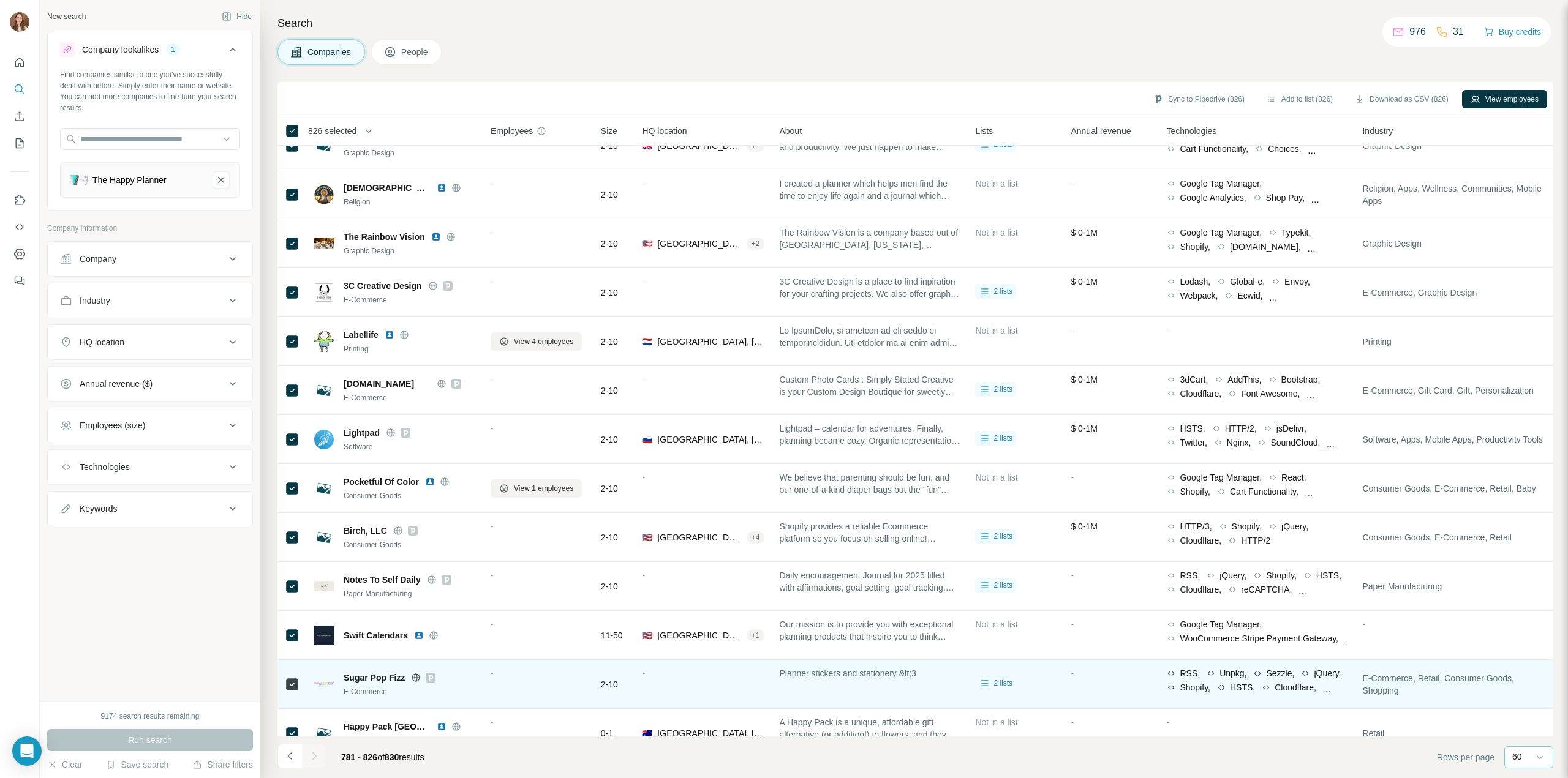
scroll to position [1668, 0]
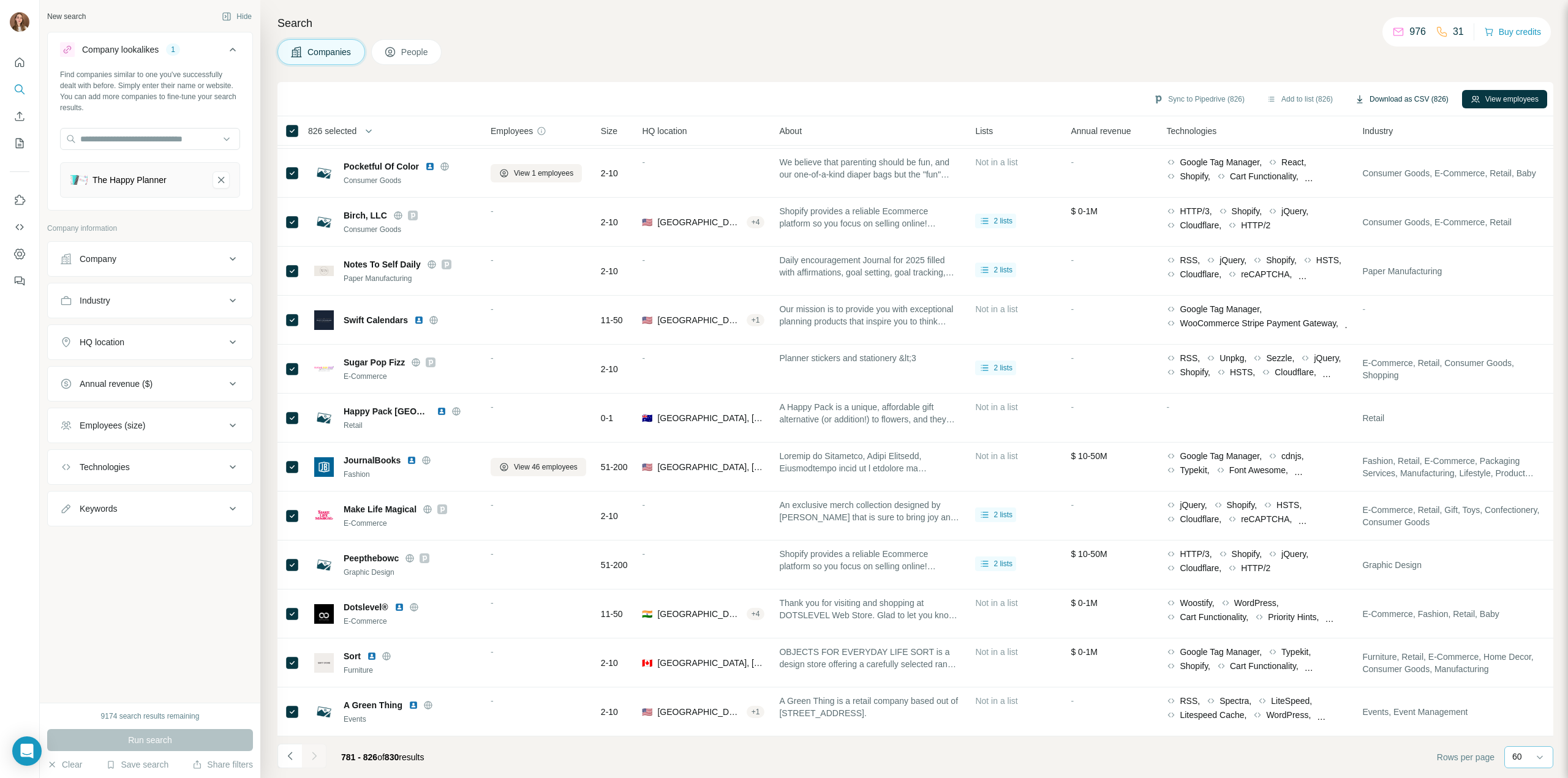
click at [1385, 98] on button "Download as CSV (826)" at bounding box center [1401, 99] width 111 height 19
click at [1190, 24] on h4 "Search" at bounding box center [915, 24] width 1276 height 17
click at [362, 128] on button "button" at bounding box center [369, 131] width 24 height 24
click at [405, 97] on div "Sync to Pipedrive (826) Add to list (826) Download as CSV (826) View employees" at bounding box center [916, 99] width 1264 height 21
click at [1371, 102] on button "Download as CSV (826)" at bounding box center [1401, 99] width 111 height 19
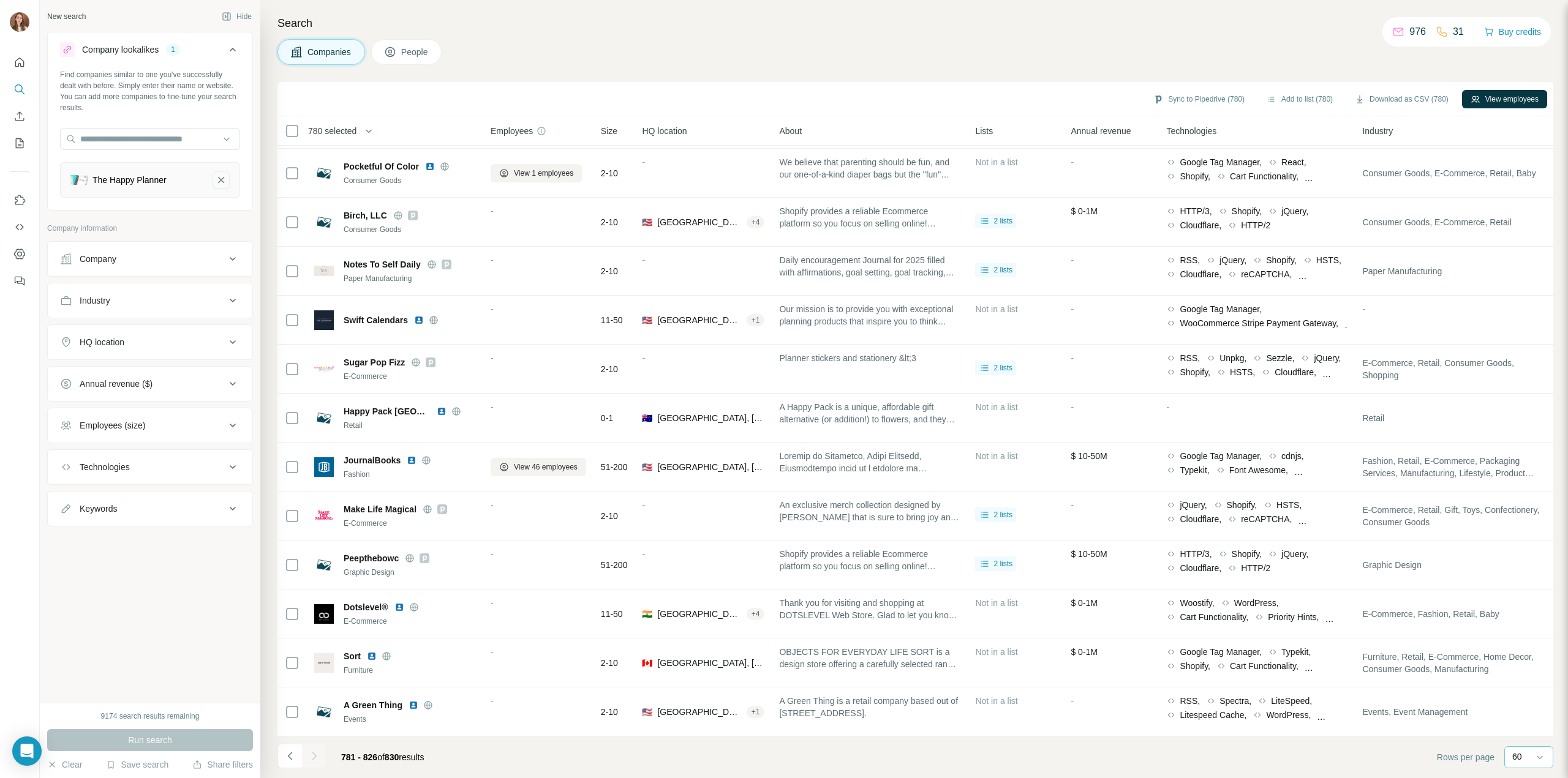
click at [215, 180] on icon "The Happy Planner-remove-button" at bounding box center [220, 180] width 11 height 12
click at [118, 141] on input "text" at bounding box center [150, 138] width 180 height 22
paste input "**********"
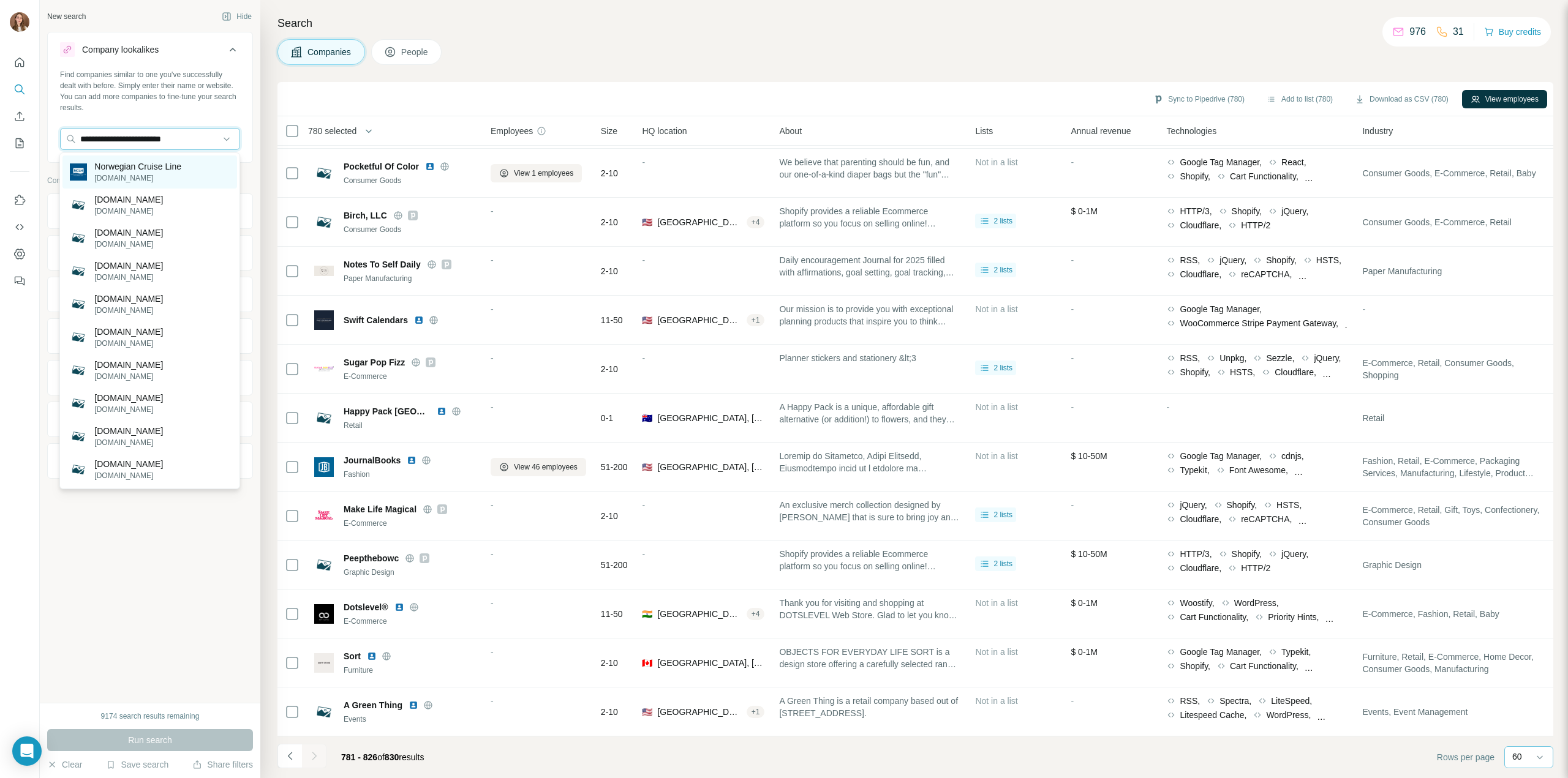
type input "**********"
click at [128, 165] on p "Norwegian Cruise Line" at bounding box center [138, 166] width 87 height 12
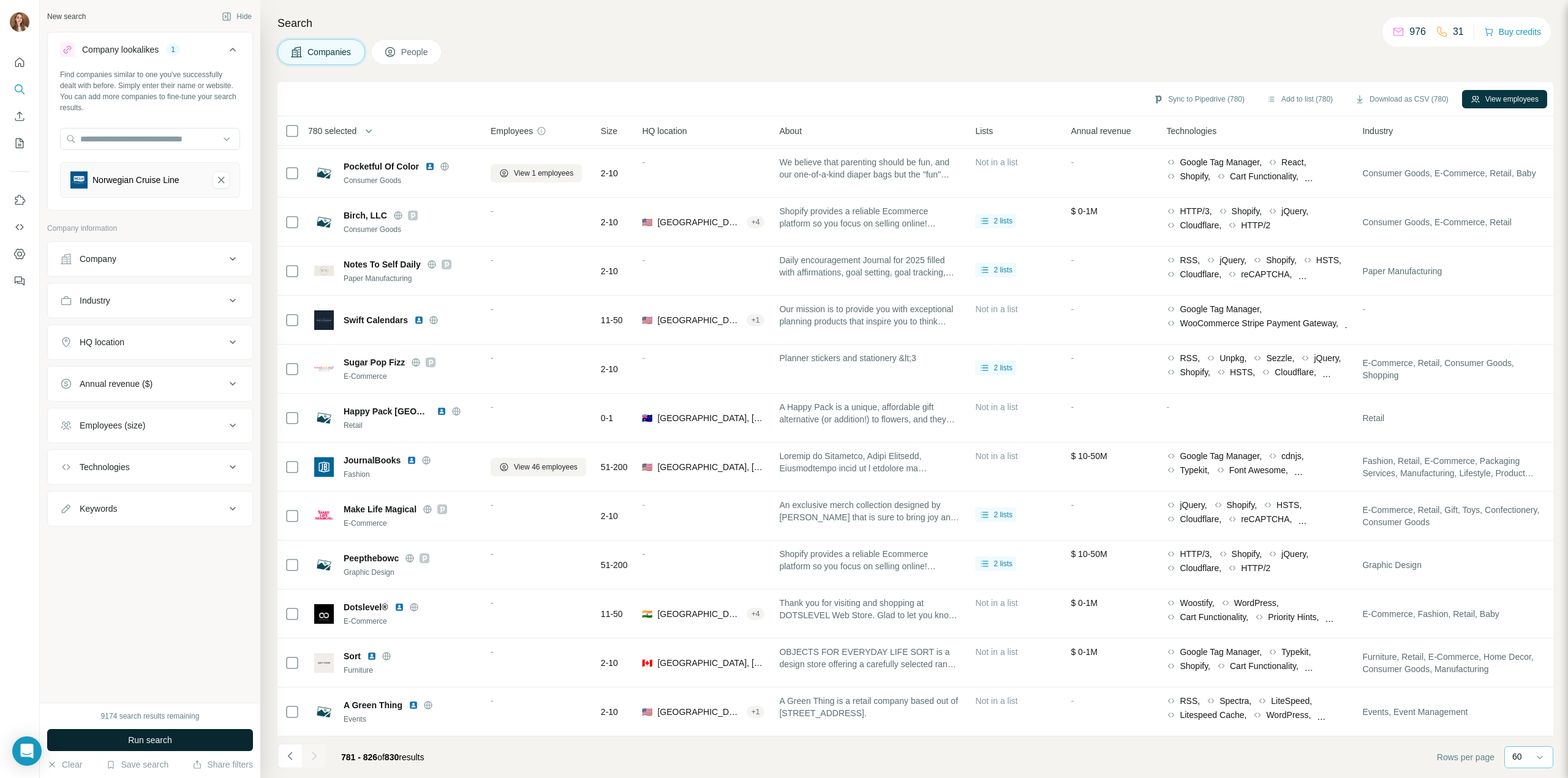
click at [136, 743] on span "Run search" at bounding box center [150, 740] width 44 height 12
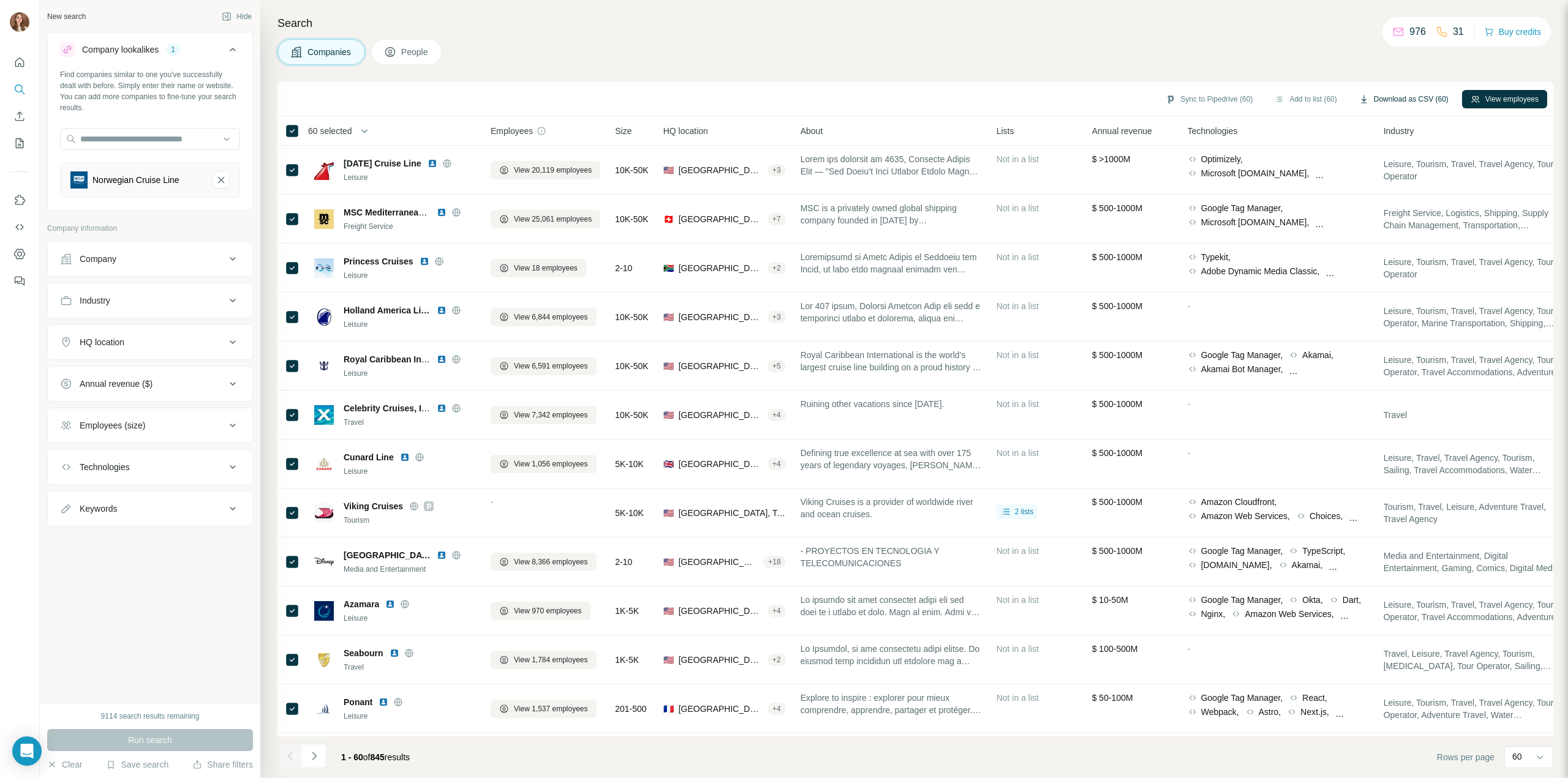
click at [1407, 101] on button "Download as CSV (60)" at bounding box center [1403, 99] width 106 height 19
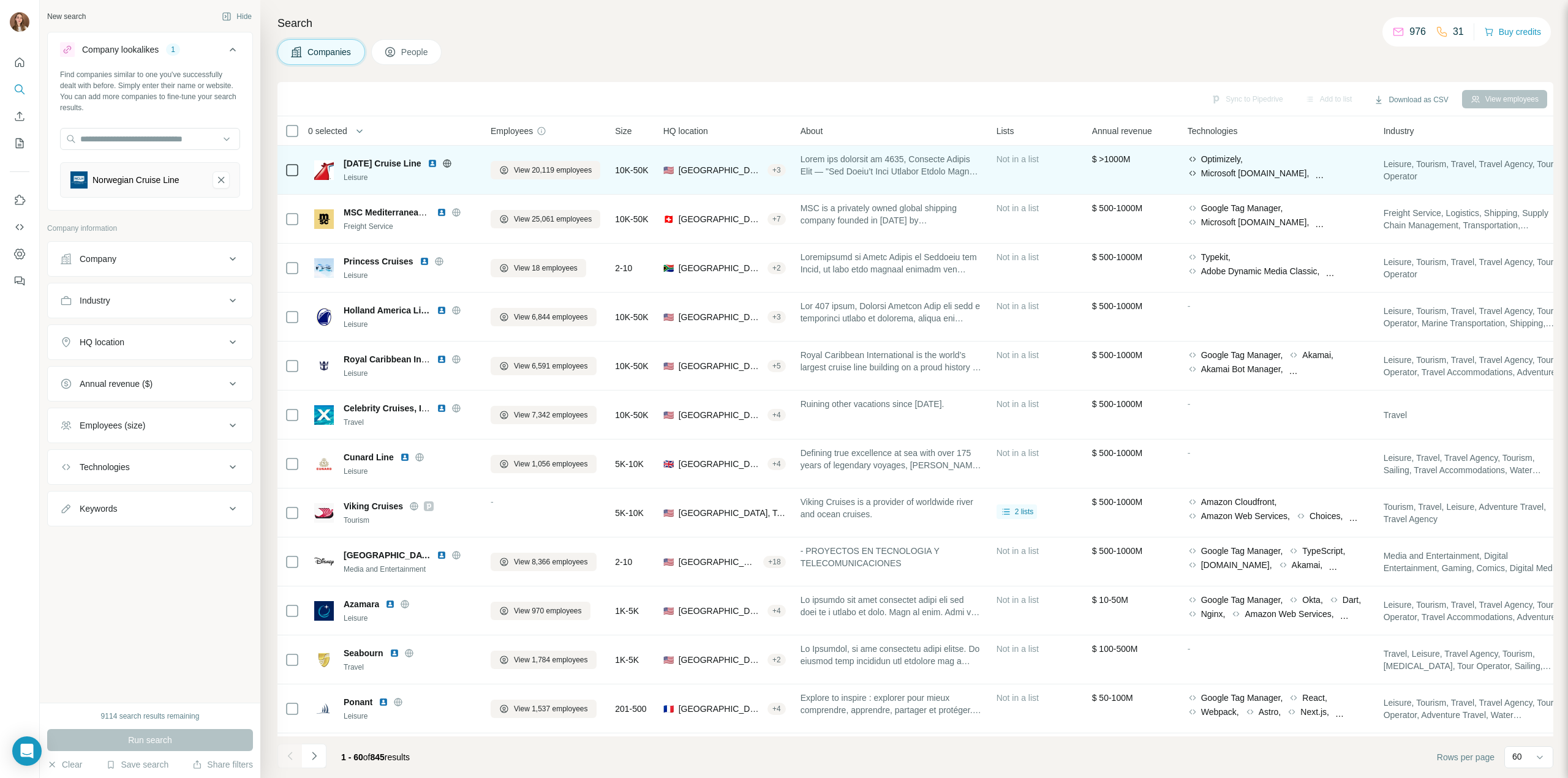
click at [452, 160] on icon at bounding box center [447, 163] width 10 height 10
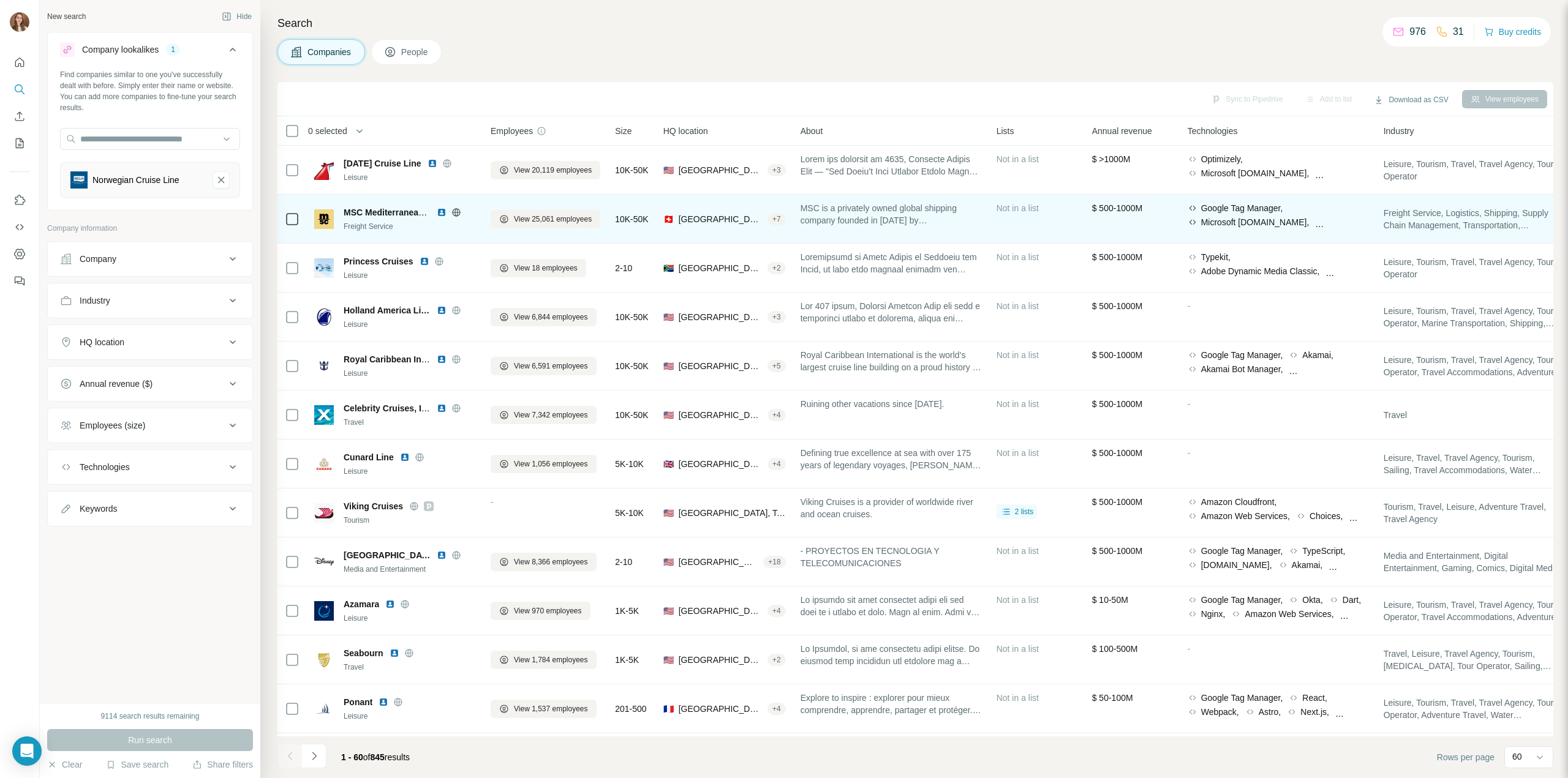
click at [457, 214] on icon at bounding box center [456, 212] width 3 height 8
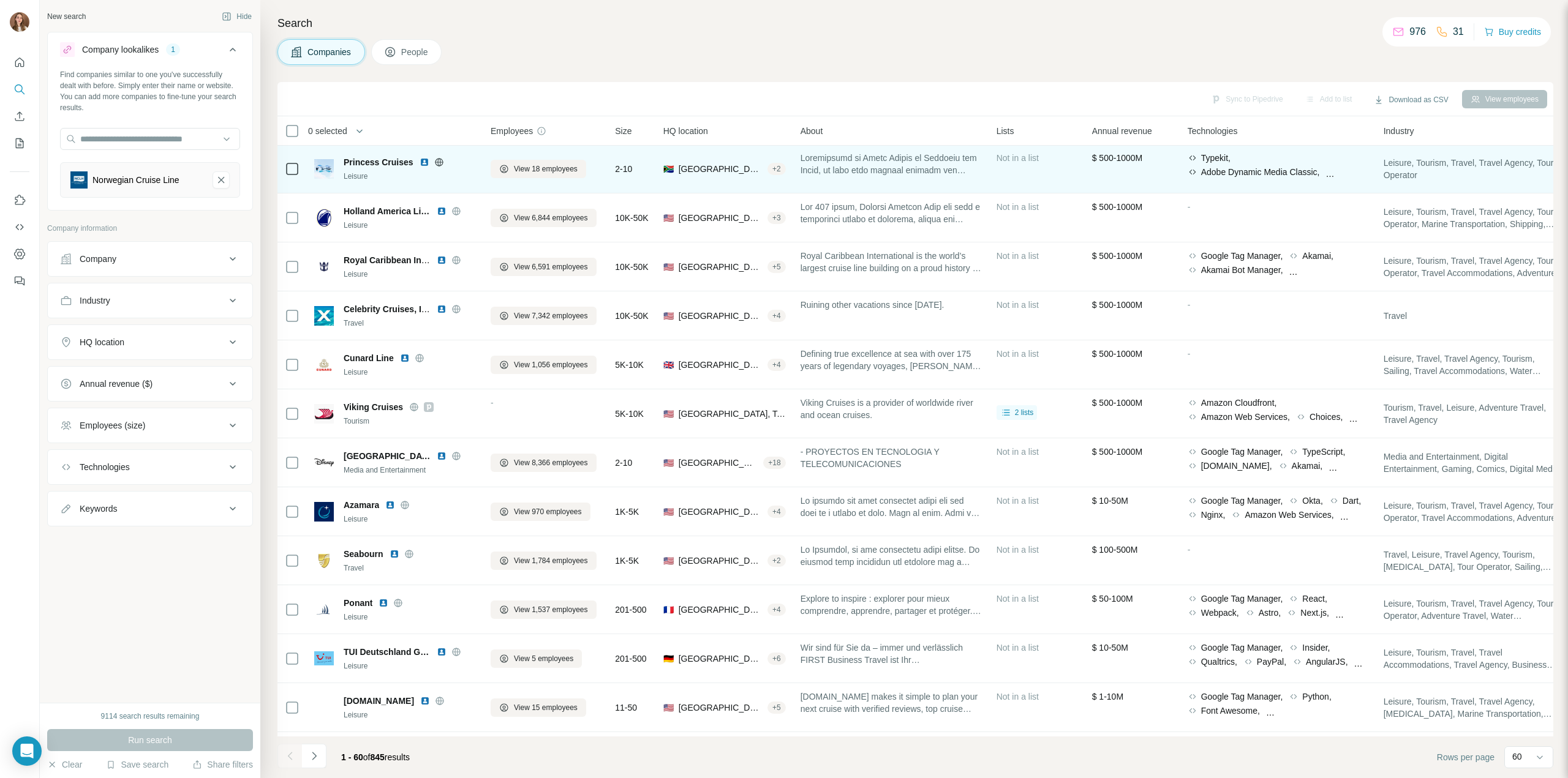
scroll to position [123, 0]
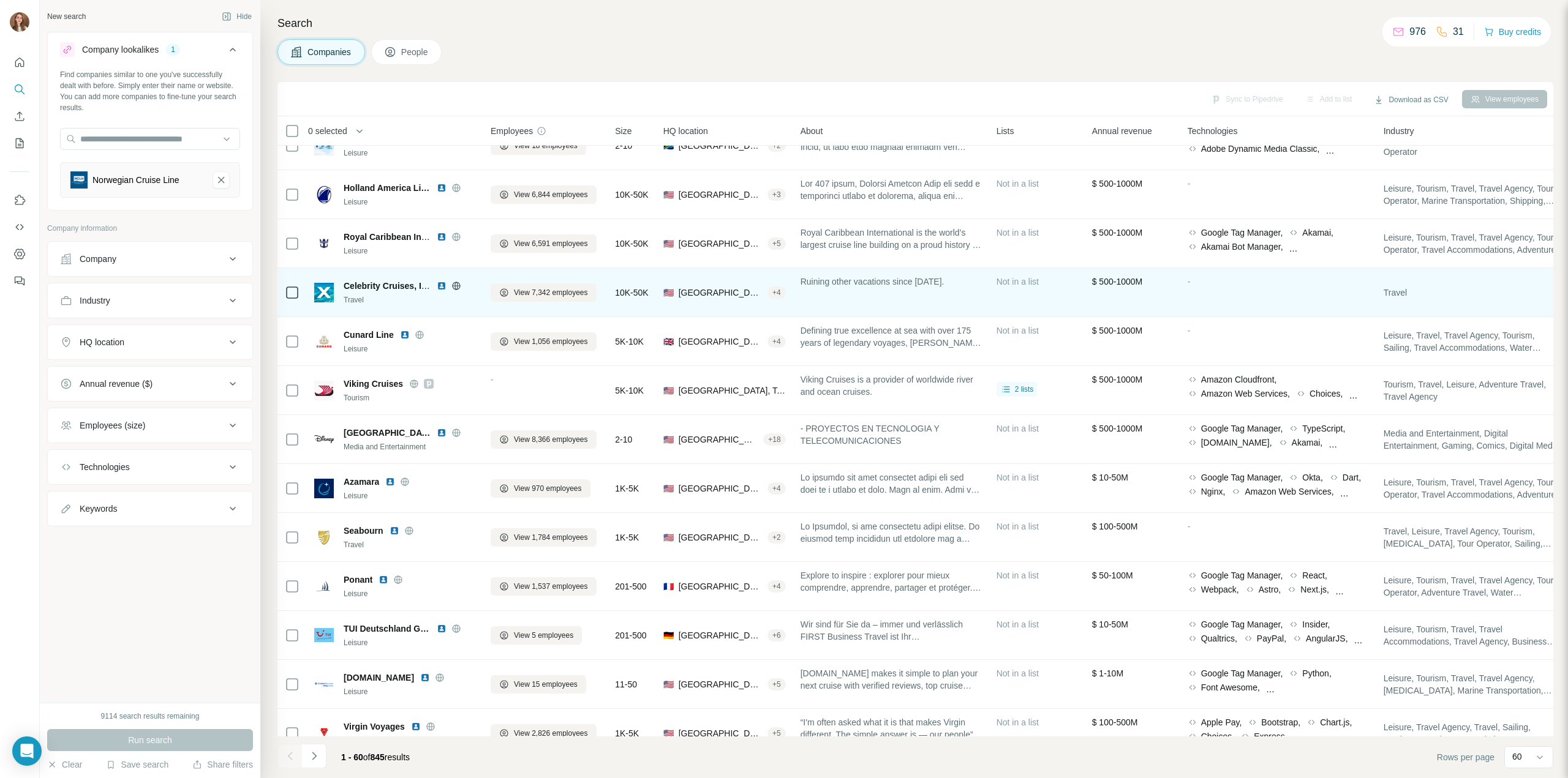
click at [457, 287] on icon at bounding box center [456, 285] width 3 height 8
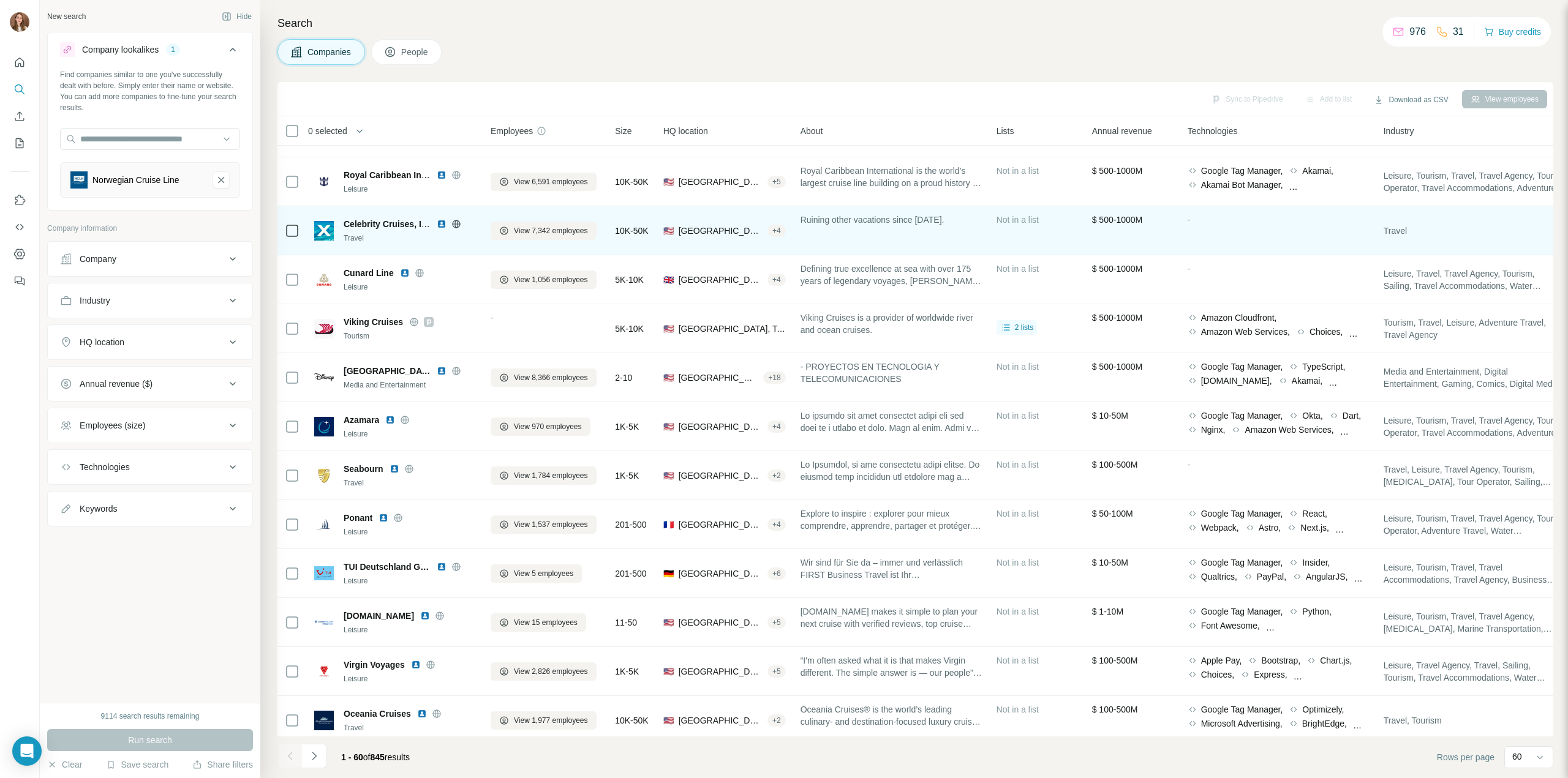
scroll to position [245, 0]
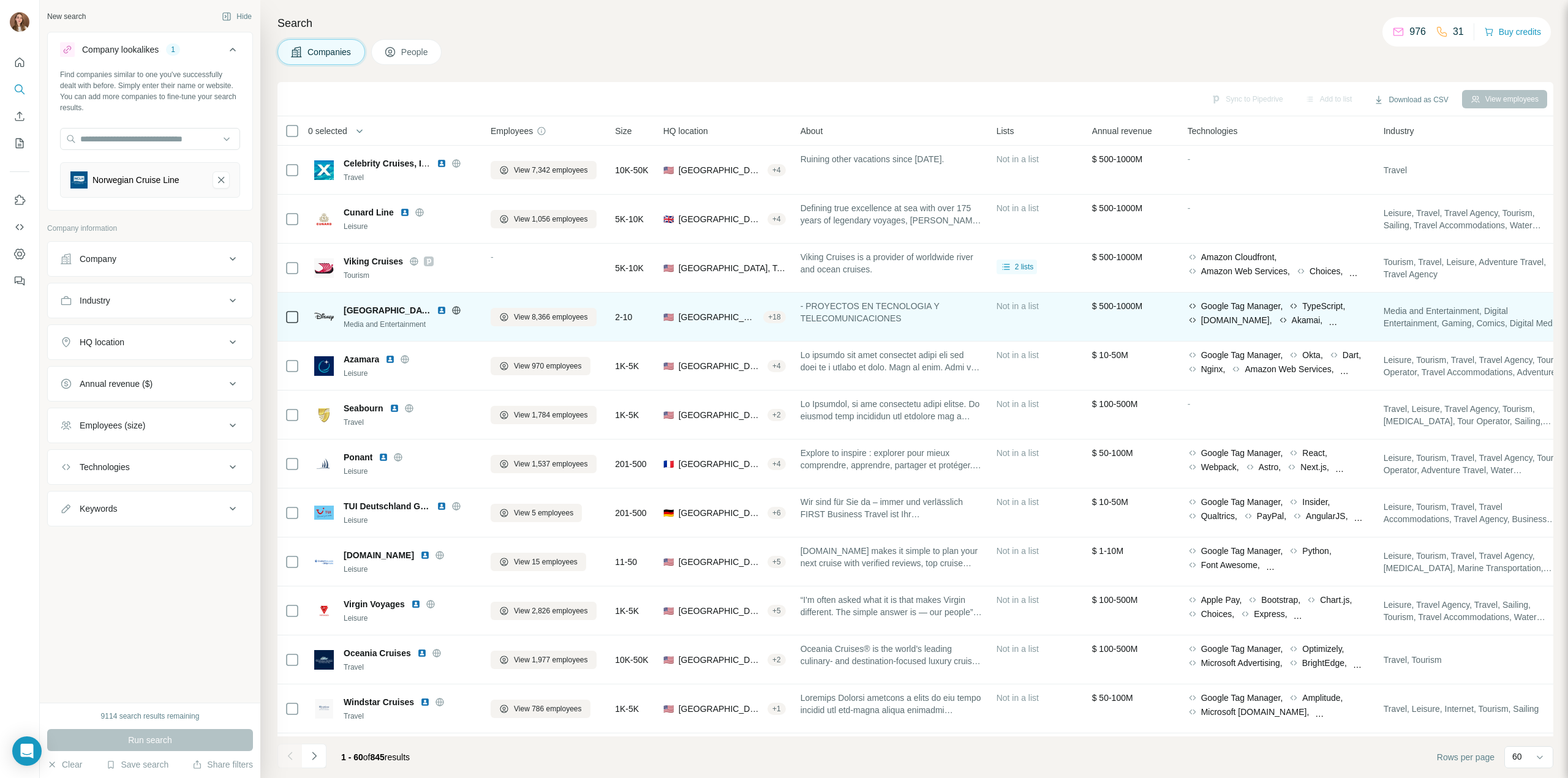
click at [452, 307] on icon at bounding box center [457, 310] width 10 height 10
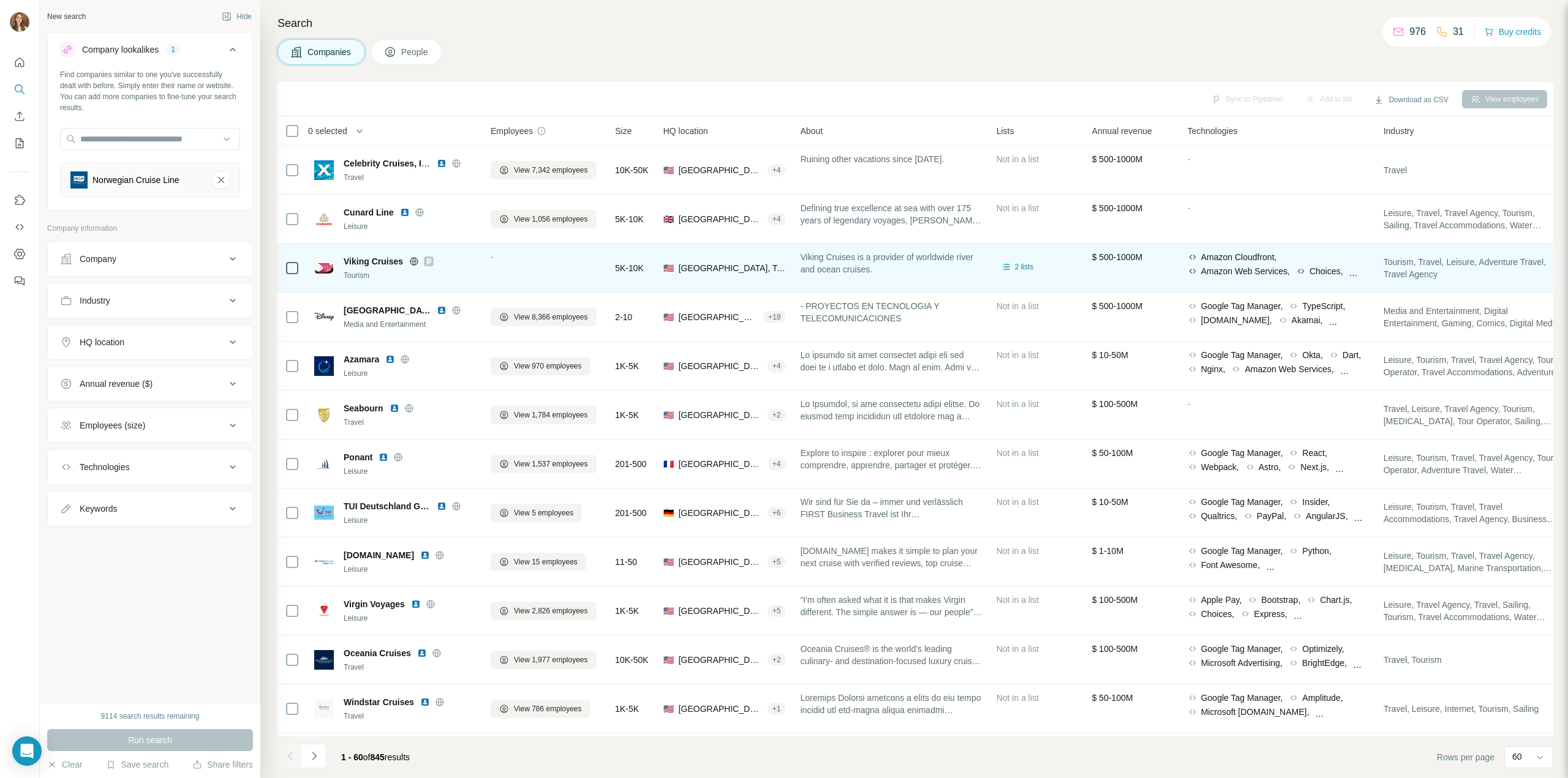
scroll to position [367, 0]
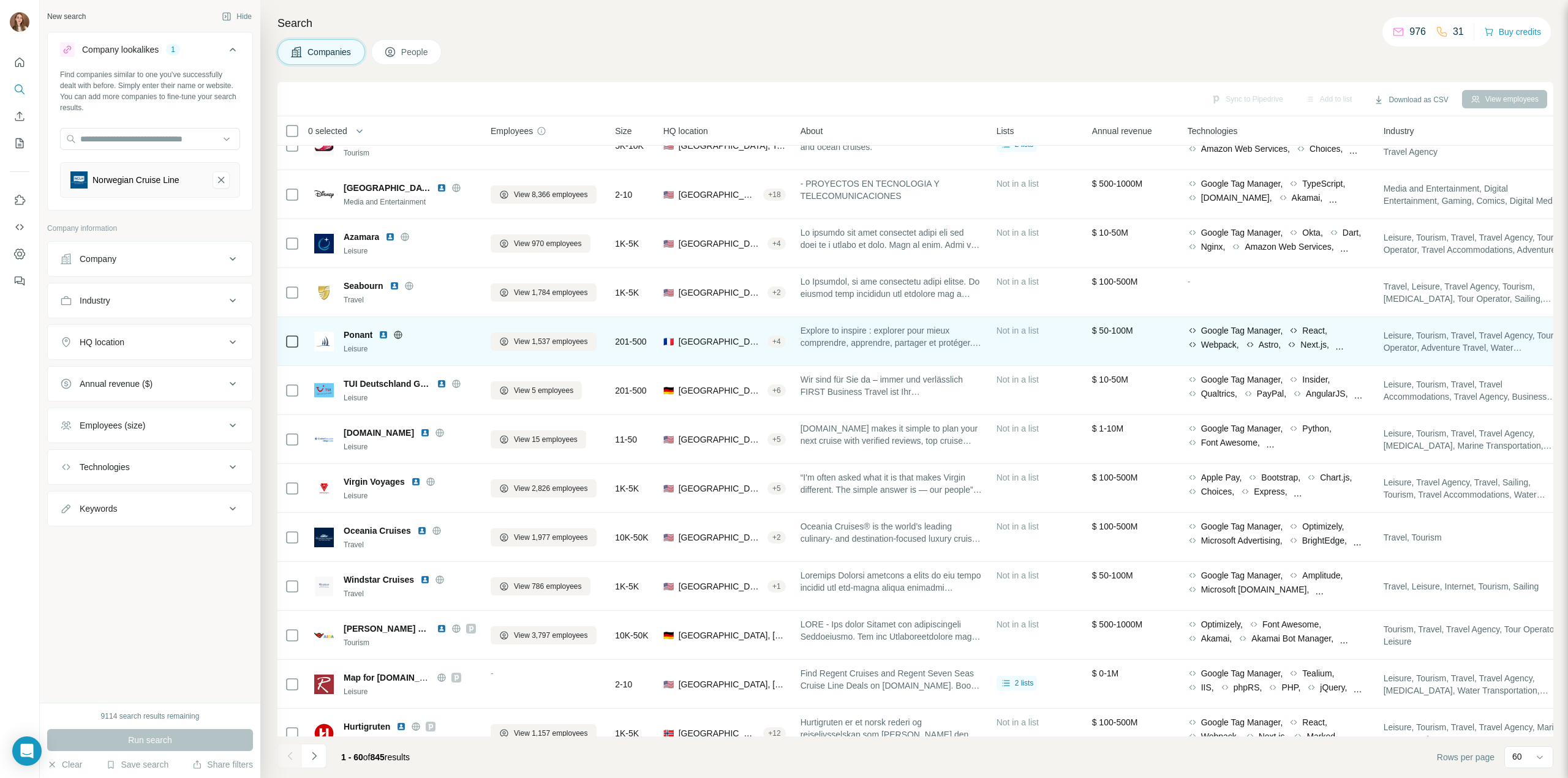
click at [398, 334] on icon at bounding box center [398, 334] width 8 height 1
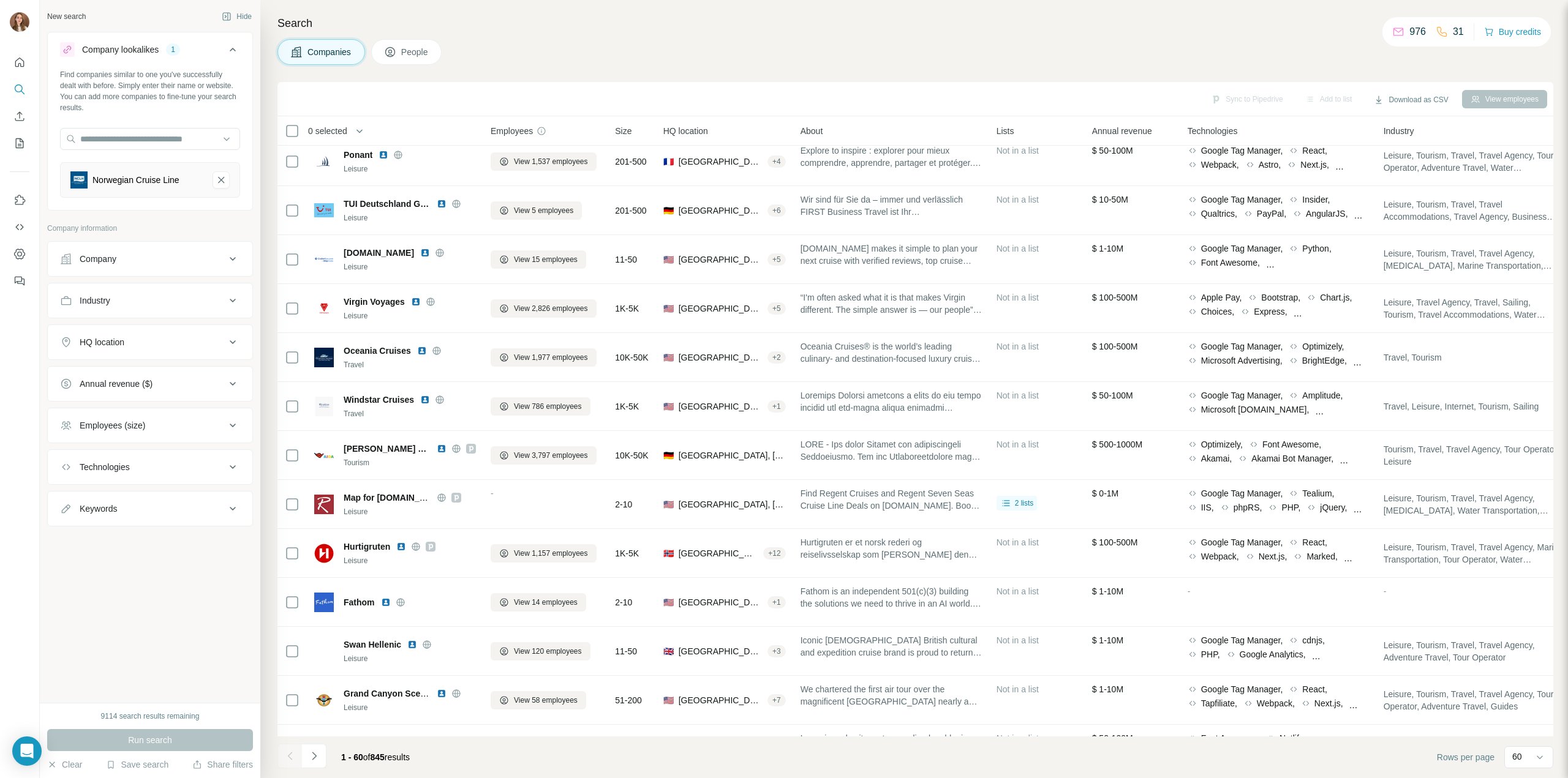
scroll to position [551, 0]
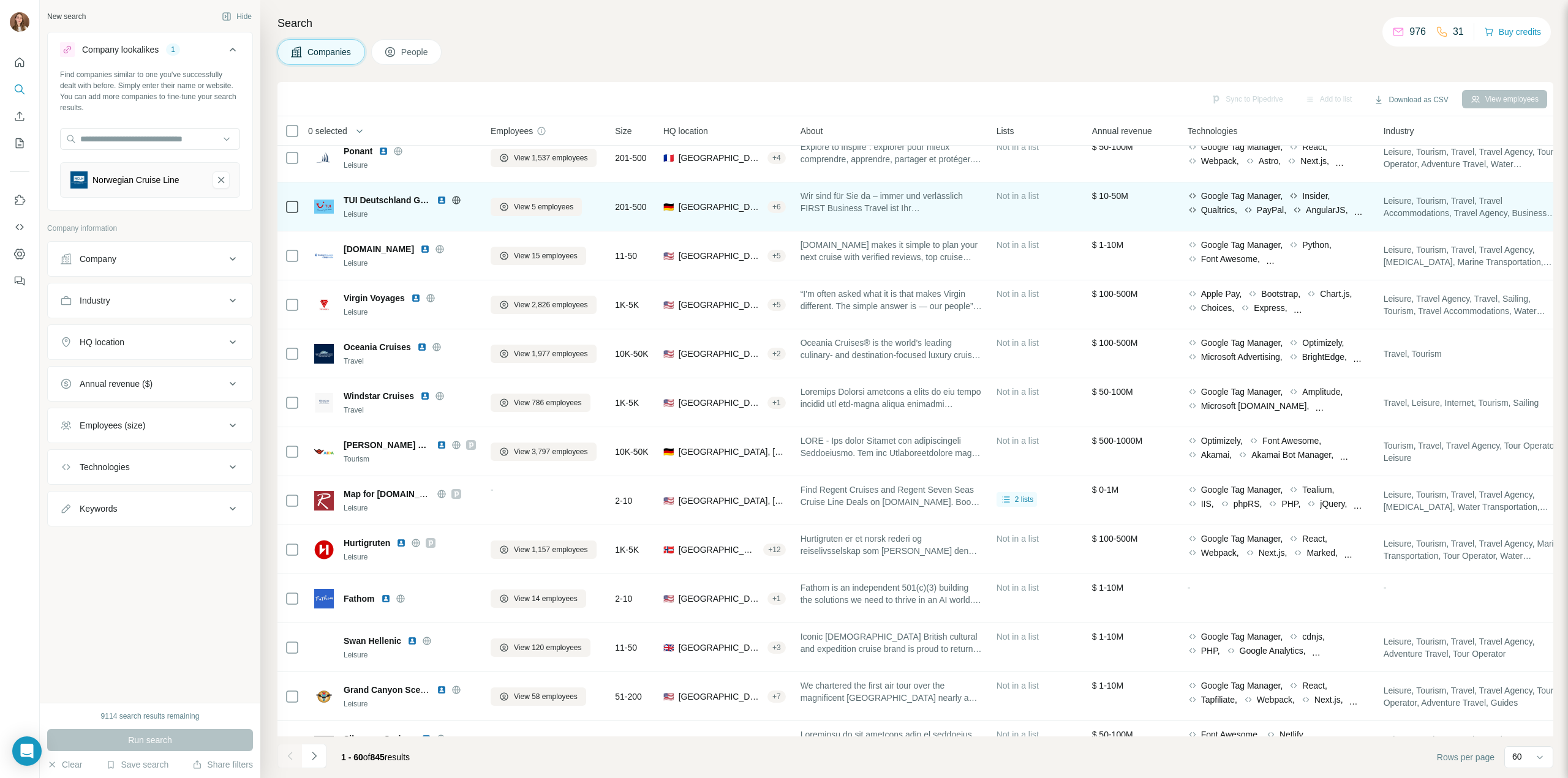
click at [454, 200] on icon at bounding box center [456, 200] width 3 height 8
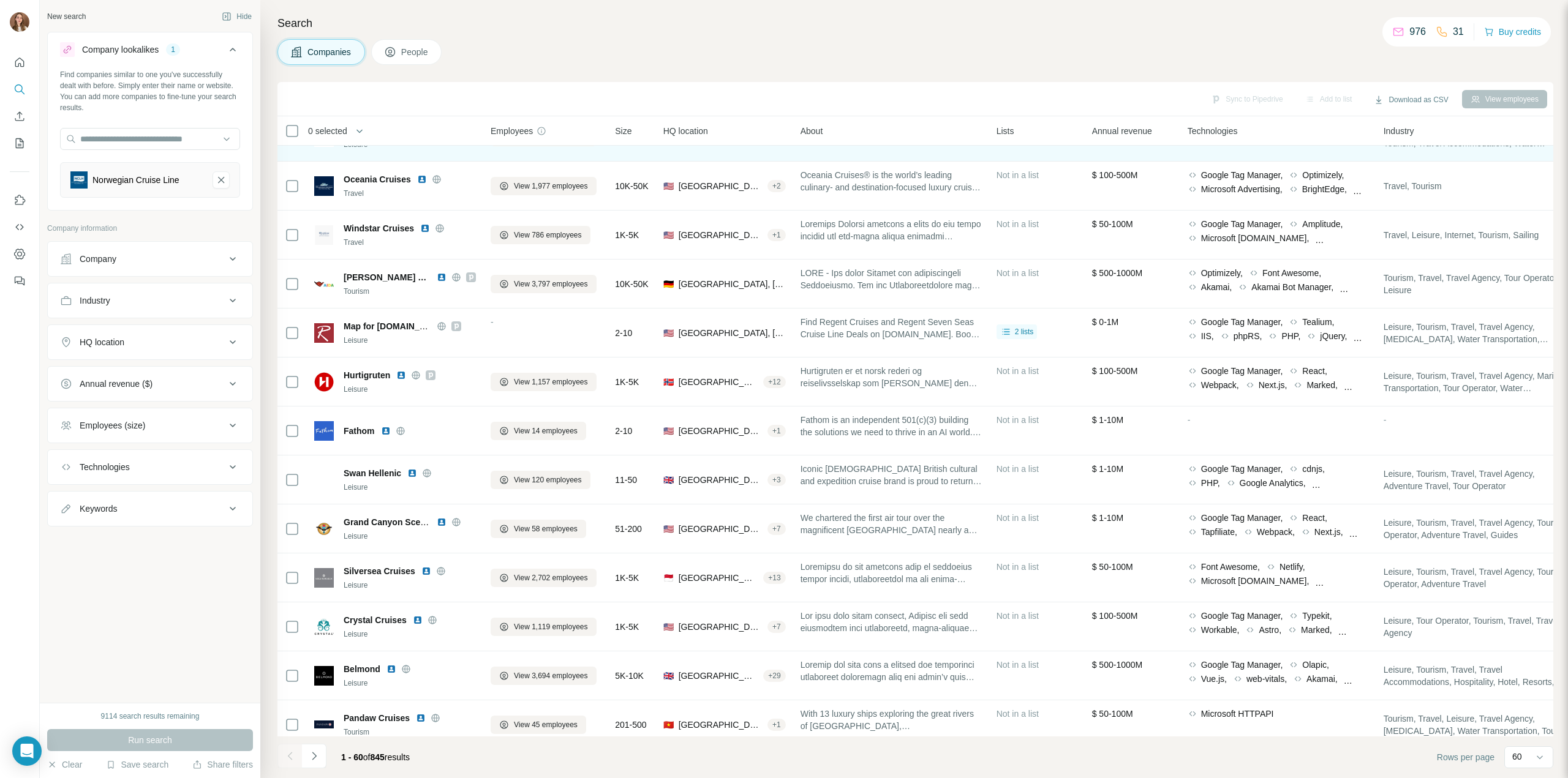
scroll to position [857, 0]
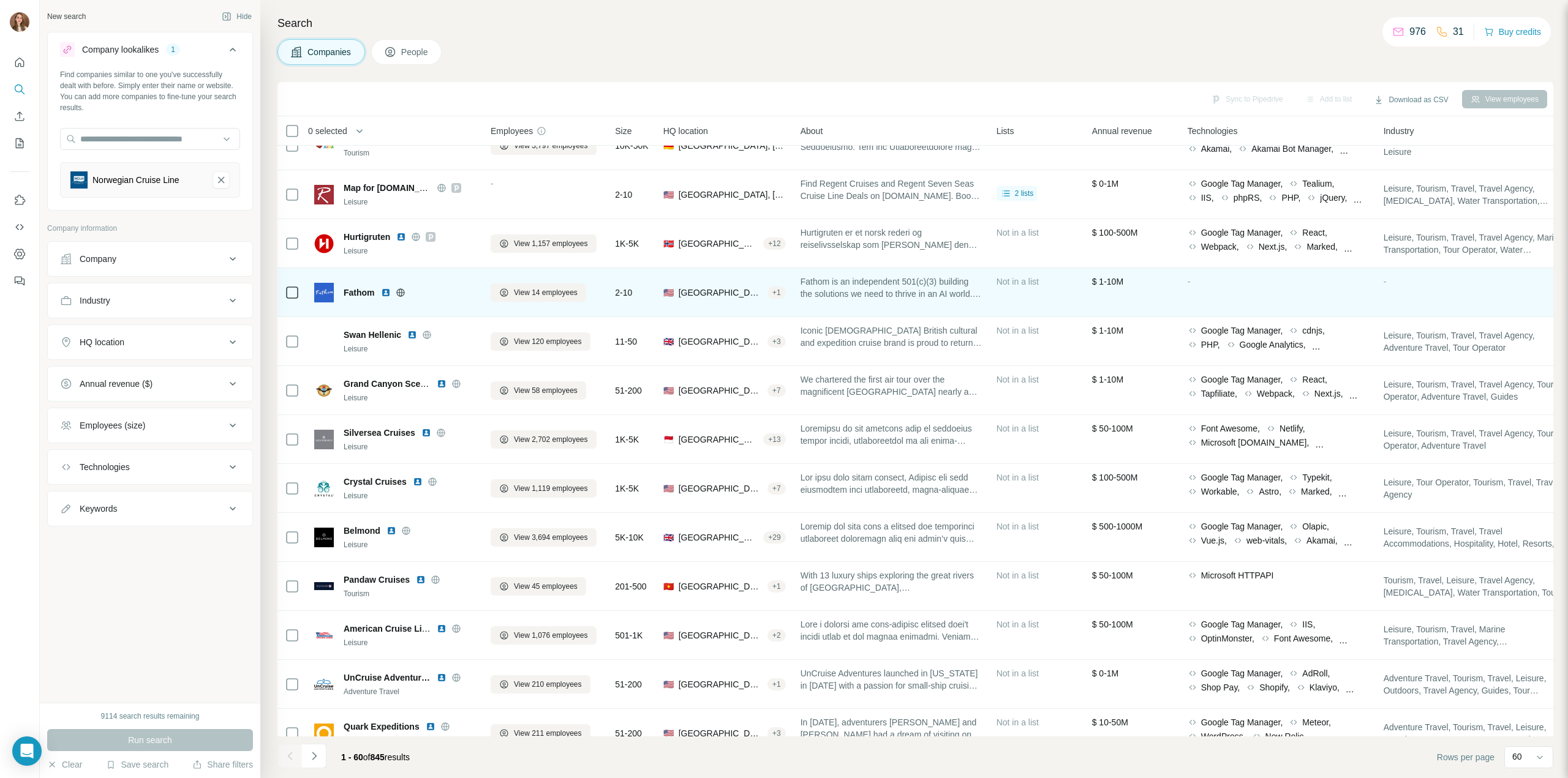
click at [403, 290] on icon at bounding box center [400, 292] width 8 height 8
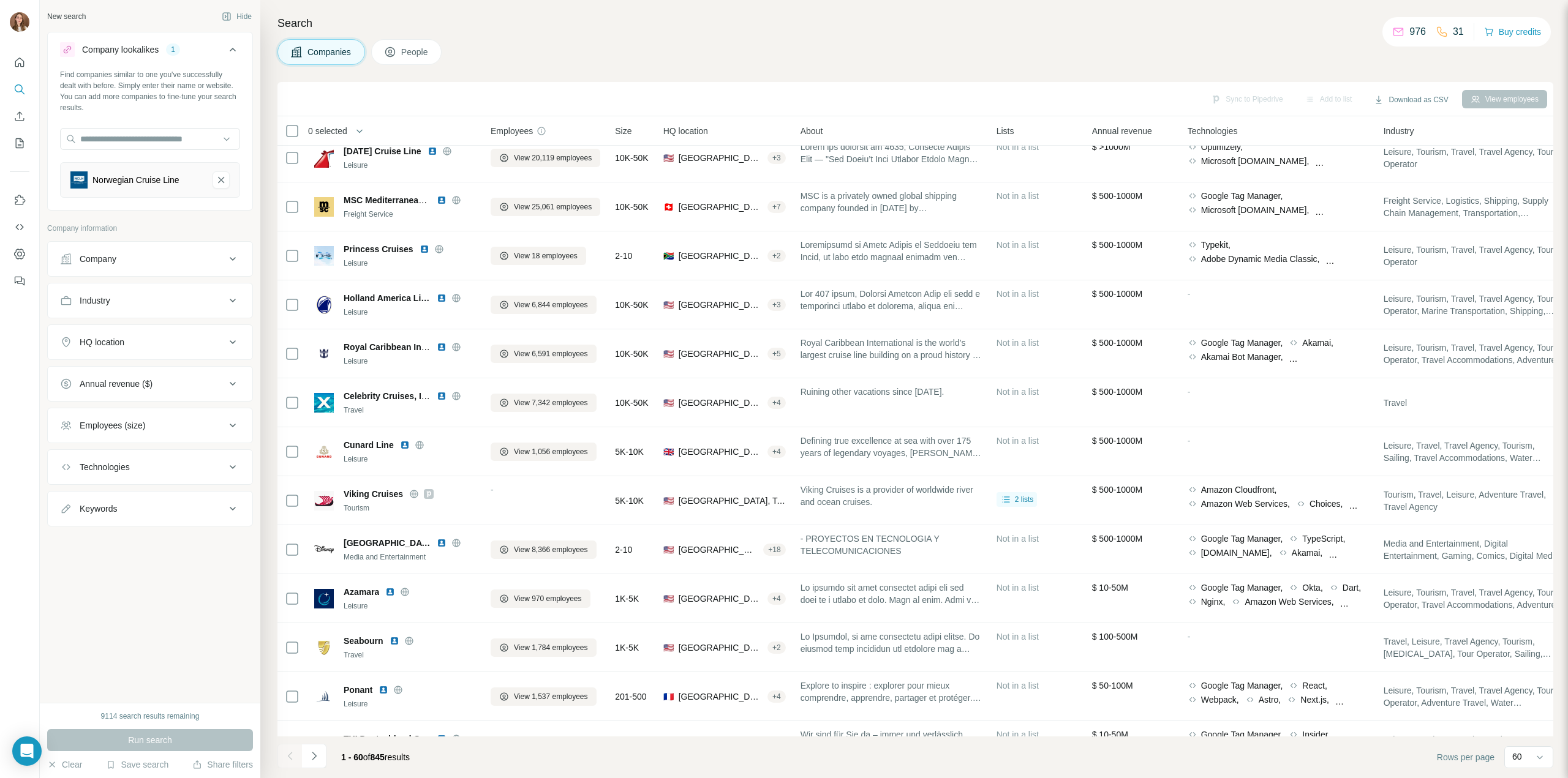
scroll to position [0, 0]
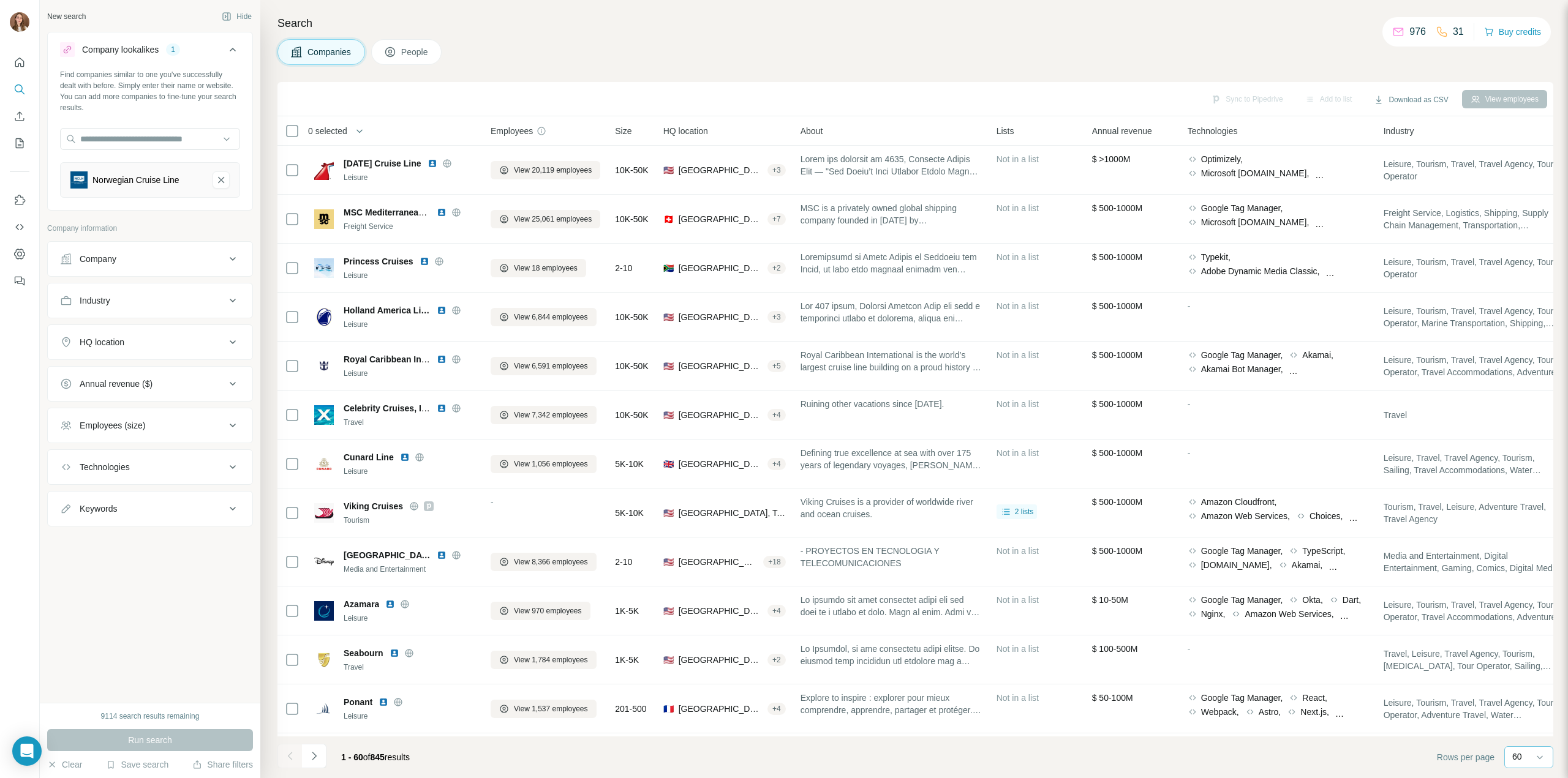
click at [1510, 757] on div "60" at bounding box center [1529, 757] width 49 height 22
click at [1533, 702] on div "20" at bounding box center [1529, 708] width 29 height 12
